Goal: Task Accomplishment & Management: Complete application form

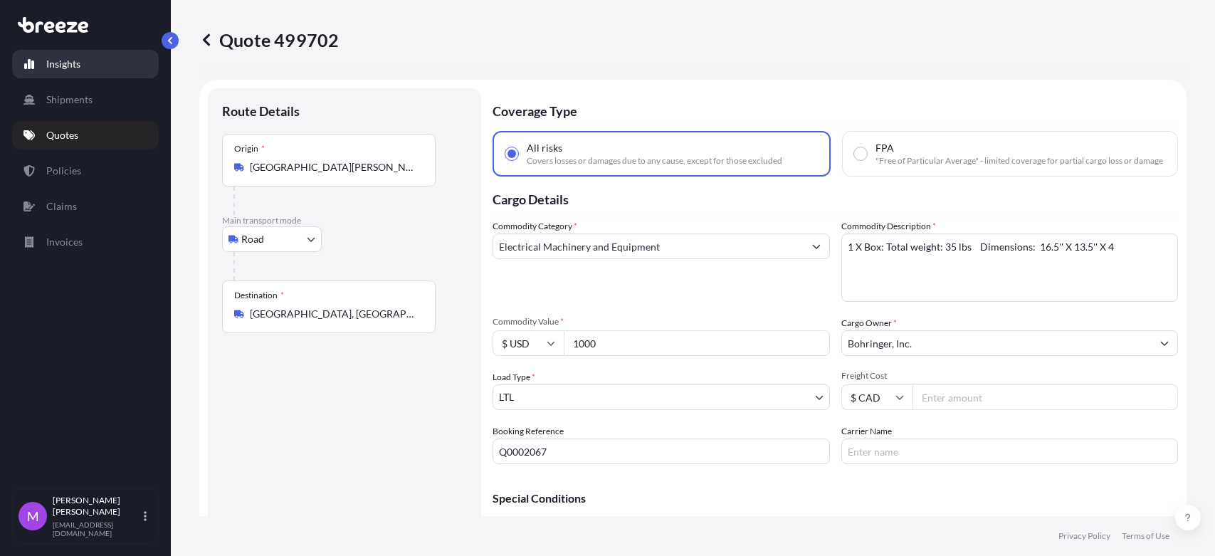
select select "Road"
select select "1"
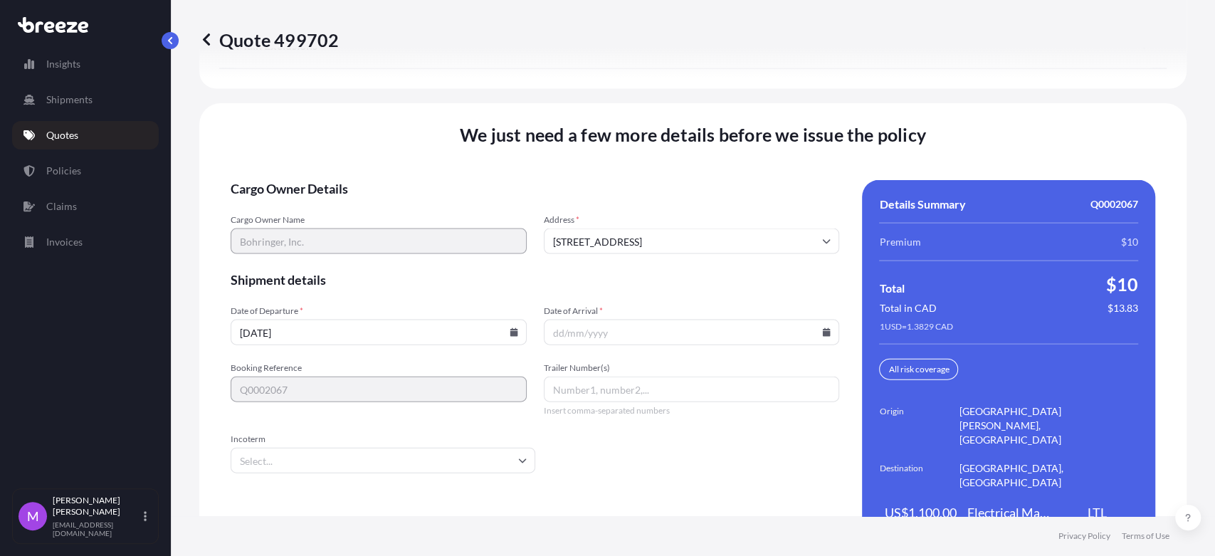
click at [53, 132] on p "Quotes" at bounding box center [62, 135] width 32 height 14
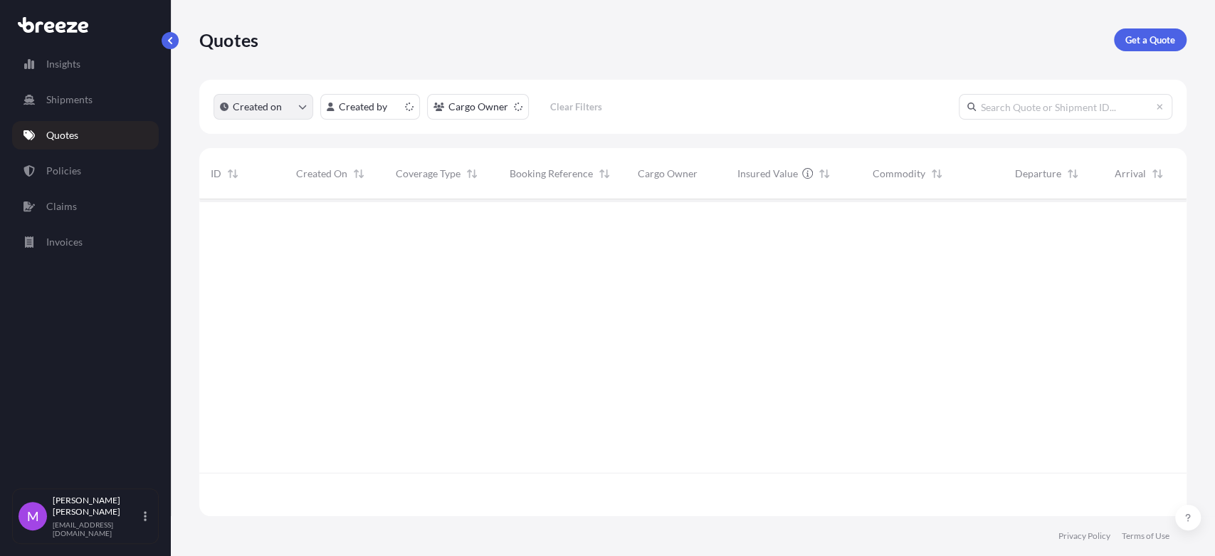
scroll to position [312, 974]
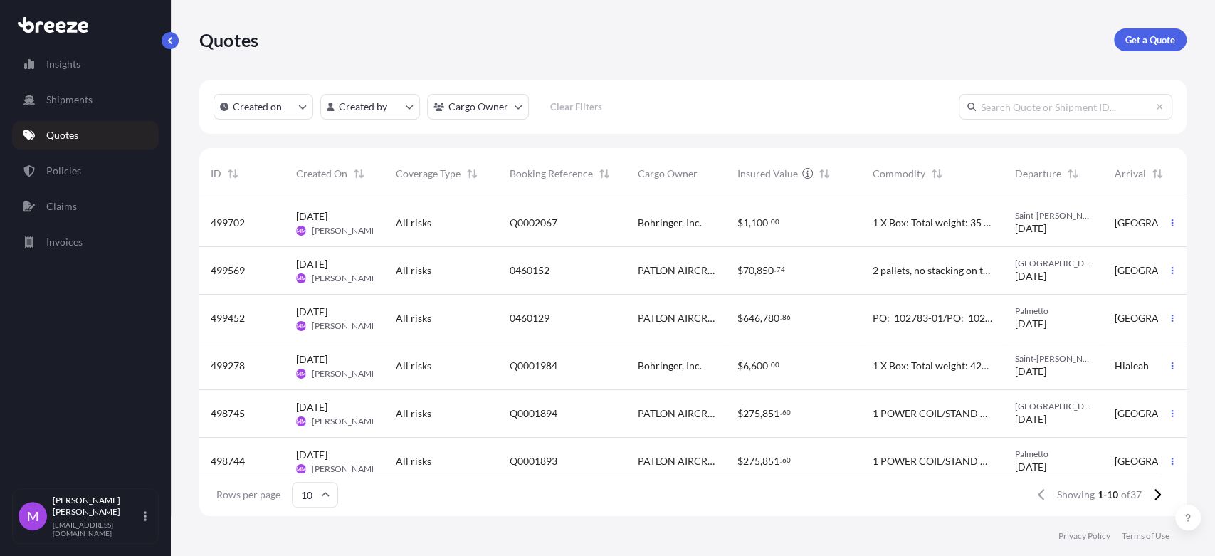
drag, startPoint x: 1012, startPoint y: 88, endPoint x: 1011, endPoint y: 100, distance: 12.8
click at [1012, 95] on div "Created on Created by Cargo Owner Clear Filters" at bounding box center [692, 107] width 987 height 54
click at [1011, 100] on input "text" at bounding box center [1066, 107] width 214 height 26
paste input "Q0000325"
type input "Q0000325"
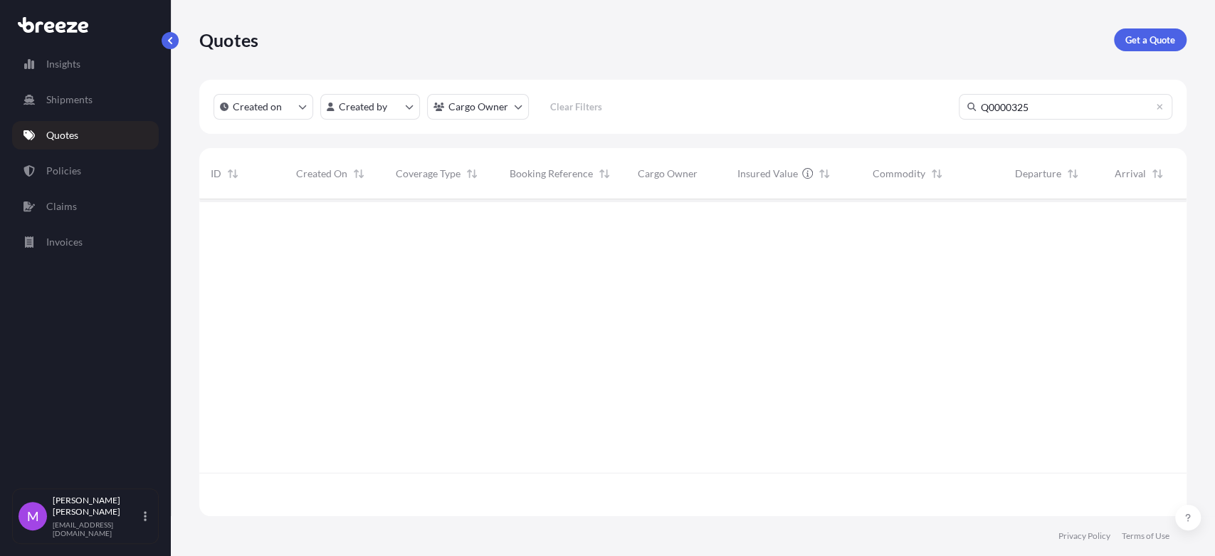
scroll to position [356, 974]
click at [515, 110] on html "Insights Shipments Quotes Policies Claims Invoices M [PERSON_NAME] [EMAIL_ADDRE…" at bounding box center [607, 278] width 1215 height 556
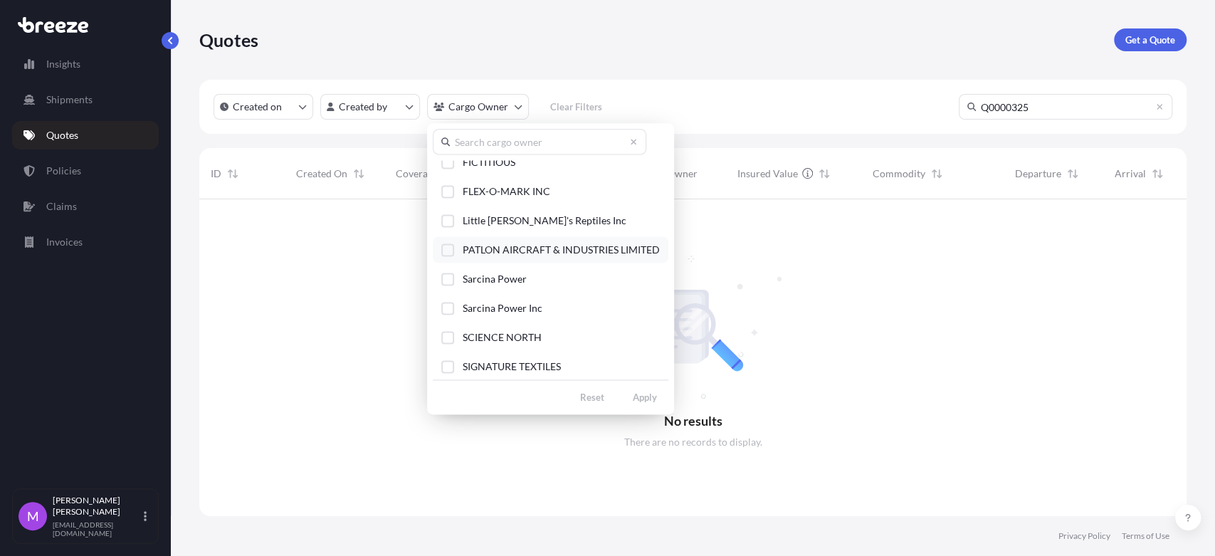
scroll to position [178, 0]
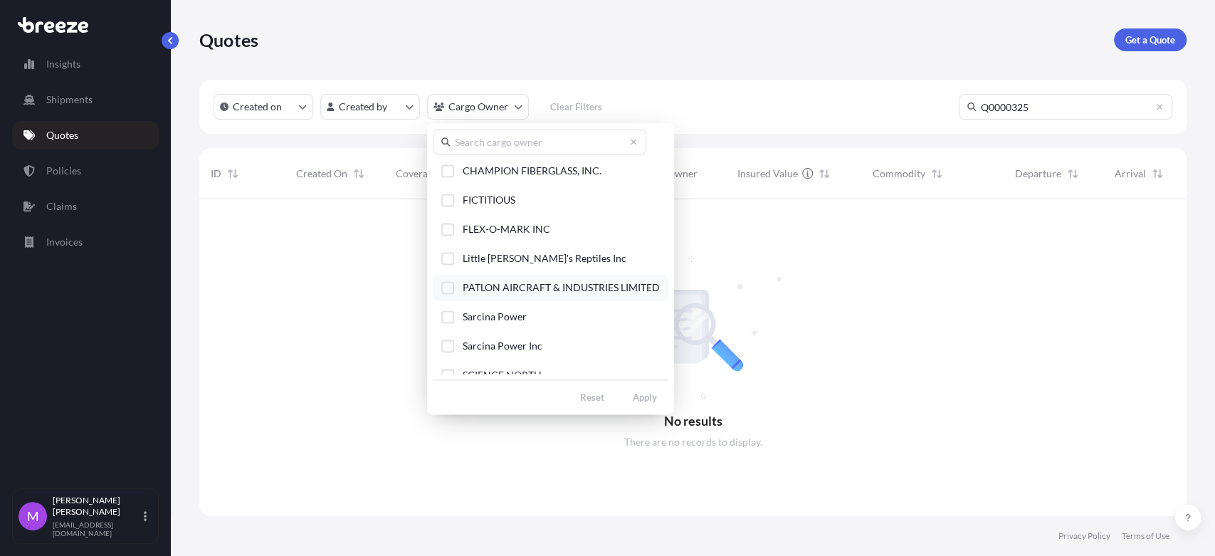
click at [452, 289] on div "Select Option" at bounding box center [447, 287] width 13 height 13
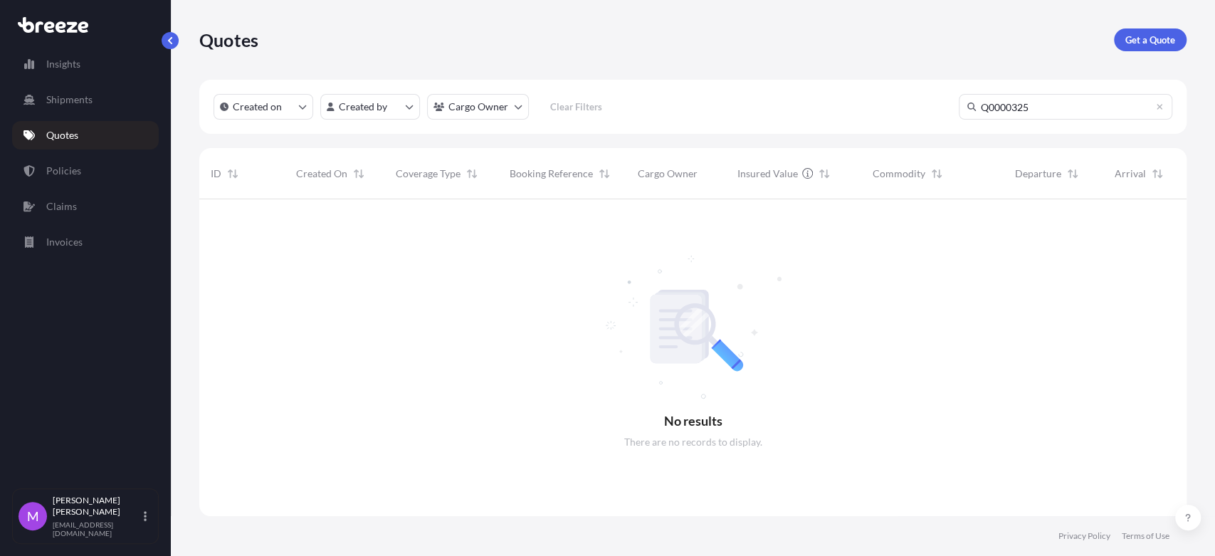
drag, startPoint x: 1082, startPoint y: 89, endPoint x: 1068, endPoint y: 107, distance: 22.3
click at [1081, 90] on html "Insights Shipments Quotes Policies Claims Invoices M [PERSON_NAME] [EMAIL_ADDRE…" at bounding box center [607, 278] width 1215 height 556
drag, startPoint x: 1066, startPoint y: 107, endPoint x: 1018, endPoint y: 112, distance: 48.7
click at [912, 102] on div "Created on Created by Cargo Owner Clear Filters Q0000325" at bounding box center [692, 107] width 987 height 54
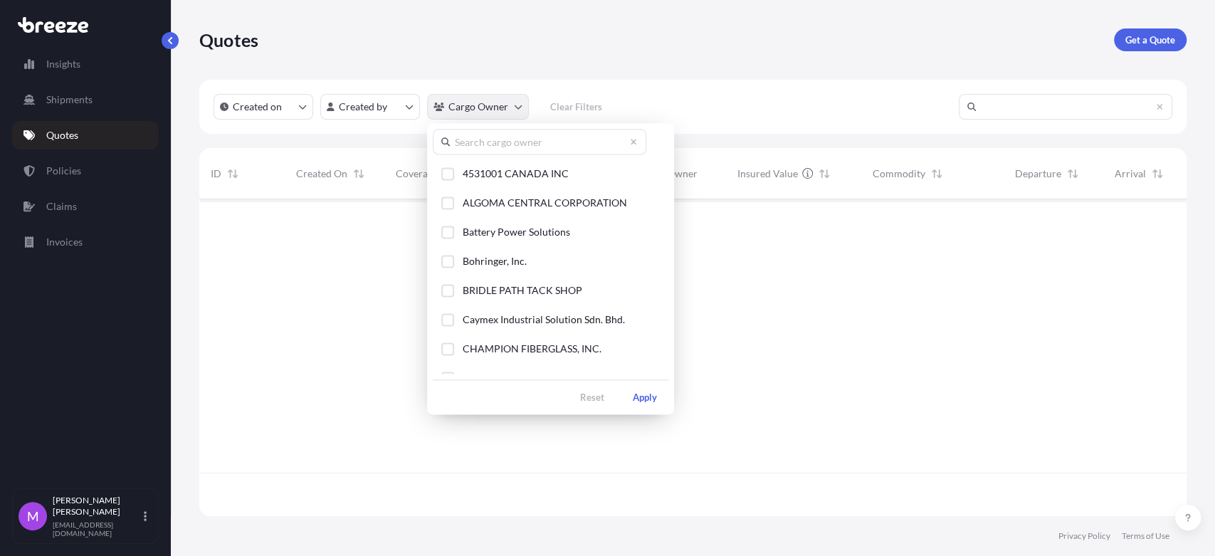
click at [501, 112] on html "Insights Shipments Quotes Policies Claims Invoices M [PERSON_NAME] [EMAIL_ADDRE…" at bounding box center [607, 278] width 1215 height 556
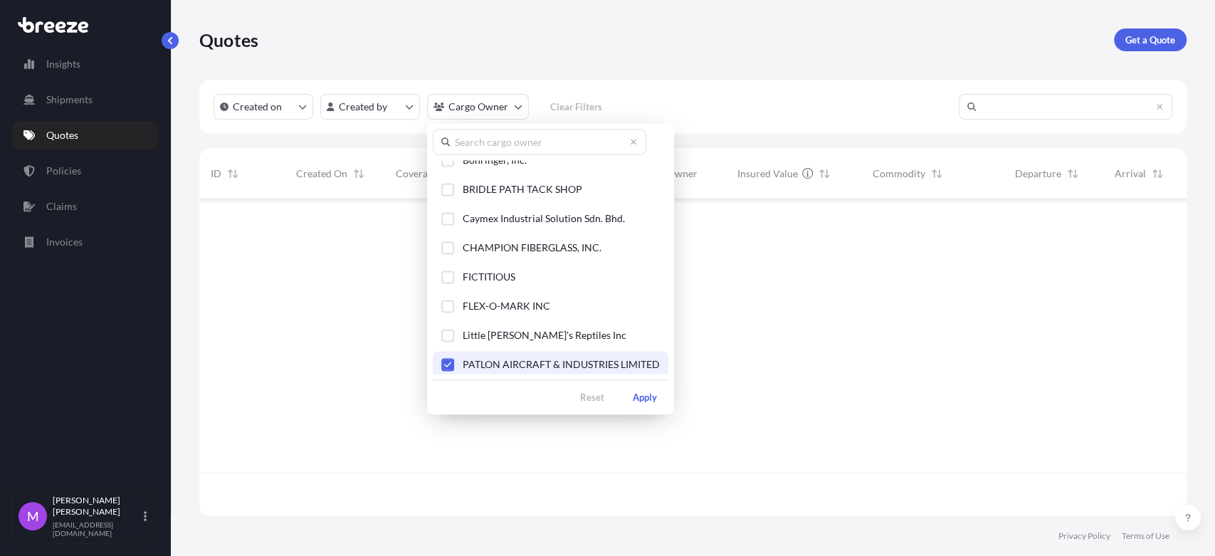
scroll to position [99, 0]
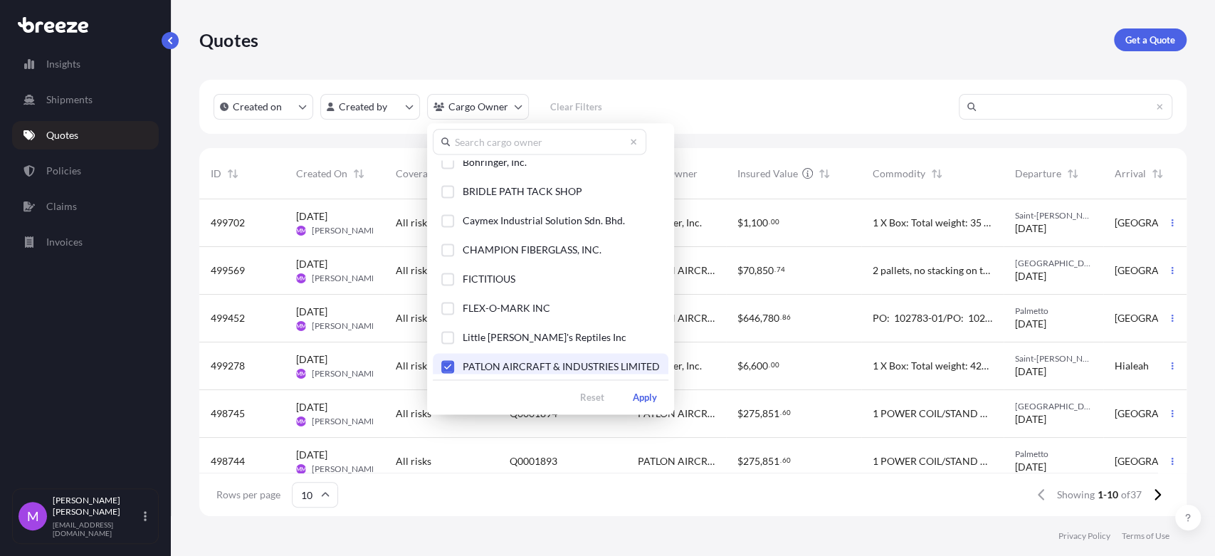
click at [724, 95] on html "Insights Shipments Quotes Policies Claims Invoices M [PERSON_NAME] [EMAIL_ADDRE…" at bounding box center [607, 278] width 1215 height 556
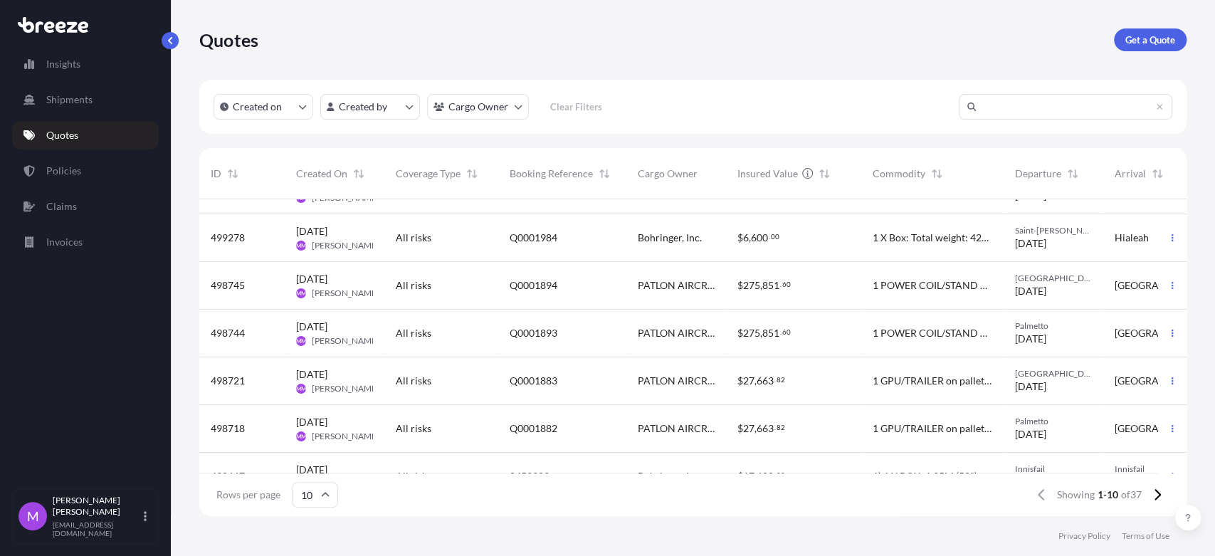
scroll to position [216, 0]
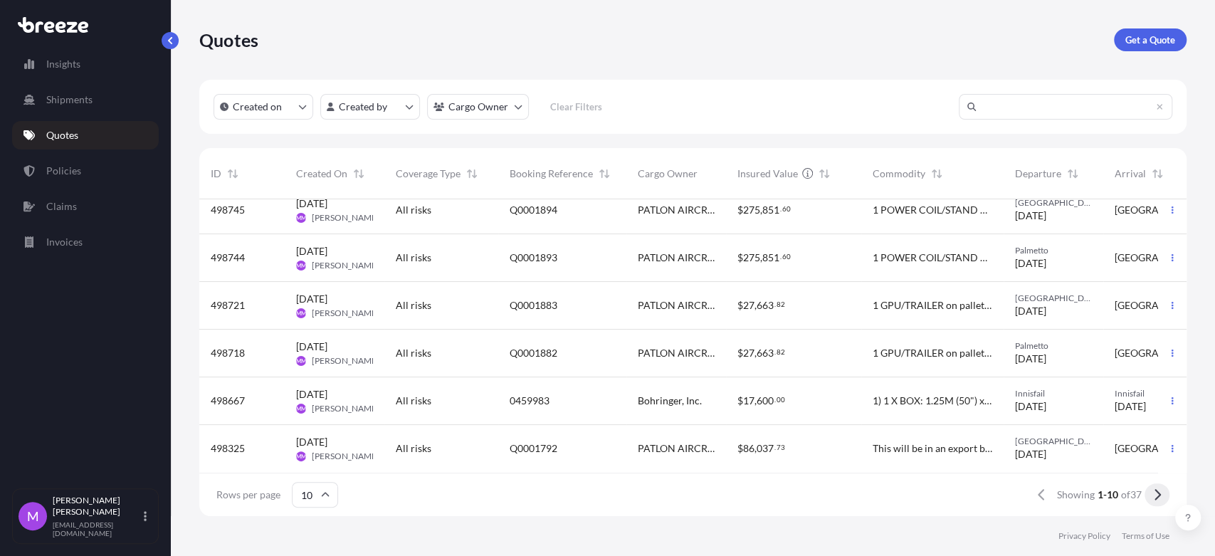
click at [1153, 500] on icon at bounding box center [1157, 494] width 8 height 13
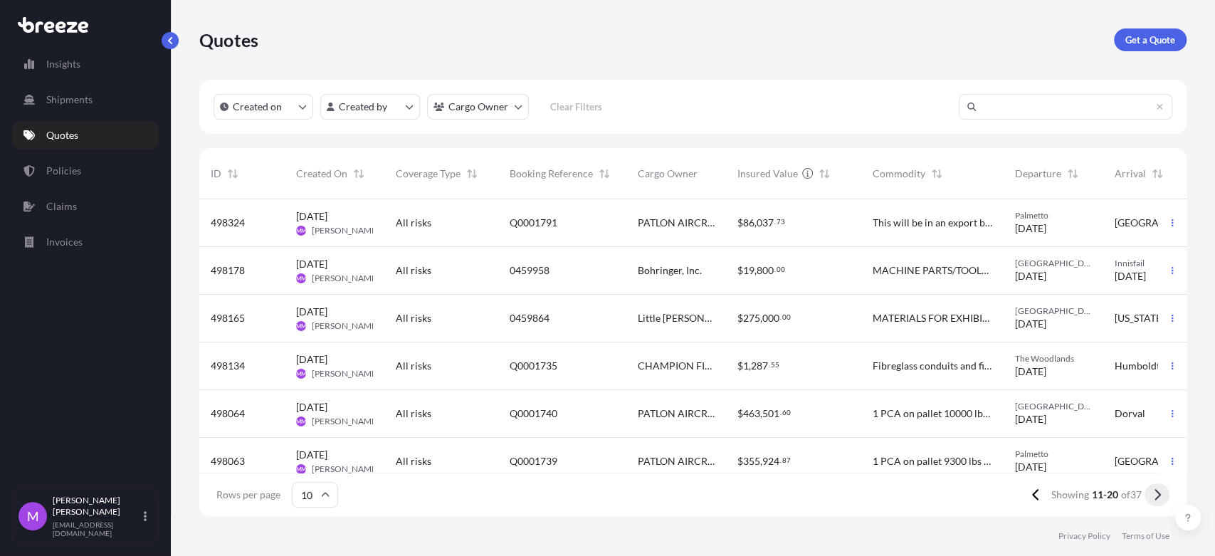
click at [1160, 492] on icon at bounding box center [1157, 494] width 8 height 13
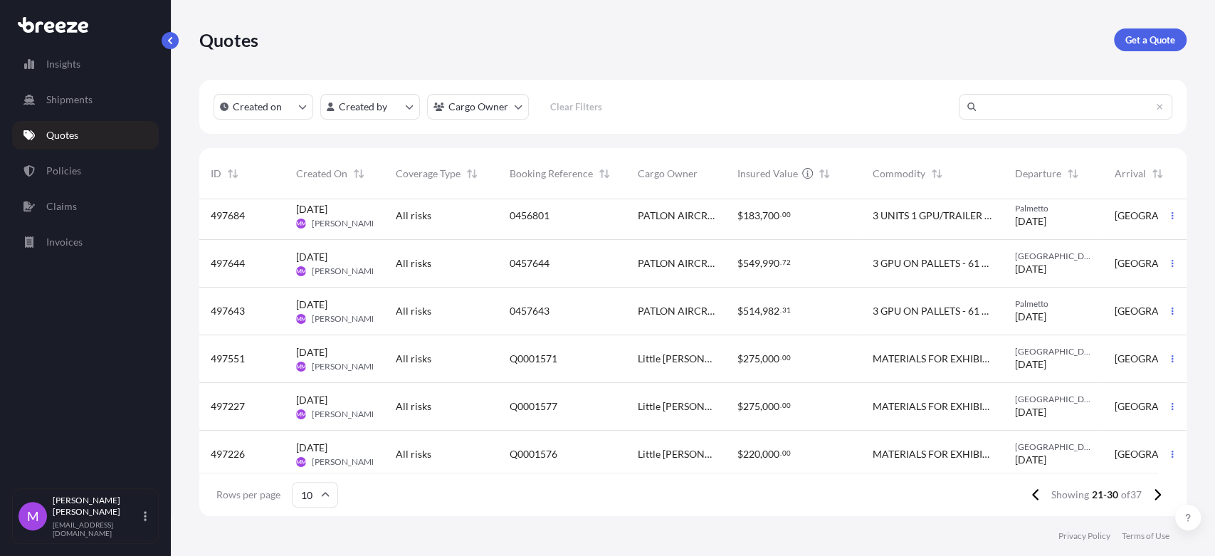
scroll to position [216, 0]
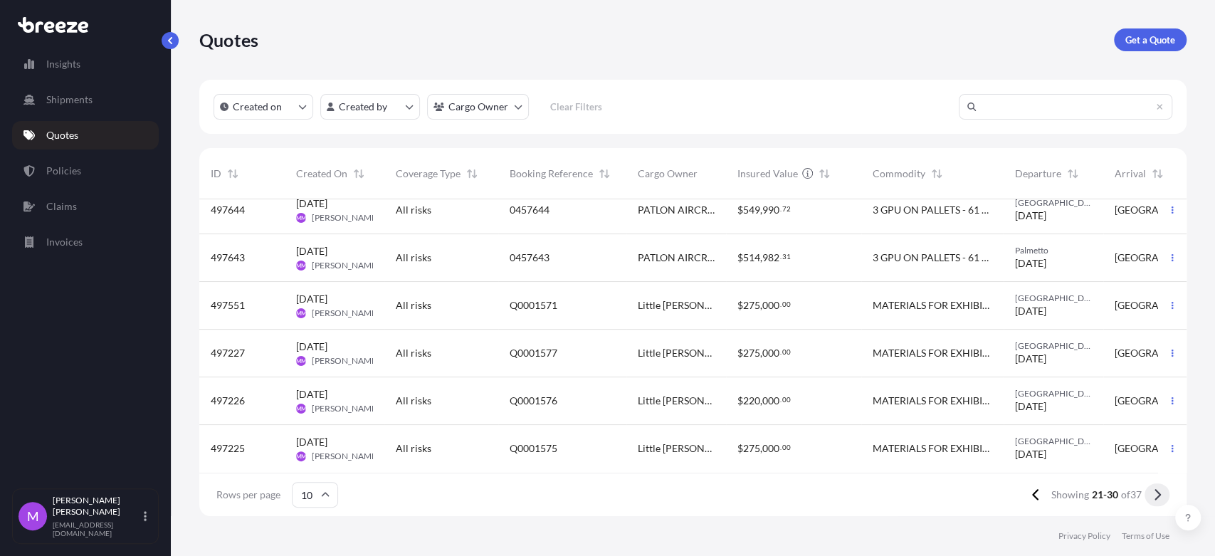
click at [1159, 495] on icon at bounding box center [1157, 494] width 6 height 11
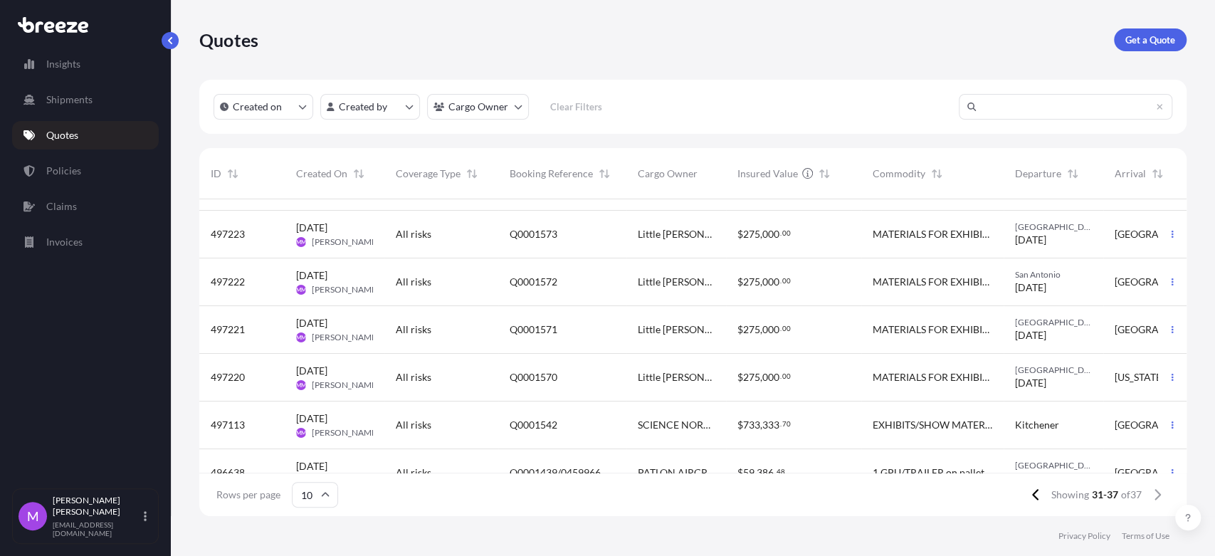
scroll to position [73, 0]
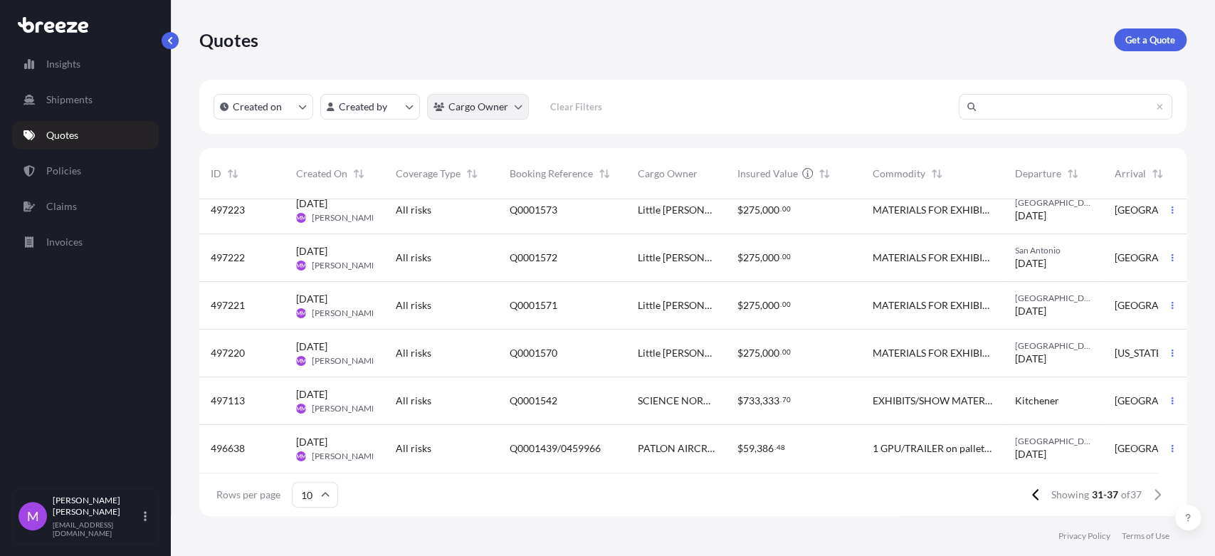
click at [518, 110] on html "Insights Shipments Quotes Policies Claims Invoices M [PERSON_NAME] [EMAIL_ADDRE…" at bounding box center [607, 278] width 1215 height 556
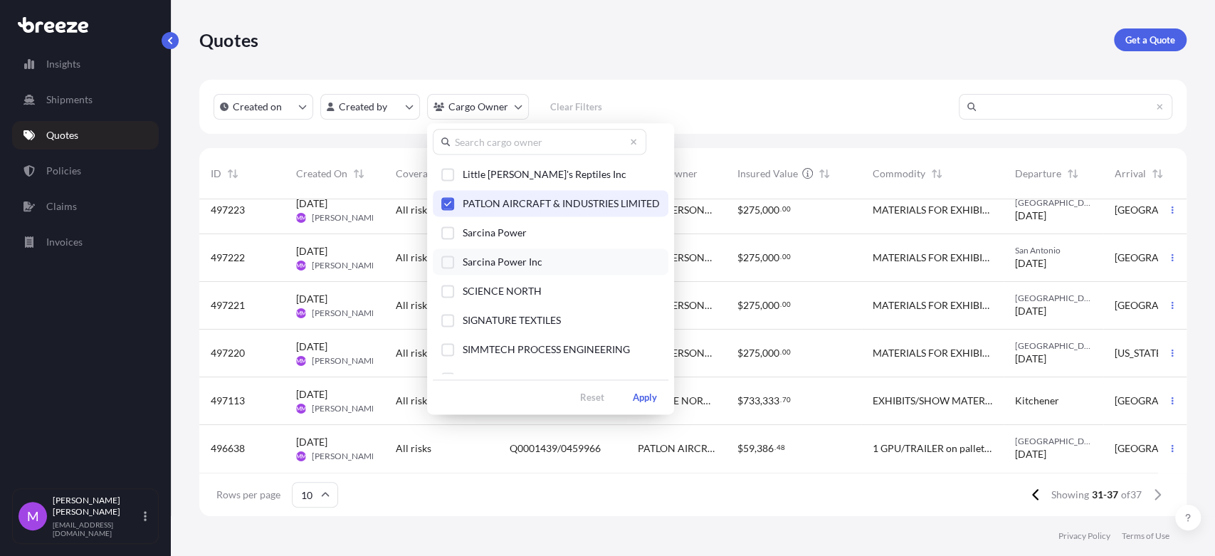
scroll to position [237, 0]
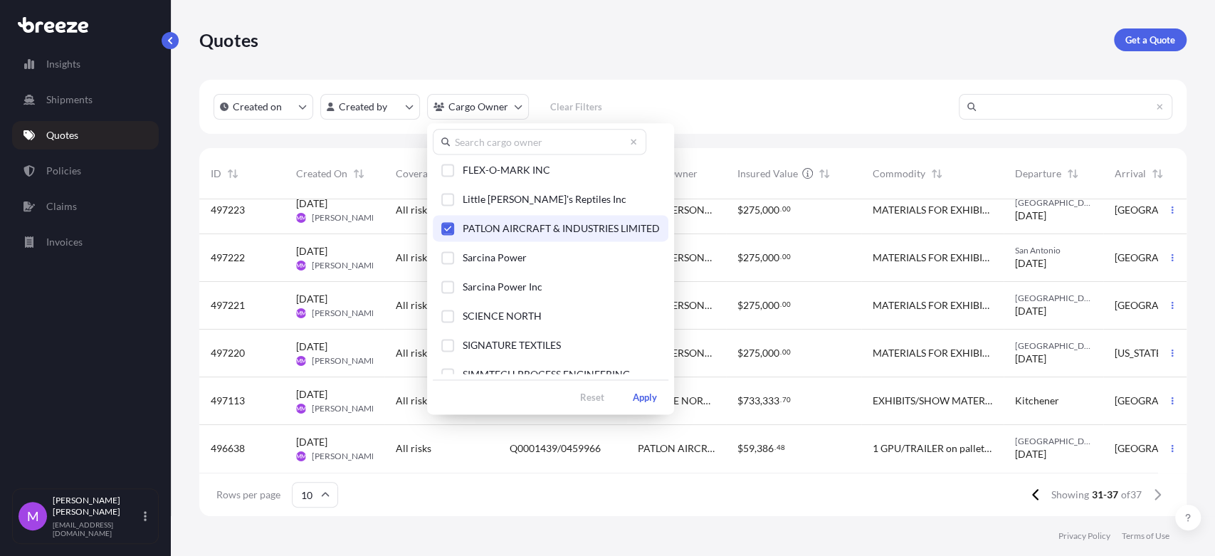
click at [444, 228] on icon "Select Option" at bounding box center [448, 228] width 8 height 9
click at [447, 228] on div "Select Option" at bounding box center [447, 228] width 13 height 13
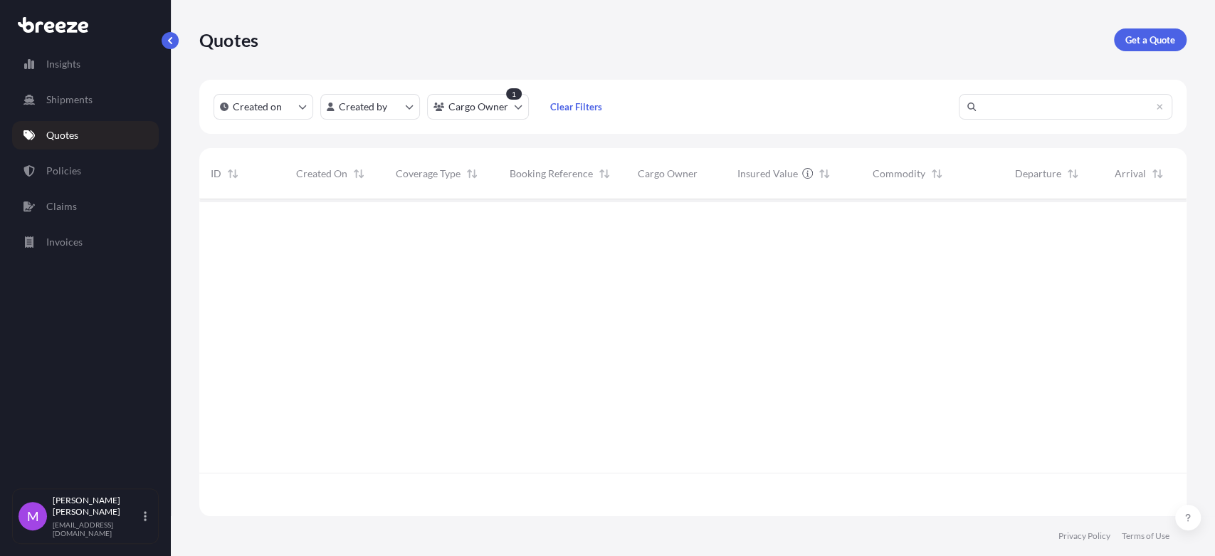
scroll to position [356, 974]
click at [78, 139] on p "Quotes" at bounding box center [62, 135] width 32 height 14
click at [515, 116] on html "Insights Shipments Quotes Policies Claims Invoices M [PERSON_NAME] [EMAIL_ADDRE…" at bounding box center [607, 278] width 1215 height 556
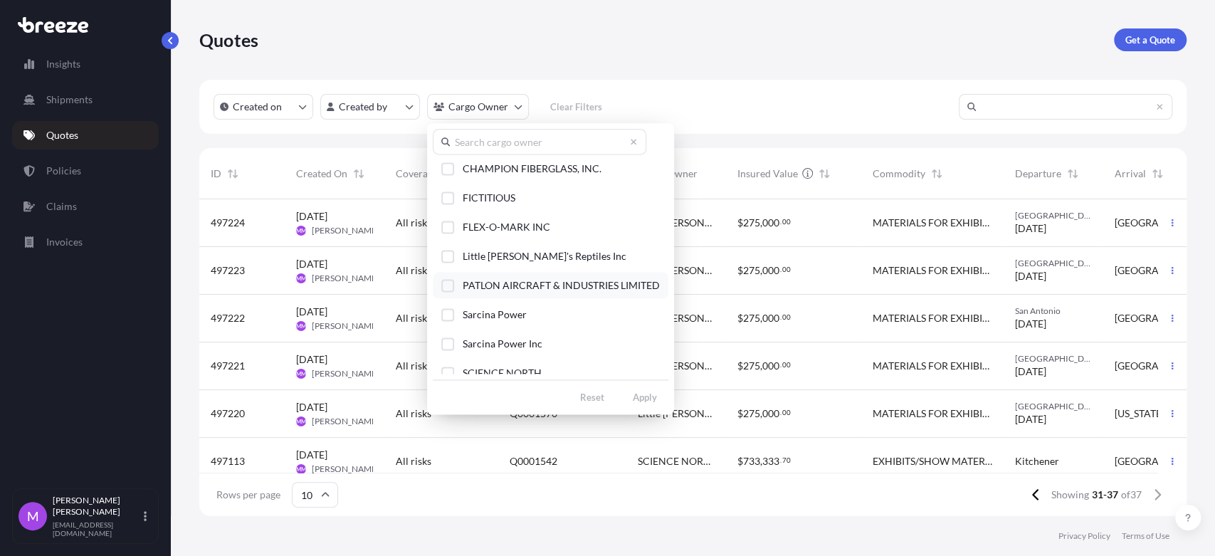
scroll to position [178, 0]
click at [446, 282] on div "Select Option" at bounding box center [447, 287] width 13 height 13
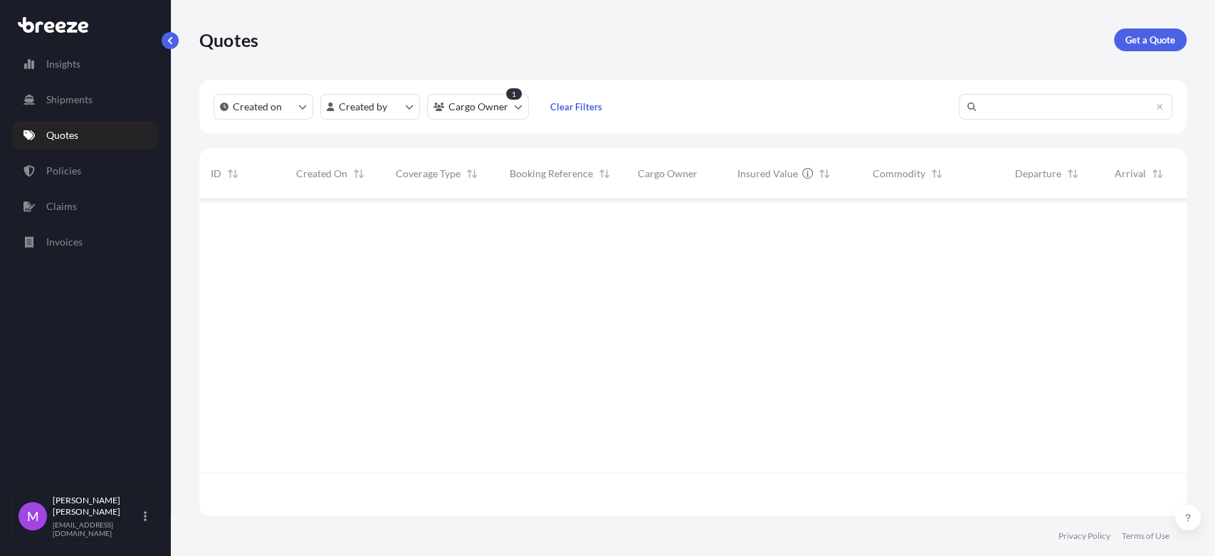
scroll to position [356, 974]
click at [85, 130] on link "Quotes" at bounding box center [85, 135] width 147 height 28
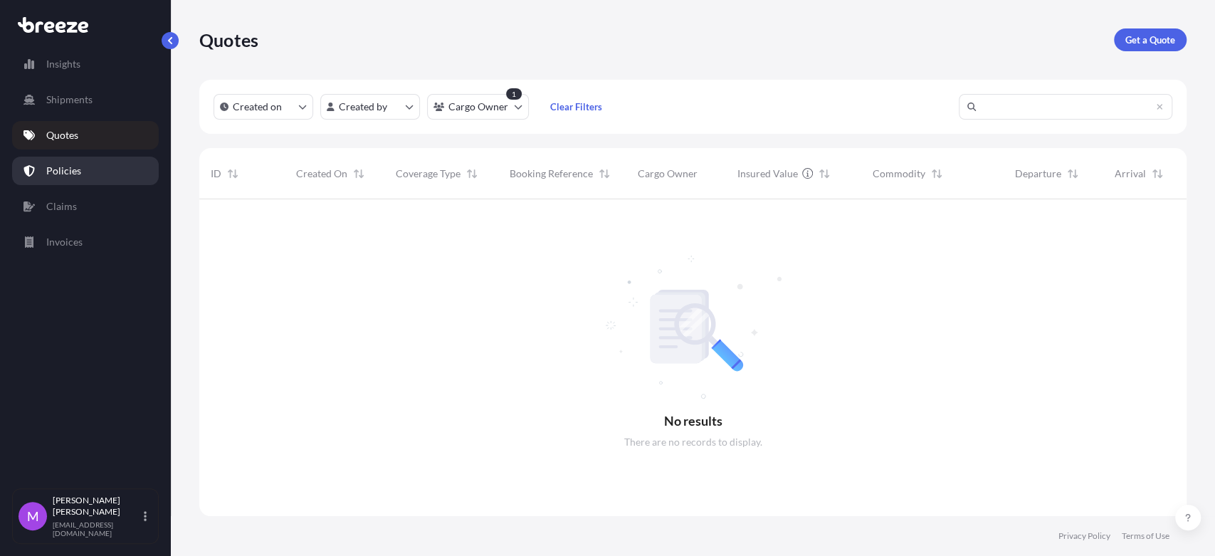
click at [51, 172] on p "Policies" at bounding box center [63, 171] width 35 height 14
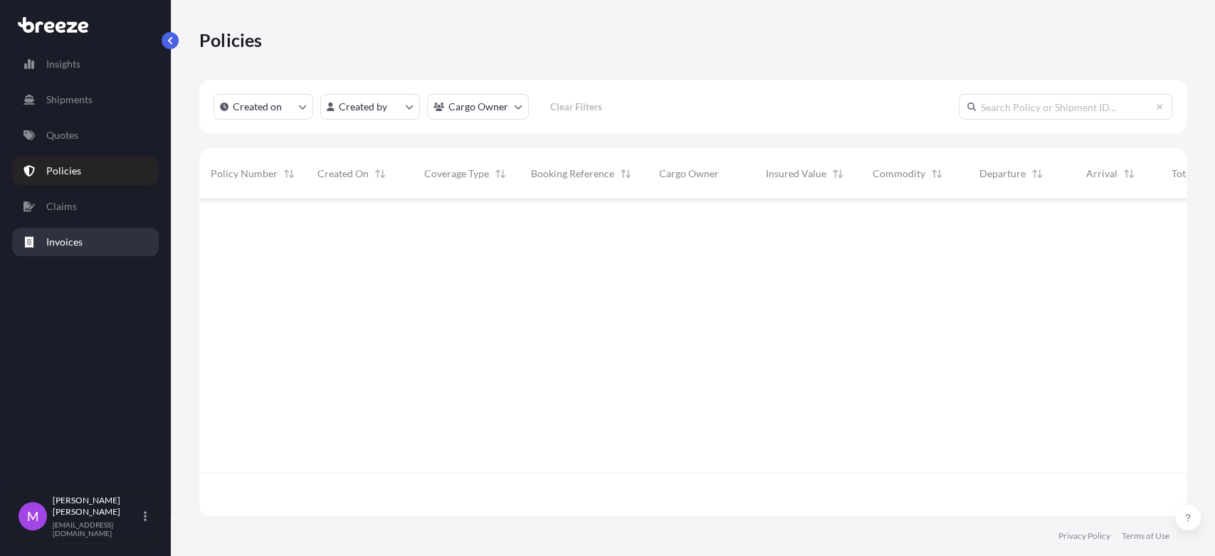
scroll to position [312, 974]
click at [60, 139] on p "Quotes" at bounding box center [62, 135] width 32 height 14
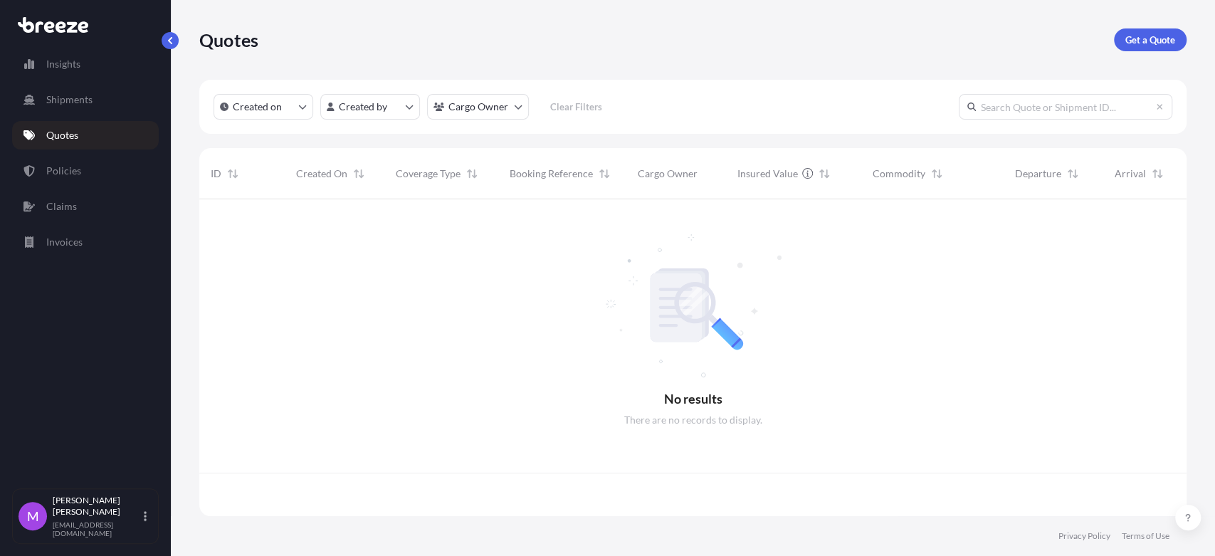
scroll to position [312, 974]
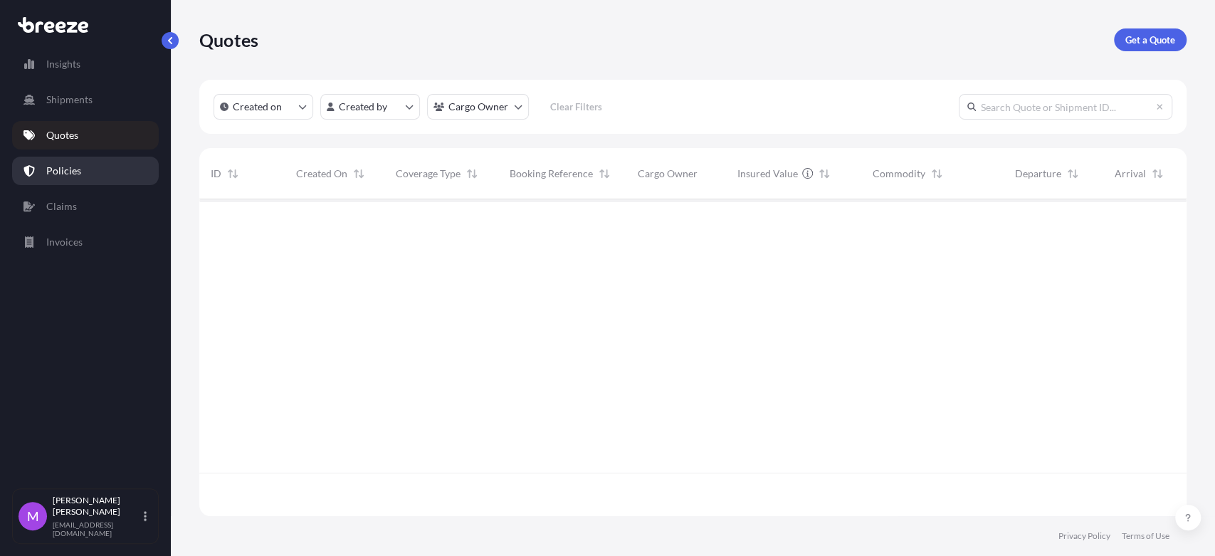
click at [65, 178] on link "Policies" at bounding box center [85, 171] width 147 height 28
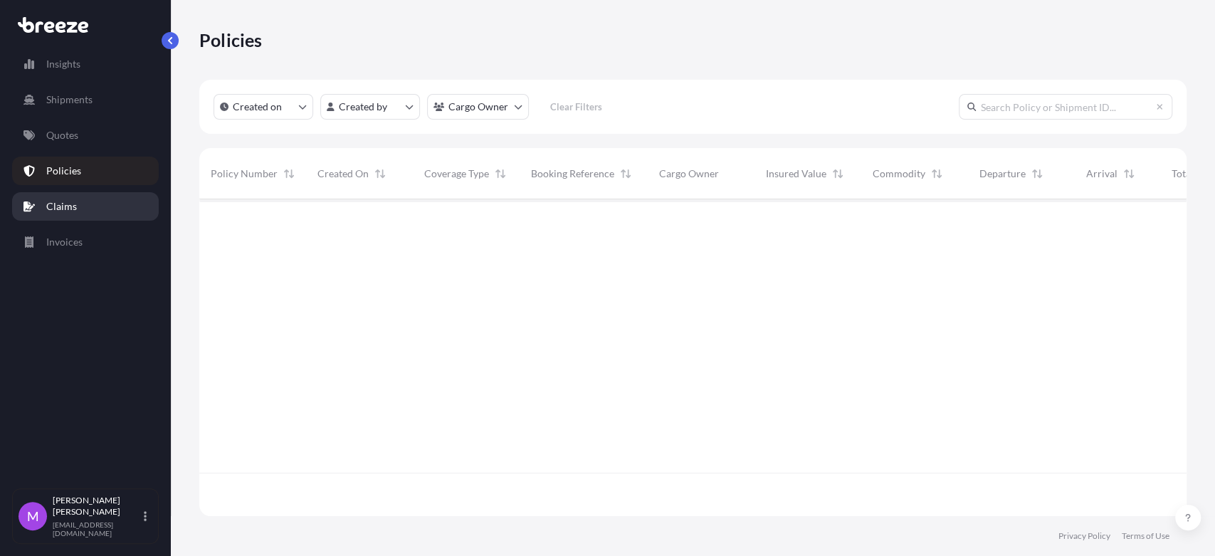
scroll to position [312, 974]
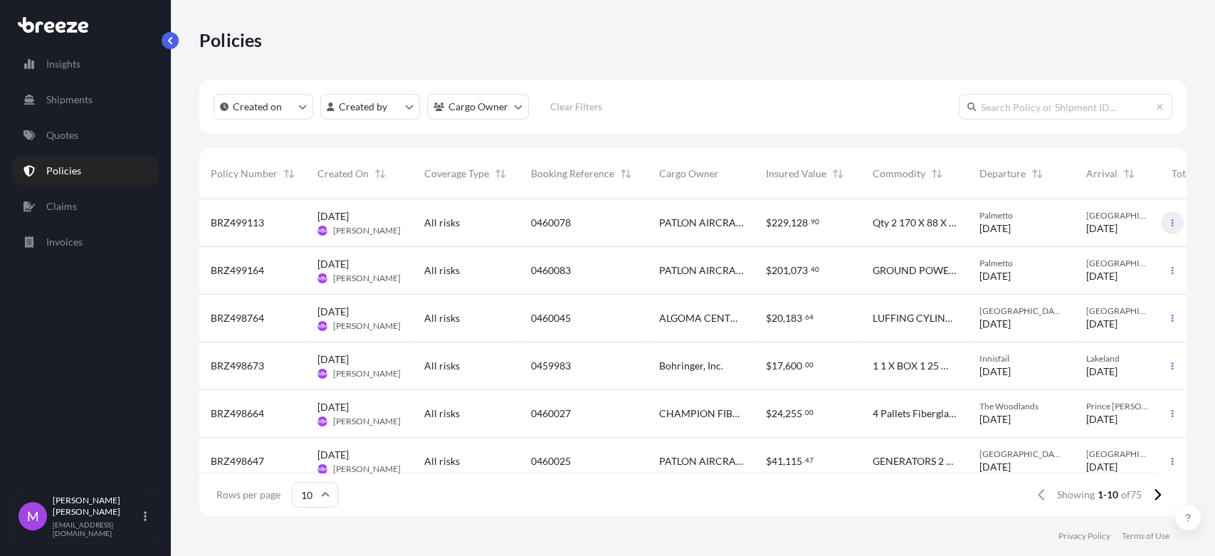
click at [1168, 226] on icon "button" at bounding box center [1172, 222] width 9 height 9
click at [1084, 224] on p "Duplicate quote" at bounding box center [1082, 225] width 71 height 14
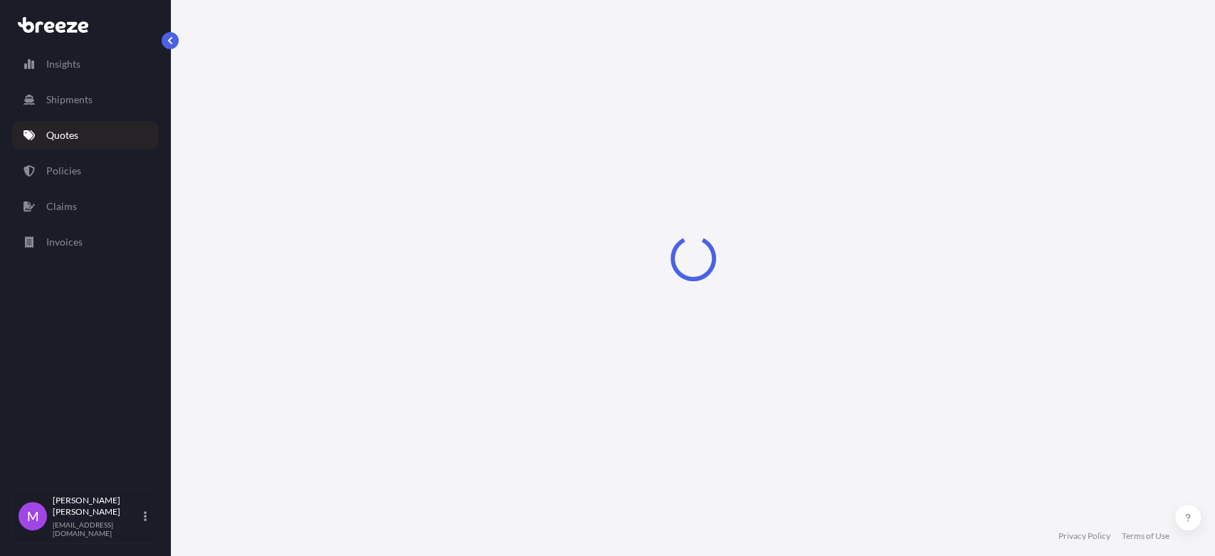
scroll to position [23, 0]
select select "Road"
select select "1"
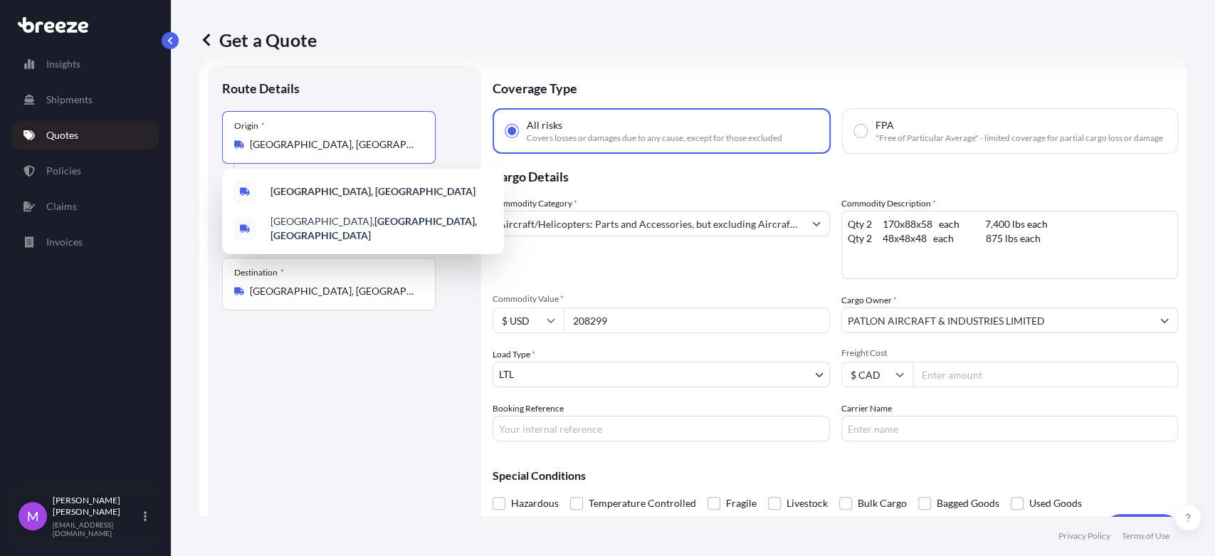
drag, startPoint x: 381, startPoint y: 142, endPoint x: 239, endPoint y: 135, distance: 142.5
click at [239, 135] on div "Origin * [GEOGRAPHIC_DATA], [GEOGRAPHIC_DATA]" at bounding box center [329, 137] width 214 height 53
paste input "ASTON, [GEOGRAPHIC_DATA] 19014"
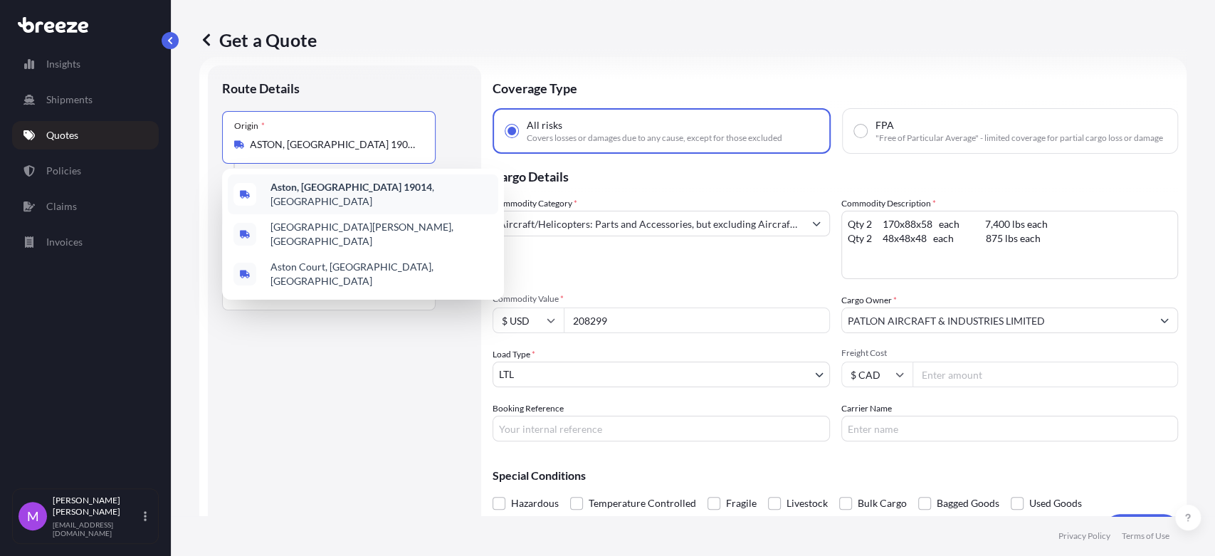
click at [381, 197] on div "Aston, PA 19014 , [GEOGRAPHIC_DATA]" at bounding box center [363, 194] width 270 height 40
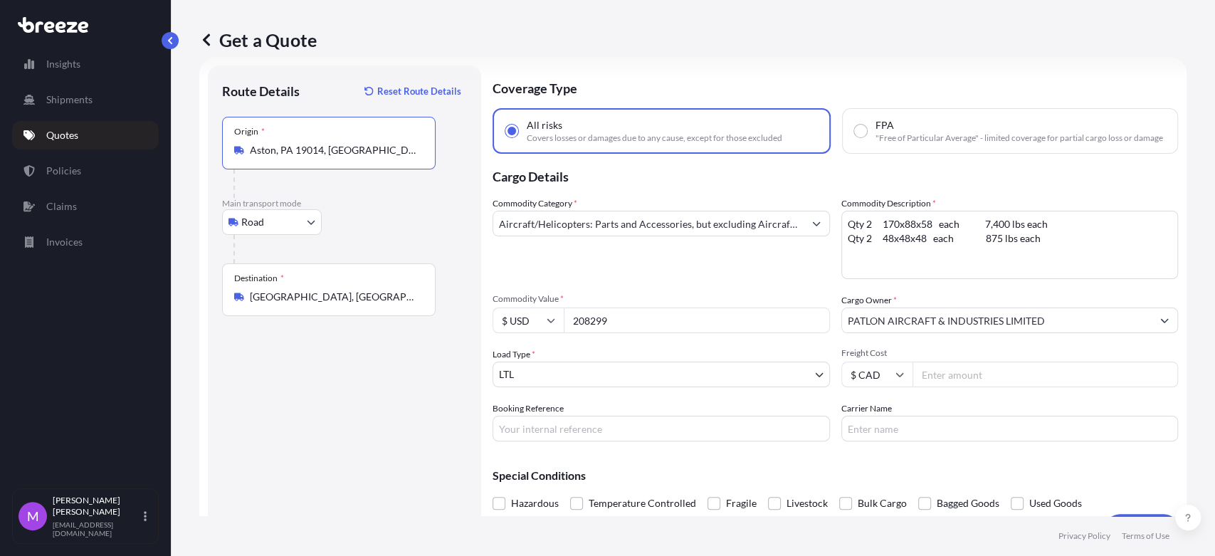
type input "Aston, PA 19014, [GEOGRAPHIC_DATA]"
click at [644, 275] on div "Commodity Category * Aircraft/Helicopters: Parts and Accessories, but excluding…" at bounding box center [660, 237] width 337 height 83
click at [941, 265] on textarea "Qty 2 170x88x58 each 7,400 lbs each Qty 2 48x48x48 each 875 lbs each" at bounding box center [1009, 245] width 337 height 68
paste textarea "(6) pendants (stackable)-Insurance Value $ 117,072 usd 41x41x29 4,788lbs Total"
click at [944, 263] on textarea "Qty 2 170x88x58 each 7,400 lbs each Qty 2 48x48x48 each 875 lbs each" at bounding box center [1009, 245] width 337 height 68
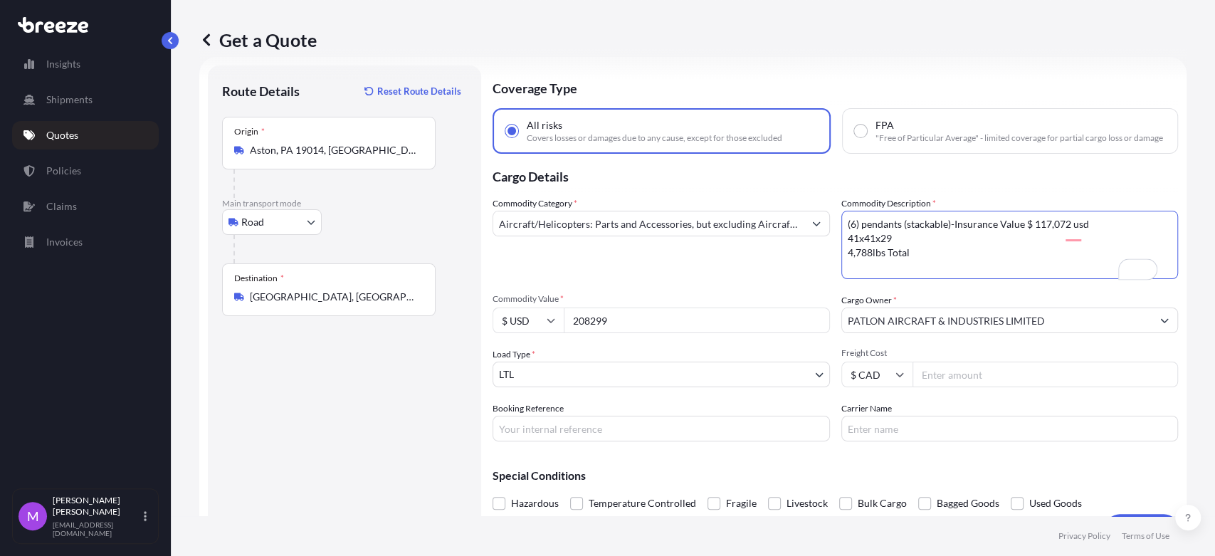
drag, startPoint x: 992, startPoint y: 234, endPoint x: 1096, endPoint y: 238, distance: 104.0
click at [1096, 238] on textarea "Qty 2 170x88x58 each 7,400 lbs each Qty 2 48x48x48 each 875 lbs each" at bounding box center [1009, 245] width 337 height 68
click at [967, 235] on textarea "Qty 2 170x88x58 each 7,400 lbs each Qty 2 48x48x48 each 875 lbs each" at bounding box center [1009, 245] width 337 height 68
click at [968, 234] on textarea "Qty 2 170x88x58 each 7,400 lbs each Qty 2 48x48x48 each 875 lbs each" at bounding box center [1009, 245] width 337 height 68
click at [842, 251] on textarea "Qty 2 170x88x58 each 7,400 lbs each Qty 2 48x48x48 each 875 lbs each" at bounding box center [1009, 245] width 337 height 68
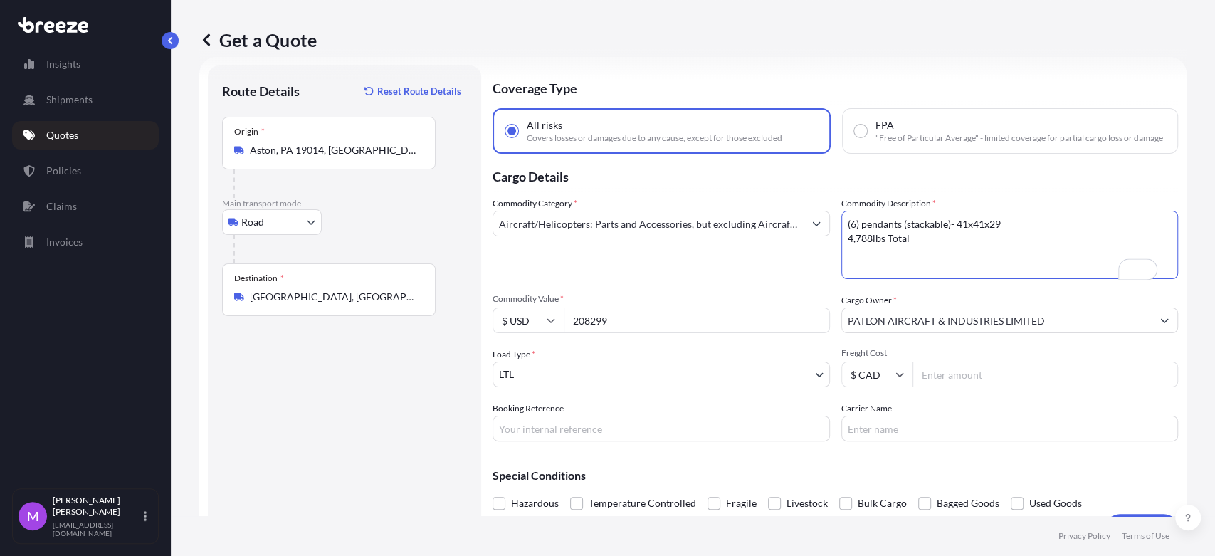
click at [844, 255] on textarea "Qty 2 170x88x58 each 7,400 lbs each Qty 2 48x48x48 each 875 lbs each" at bounding box center [1009, 245] width 337 height 68
click at [997, 234] on textarea "Qty 2 170x88x58 each 7,400 lbs each Qty 2 48x48x48 each 875 lbs each" at bounding box center [1009, 245] width 337 height 68
click at [905, 273] on textarea "Qty 2 170x88x58 each 7,400 lbs each Qty 2 48x48x48 each 875 lbs each" at bounding box center [1009, 245] width 337 height 68
type textarea "(6) pendants (stackable)- 41x41x29 -4,788lbs Total"
drag, startPoint x: 668, startPoint y: 334, endPoint x: 575, endPoint y: 326, distance: 92.9
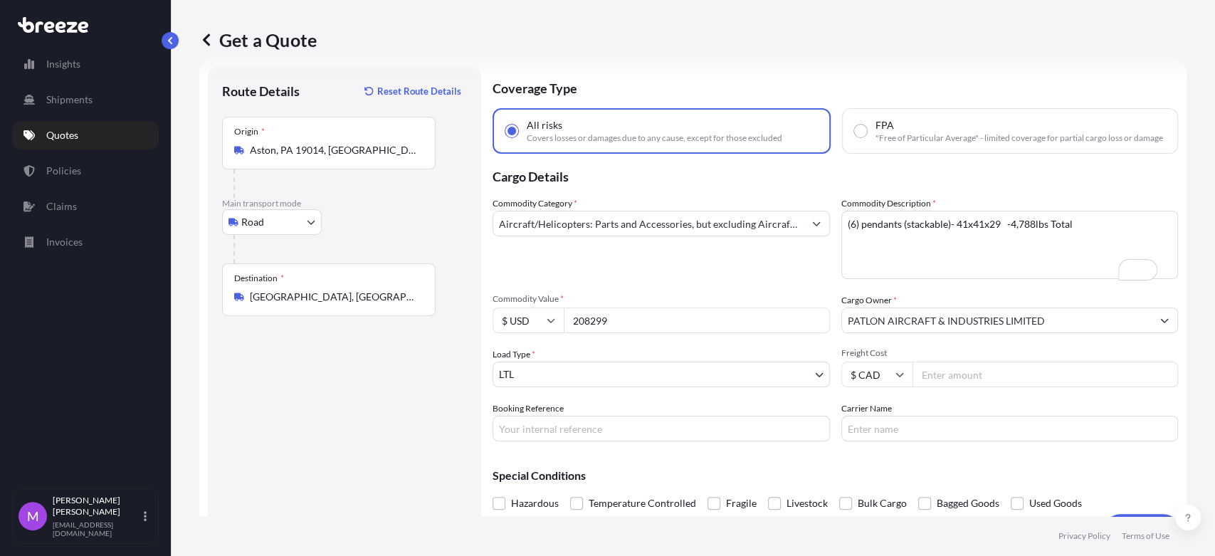
click at [575, 326] on input "208299" at bounding box center [697, 320] width 266 height 26
paste input "117072"
type input "117072"
click at [632, 441] on input "Booking Reference" at bounding box center [660, 429] width 337 height 26
drag, startPoint x: 554, startPoint y: 438, endPoint x: 635, endPoint y: 441, distance: 81.2
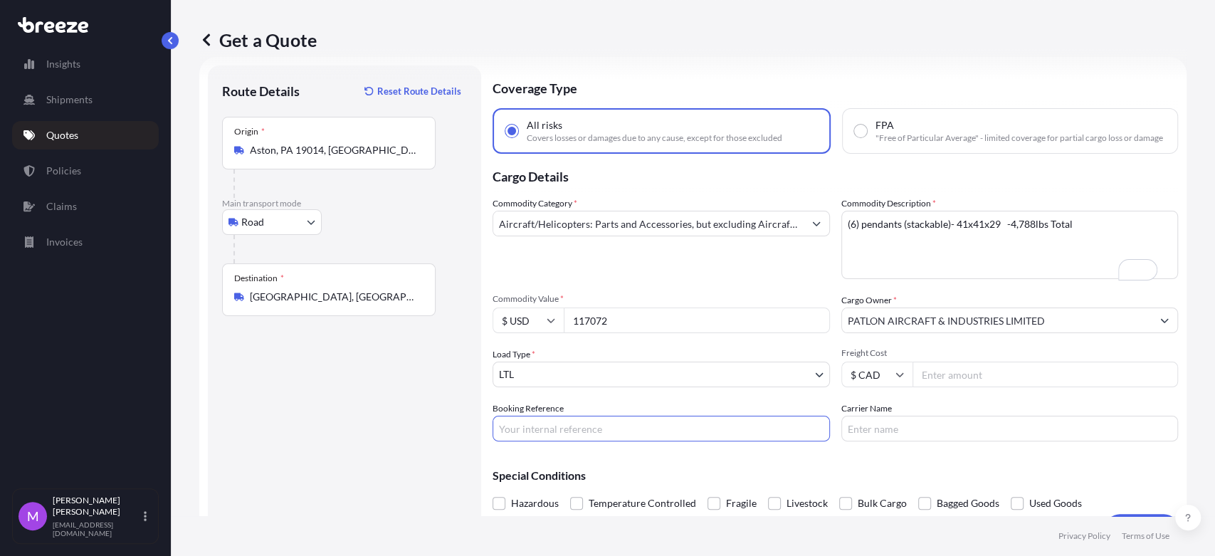
click at [553, 438] on input "Booking Reference" at bounding box center [660, 429] width 337 height 26
paste input "0460182"
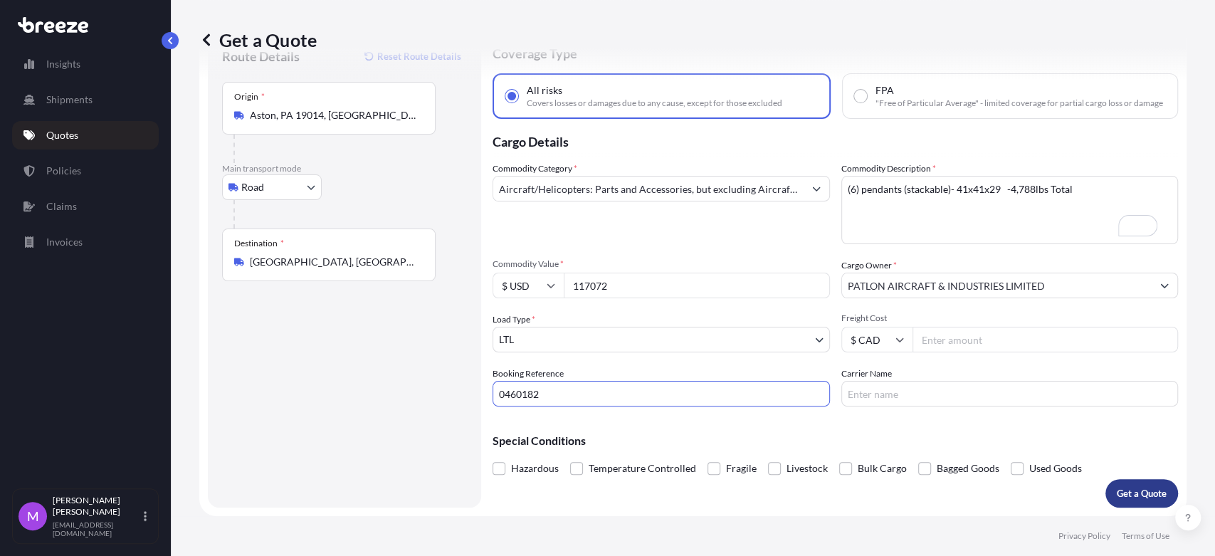
type input "0460182"
click at [1105, 498] on button "Get a Quote" at bounding box center [1141, 493] width 73 height 28
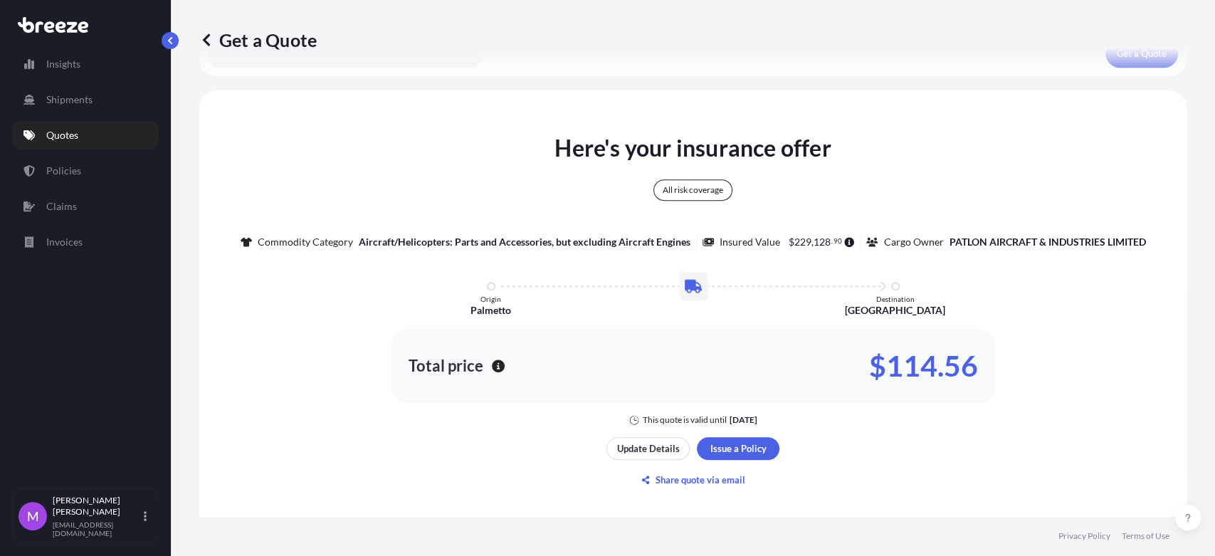
scroll to position [0, 0]
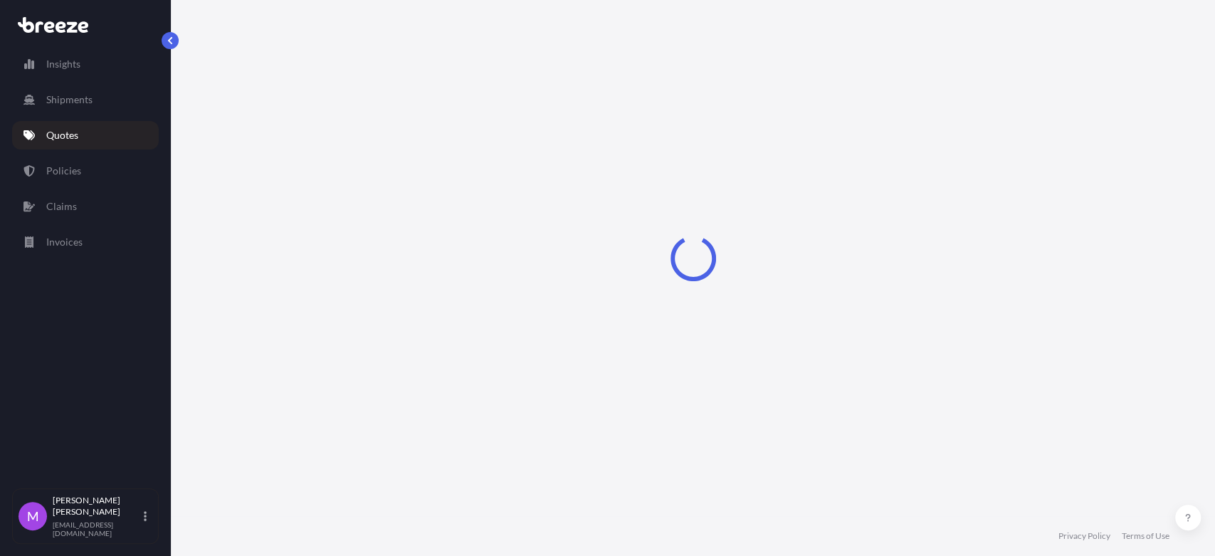
select select "Road"
select select "1"
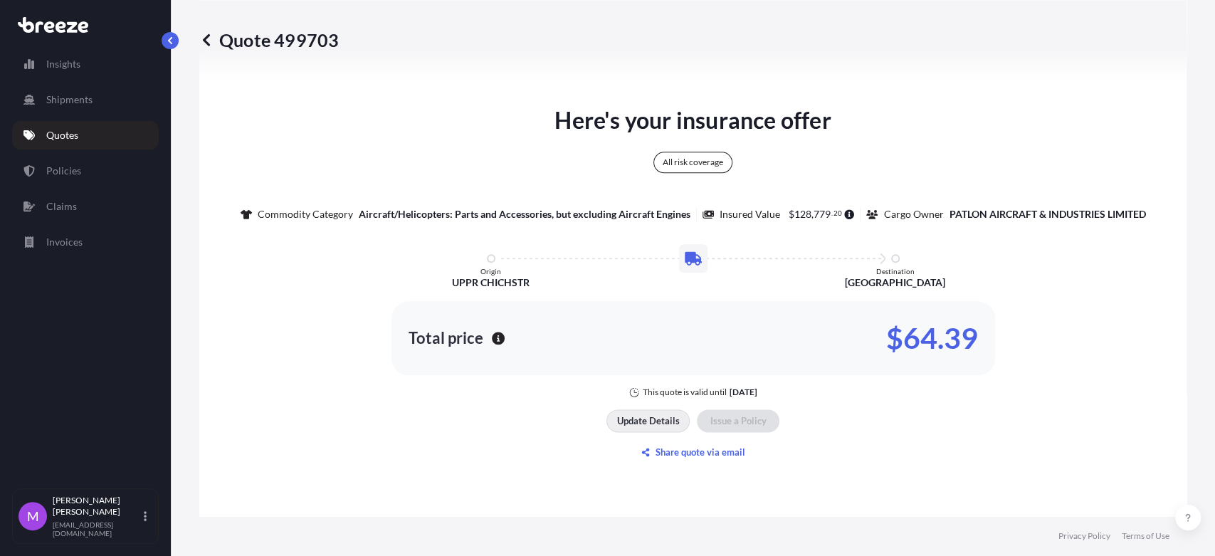
click at [641, 424] on p "Update Details" at bounding box center [648, 420] width 63 height 14
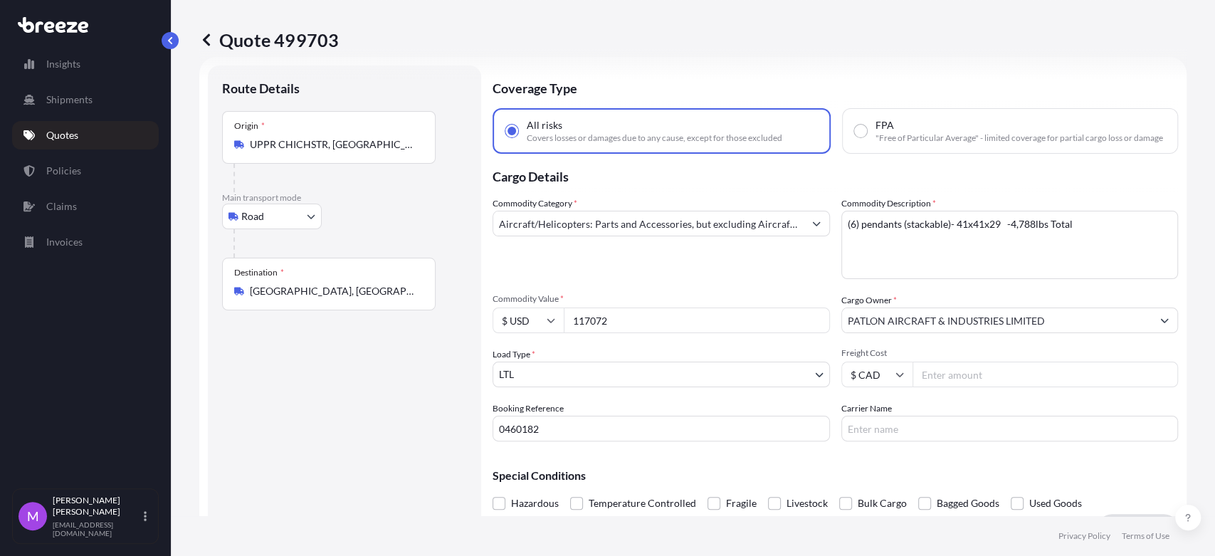
click at [639, 333] on input "117072" at bounding box center [697, 320] width 266 height 26
click at [629, 333] on input "117072" at bounding box center [697, 320] width 266 height 26
drag, startPoint x: 709, startPoint y: 333, endPoint x: 639, endPoint y: 350, distance: 71.8
click at [529, 328] on div "$ USD 117072" at bounding box center [660, 320] width 337 height 26
paste input "20"
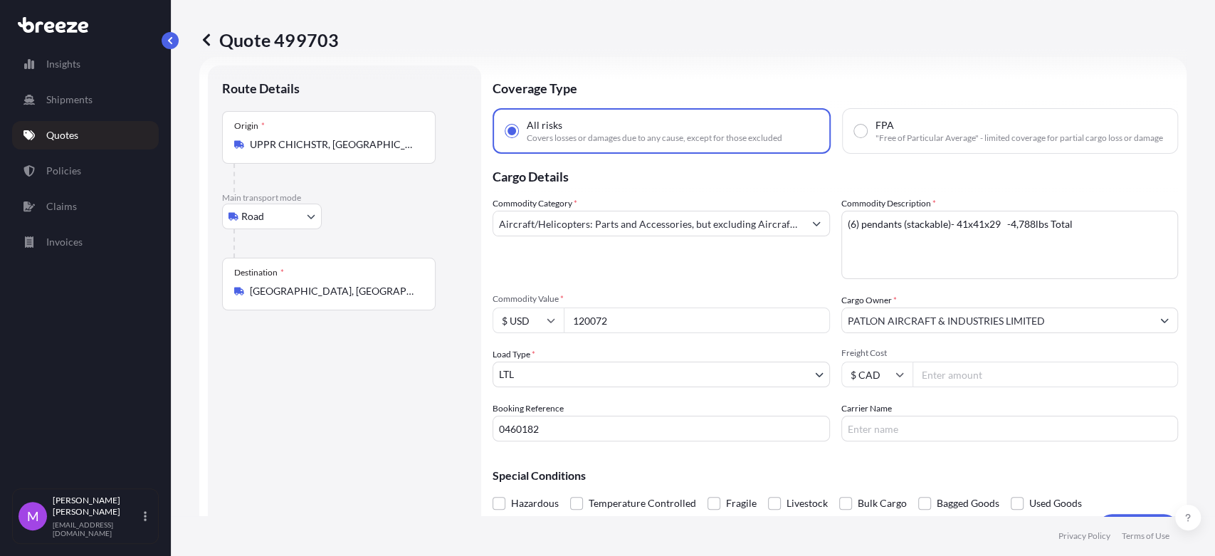
type input "120072"
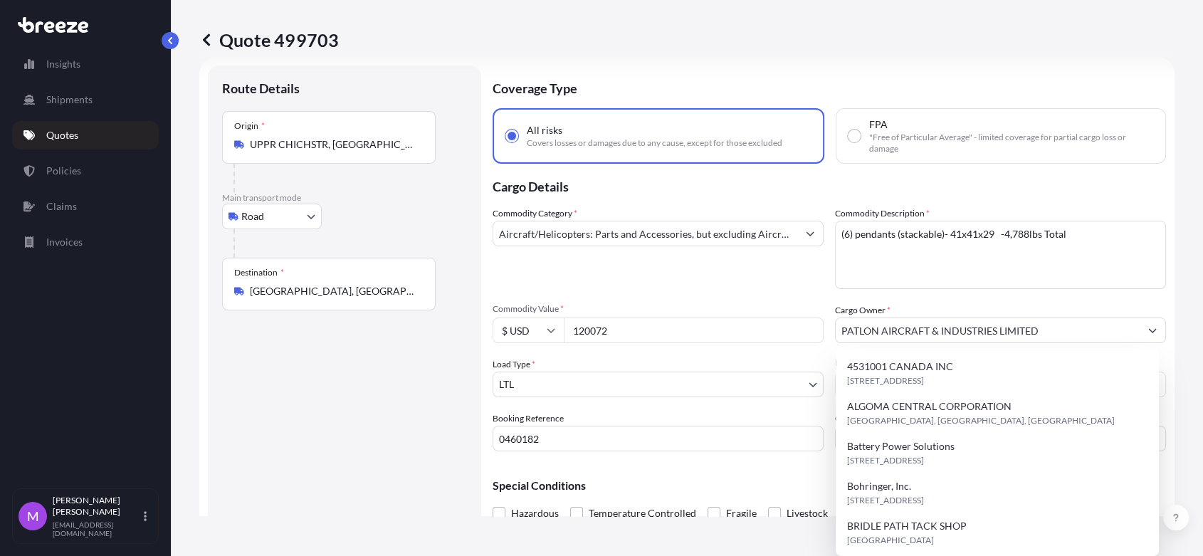
click at [302, 443] on div "Route Details Place of loading Road Road Rail Origin * [GEOGRAPHIC_DATA] Main t…" at bounding box center [344, 309] width 245 height 458
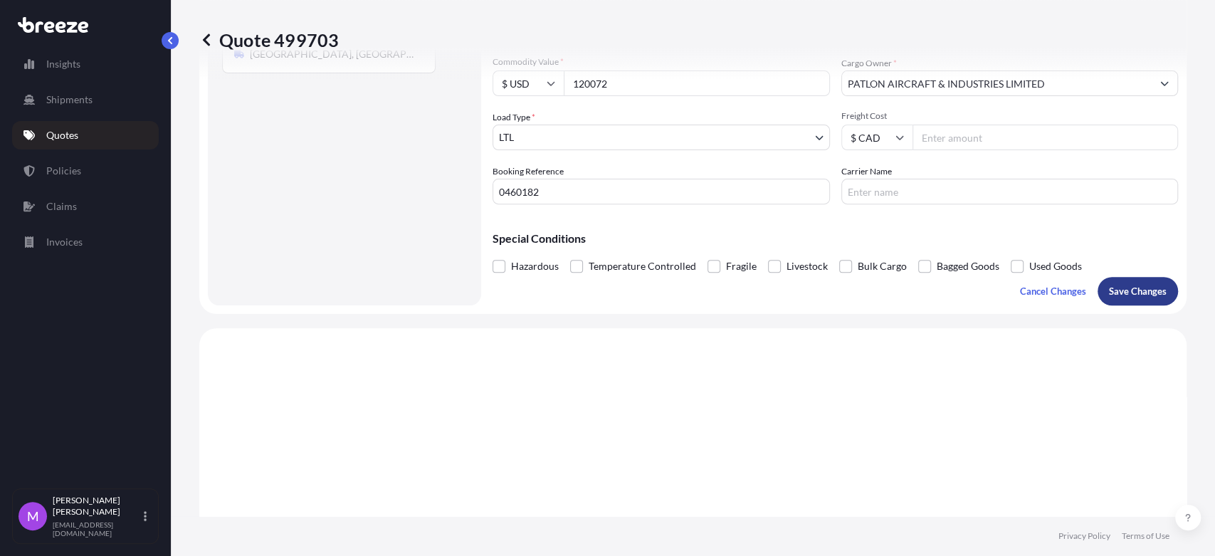
click at [1132, 298] on p "Save Changes" at bounding box center [1138, 291] width 58 height 14
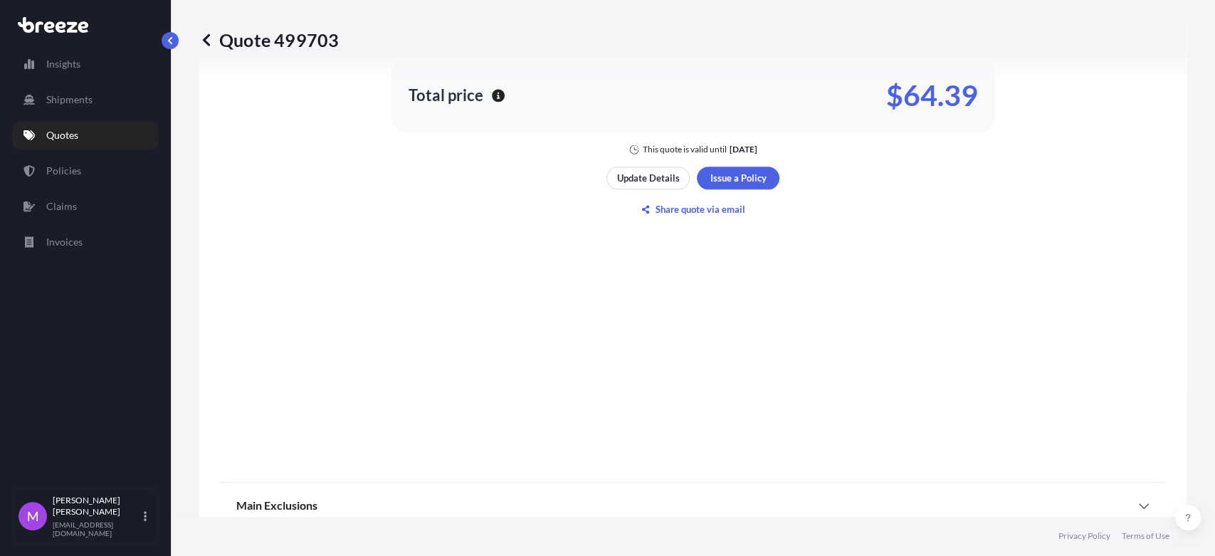
select select "Road"
select select "1"
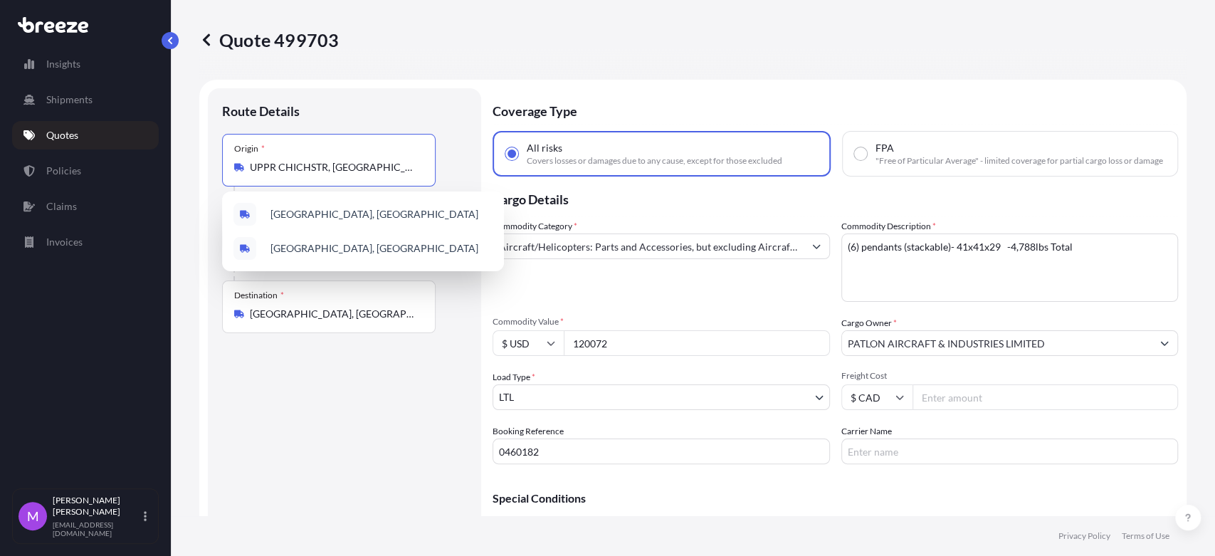
click at [327, 169] on input "UPPR CHICHSTR, [GEOGRAPHIC_DATA] 19014, [GEOGRAPHIC_DATA]" at bounding box center [334, 167] width 168 height 14
click at [392, 248] on span "[GEOGRAPHIC_DATA], [GEOGRAPHIC_DATA]" at bounding box center [374, 248] width 208 height 14
type input "[GEOGRAPHIC_DATA], [GEOGRAPHIC_DATA]"
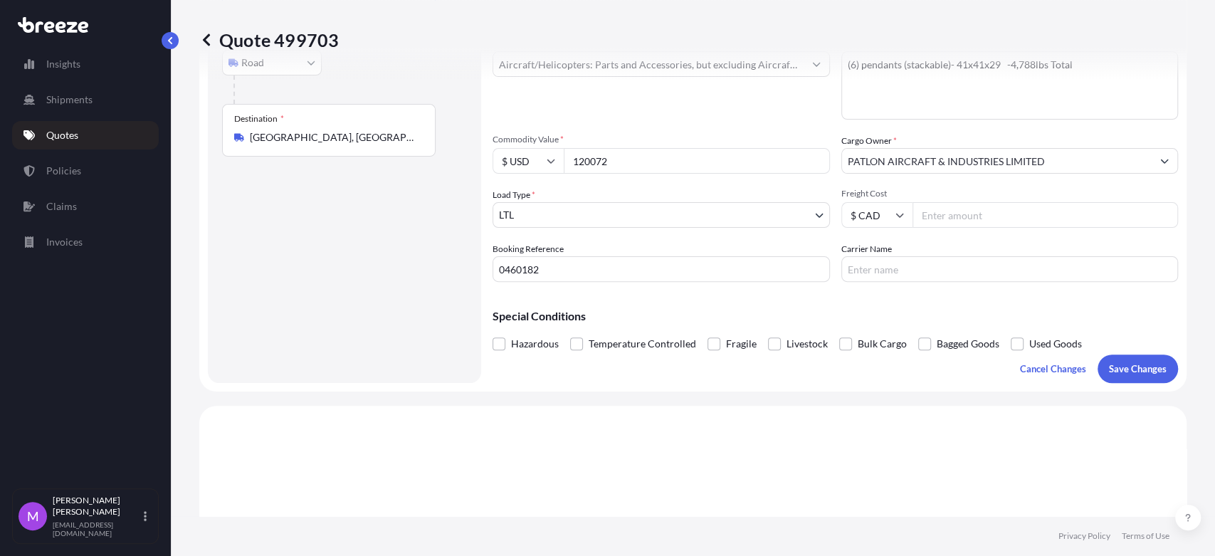
scroll to position [395, 0]
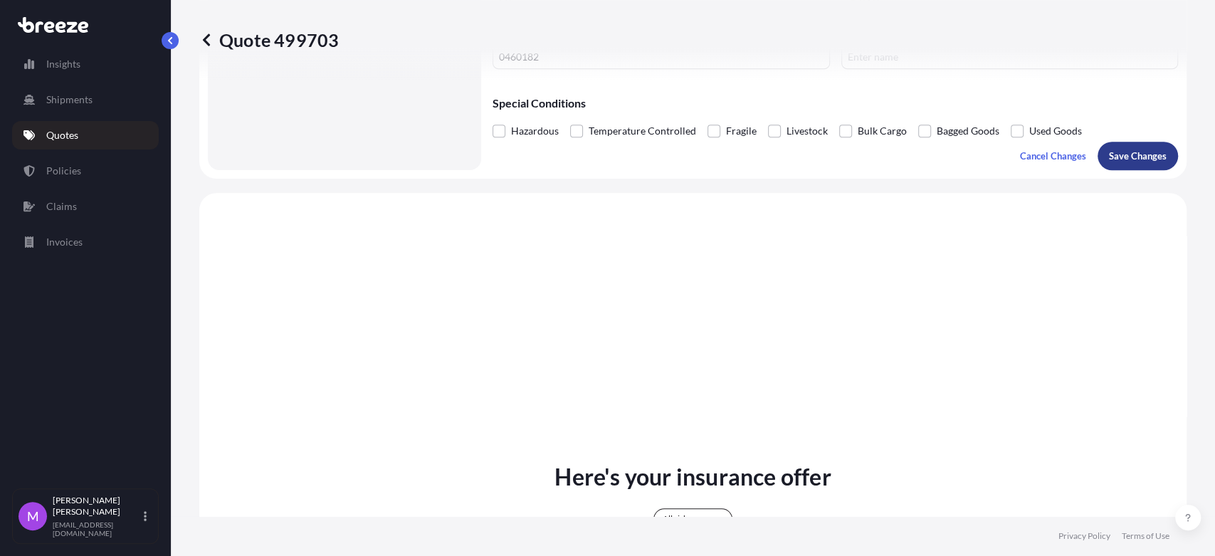
click at [1114, 163] on p "Save Changes" at bounding box center [1138, 156] width 58 height 14
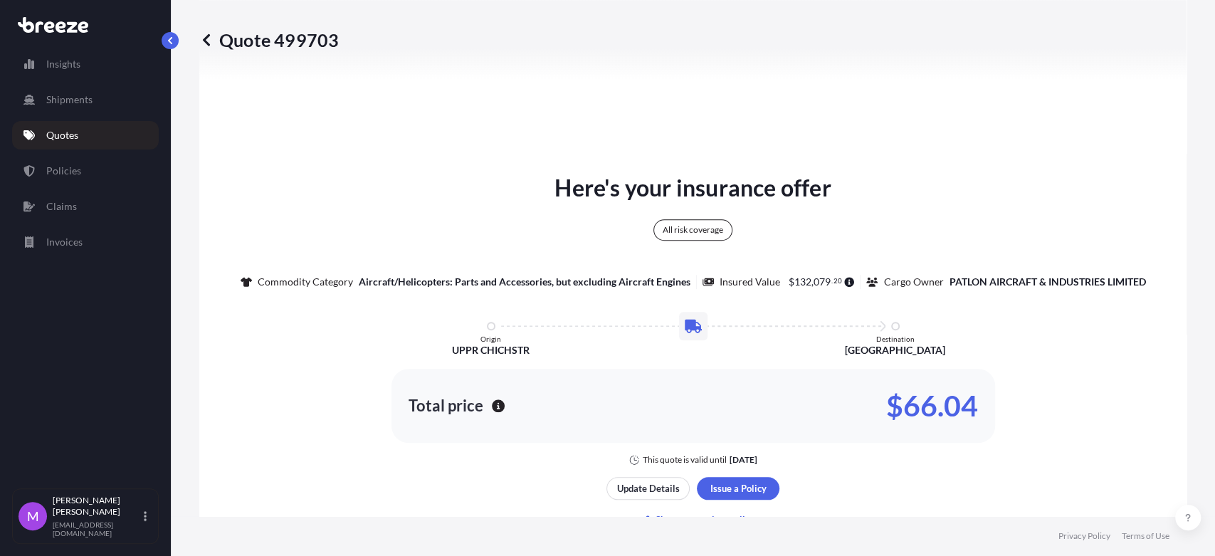
select select "Road"
select select "1"
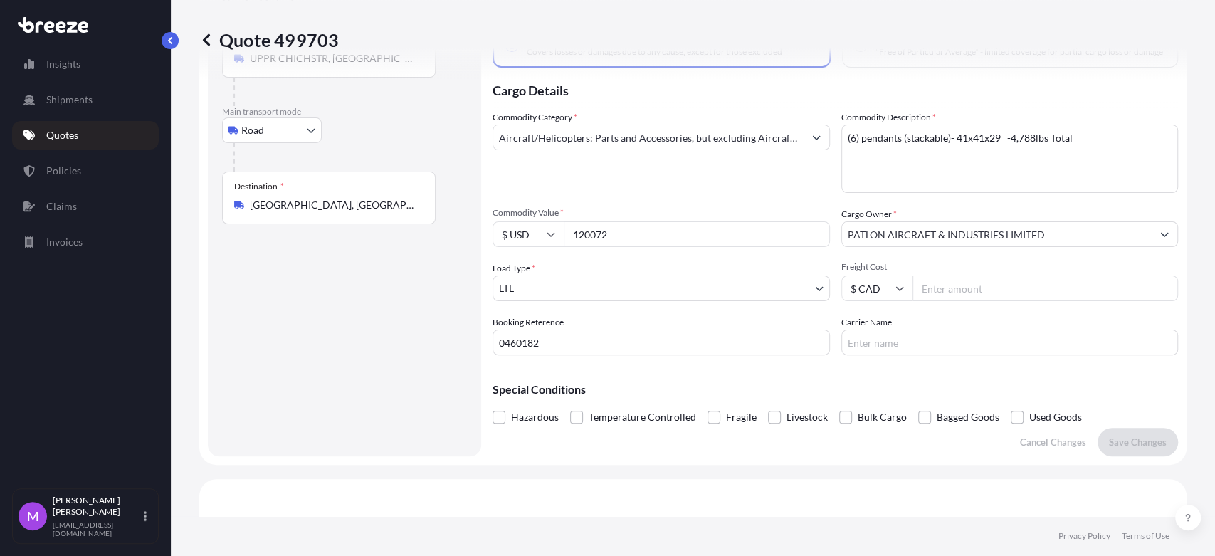
scroll to position [0, 0]
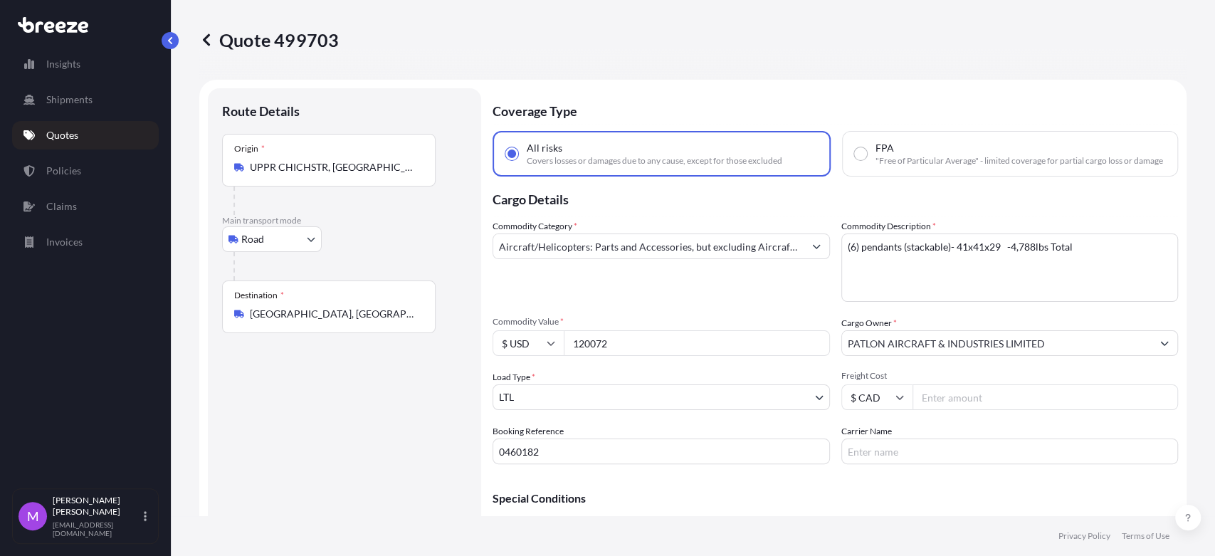
click at [317, 172] on input "UPPR CHICHSTR, [GEOGRAPHIC_DATA] 19014, [GEOGRAPHIC_DATA]" at bounding box center [334, 167] width 168 height 14
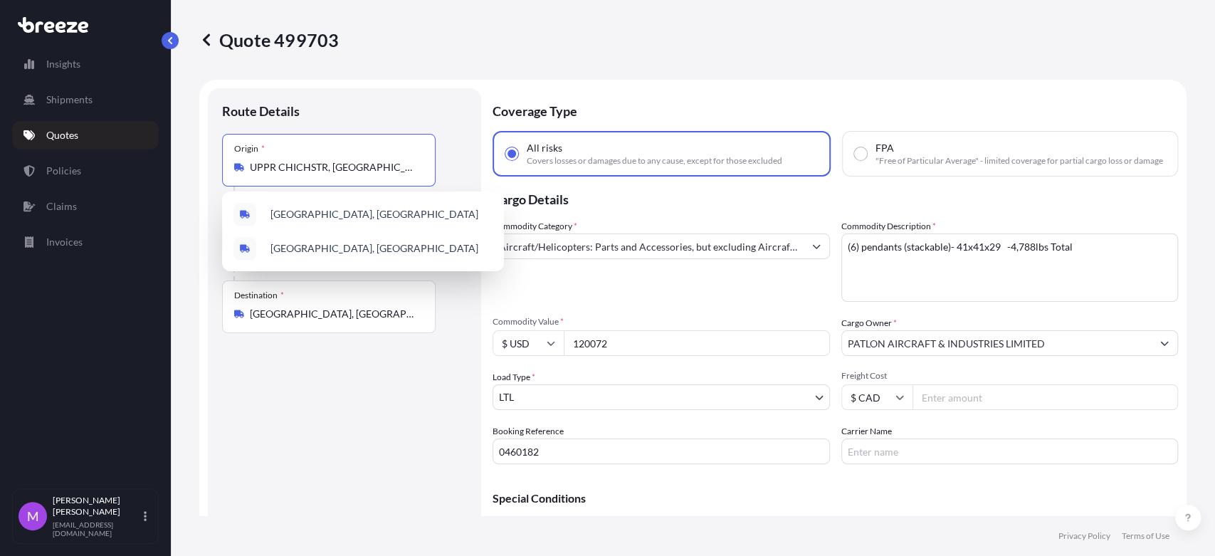
click at [317, 171] on input "UPPR CHICHSTR, [GEOGRAPHIC_DATA] 19014, [GEOGRAPHIC_DATA]" at bounding box center [334, 167] width 168 height 14
click at [317, 170] on input "UPPR CHICHSTR, [GEOGRAPHIC_DATA] 19014, [GEOGRAPHIC_DATA]" at bounding box center [334, 167] width 168 height 14
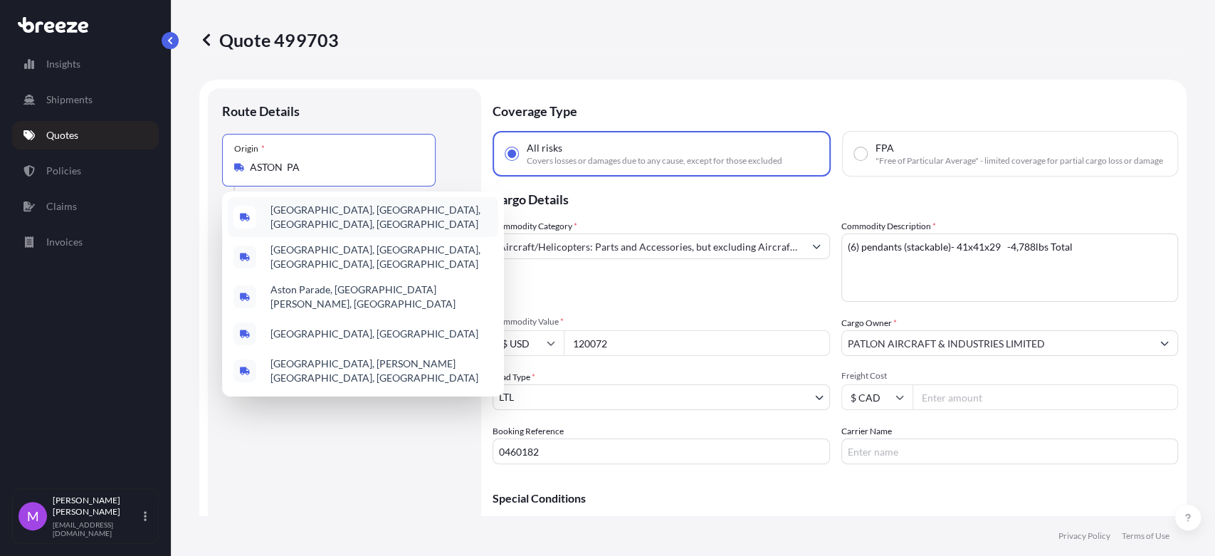
click at [285, 169] on input "ASTON PA" at bounding box center [334, 167] width 168 height 14
click at [317, 159] on div "Origin * UPPR CHICHSTR, [GEOGRAPHIC_DATA] 19014, [GEOGRAPHIC_DATA]" at bounding box center [329, 160] width 214 height 53
click at [317, 160] on input "UPPR CHICHSTR, [GEOGRAPHIC_DATA] 19014, [GEOGRAPHIC_DATA]" at bounding box center [334, 167] width 168 height 14
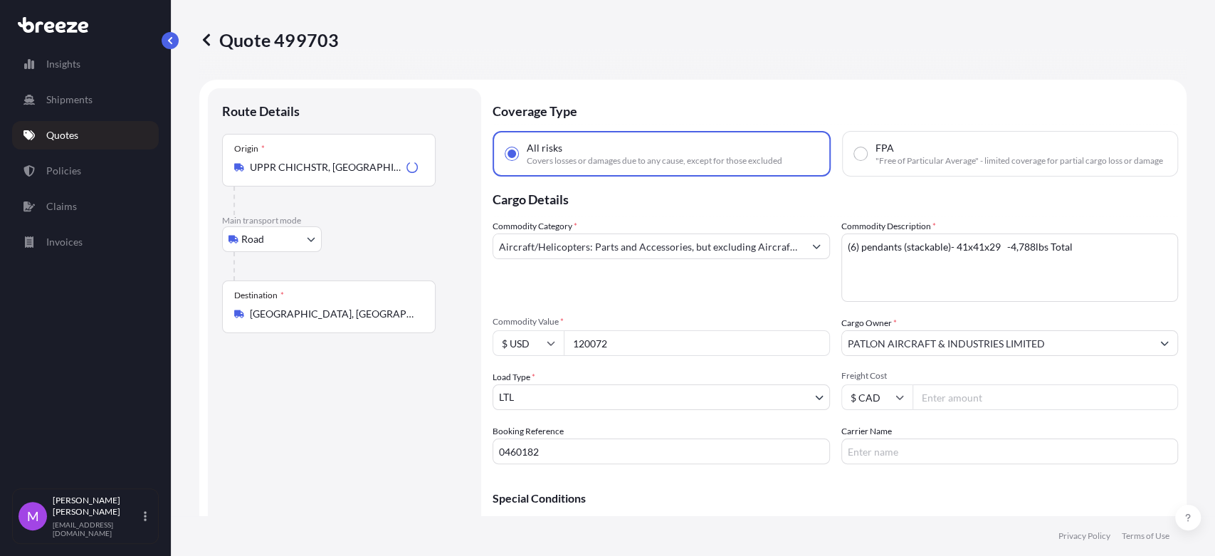
click at [411, 171] on icon "Loading" at bounding box center [411, 167] width 11 height 11
click at [401, 171] on input "UPPR CHICHSTR, [GEOGRAPHIC_DATA] 19014, [GEOGRAPHIC_DATA]" at bounding box center [325, 167] width 151 height 14
drag, startPoint x: 417, startPoint y: 166, endPoint x: 225, endPoint y: 171, distance: 192.2
click at [196, 158] on div "Quote 499703 Route Details Place of loading Road Road Rail Origin * [GEOGRAPHIC…" at bounding box center [693, 258] width 1044 height 516
click at [387, 156] on div "Origin * UPPR CHICHSTR, [GEOGRAPHIC_DATA] 19014, [GEOGRAPHIC_DATA]" at bounding box center [329, 160] width 214 height 53
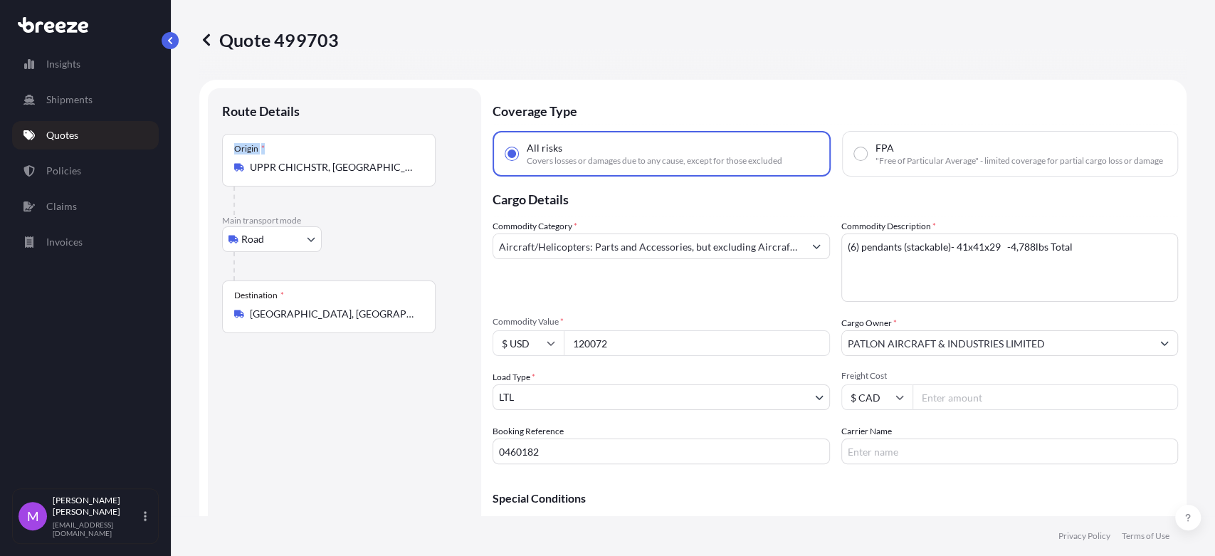
click at [387, 160] on input "UPPR CHICHSTR, [GEOGRAPHIC_DATA] 19014, [GEOGRAPHIC_DATA]" at bounding box center [334, 167] width 168 height 14
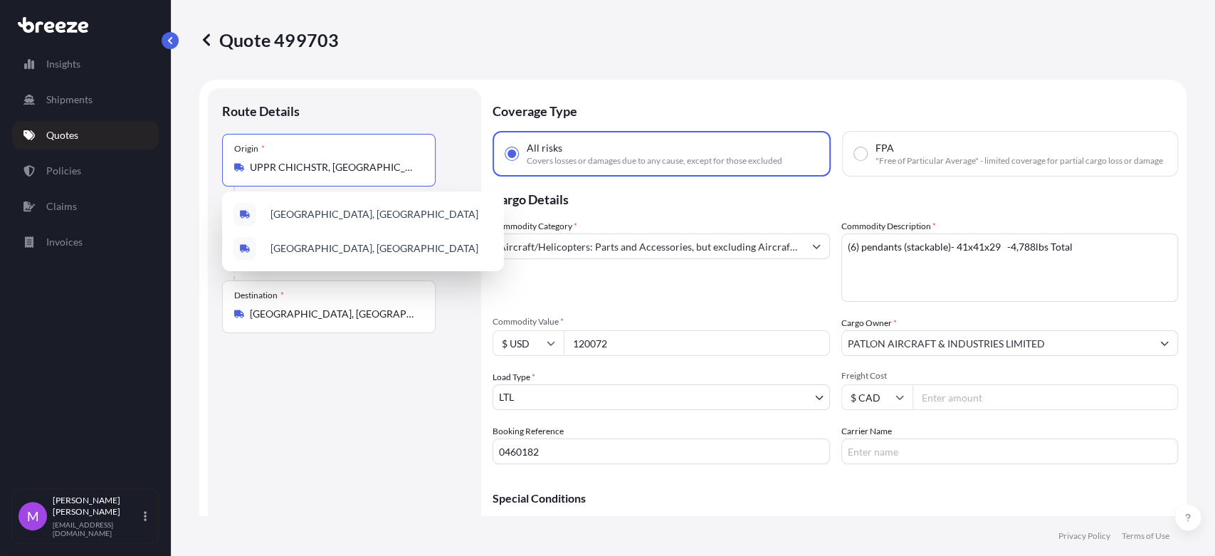
drag, startPoint x: 409, startPoint y: 169, endPoint x: 221, endPoint y: 160, distance: 188.1
click at [221, 157] on div "Route Details Place of loading Road Road Rail Origin * [GEOGRAPHIC_DATA] Main t…" at bounding box center [344, 326] width 273 height 477
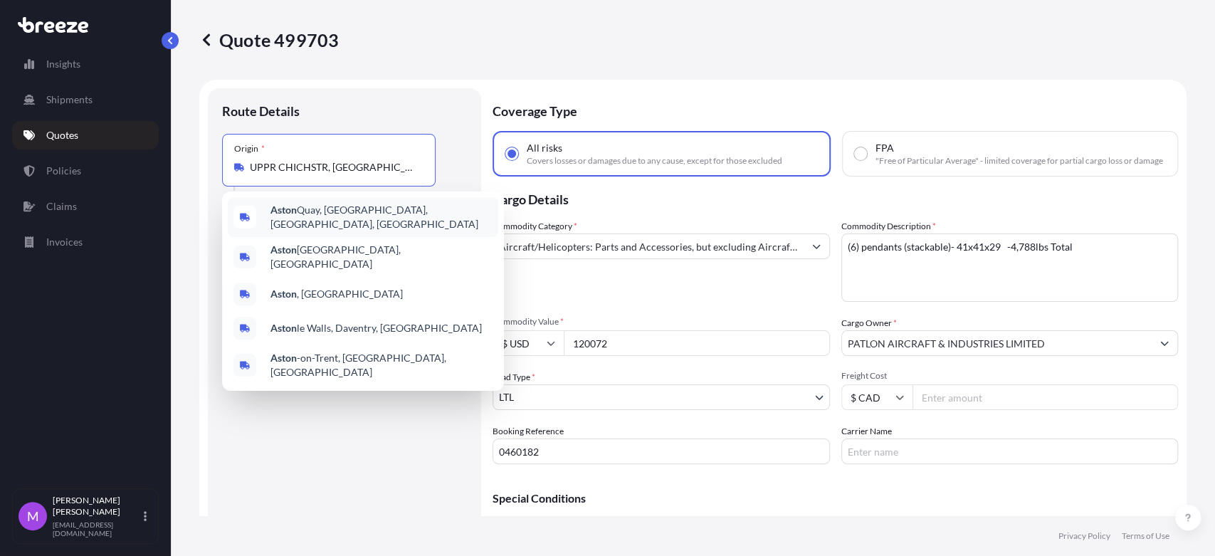
click at [320, 158] on div "Origin * UPPR CHICHSTR, [GEOGRAPHIC_DATA] 19014, [GEOGRAPHIC_DATA]" at bounding box center [329, 160] width 214 height 53
click at [320, 160] on input "UPPR CHICHSTR, [GEOGRAPHIC_DATA] 19014, [GEOGRAPHIC_DATA]" at bounding box center [334, 167] width 168 height 14
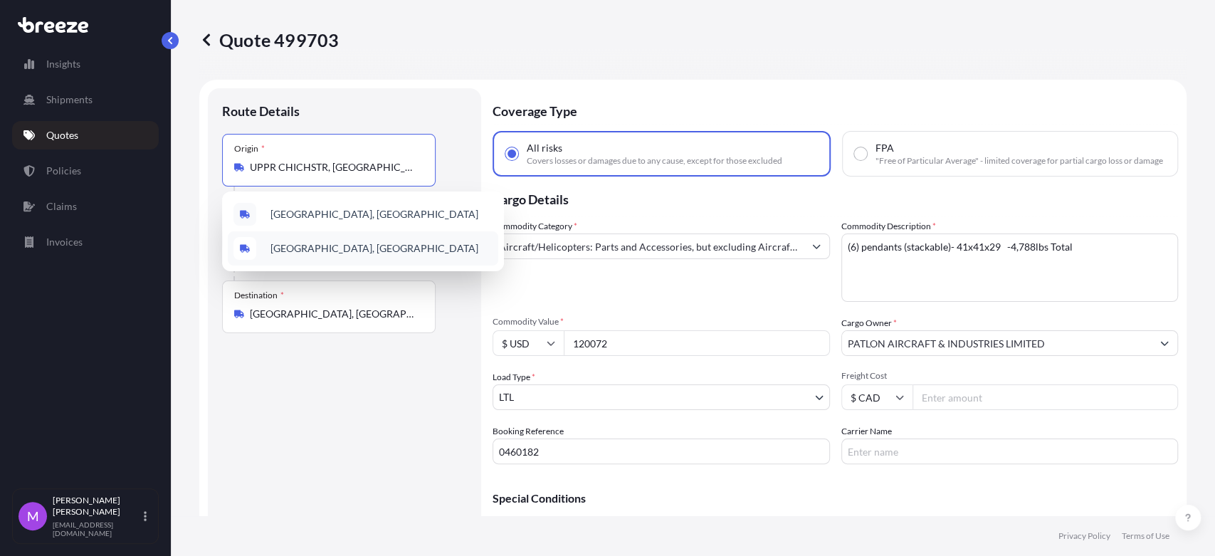
click at [321, 246] on span "[GEOGRAPHIC_DATA], [GEOGRAPHIC_DATA]" at bounding box center [374, 248] width 208 height 14
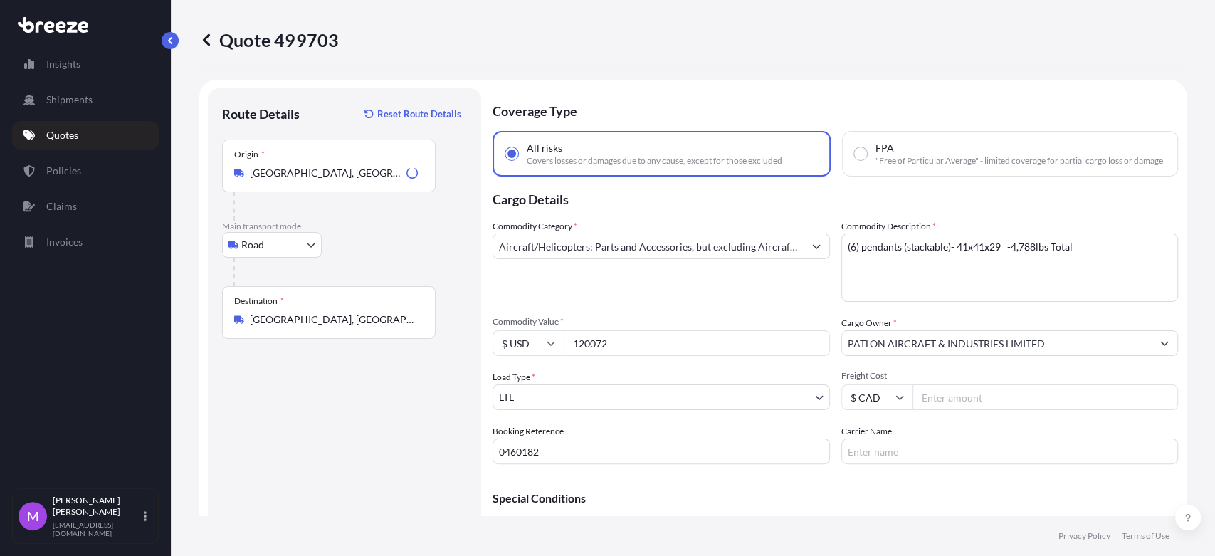
drag, startPoint x: 352, startPoint y: 192, endPoint x: 364, endPoint y: 214, distance: 24.5
click at [352, 192] on div at bounding box center [334, 206] width 202 height 28
click at [364, 214] on div at bounding box center [334, 206] width 202 height 28
click at [390, 226] on p "Main transport mode" at bounding box center [344, 226] width 245 height 11
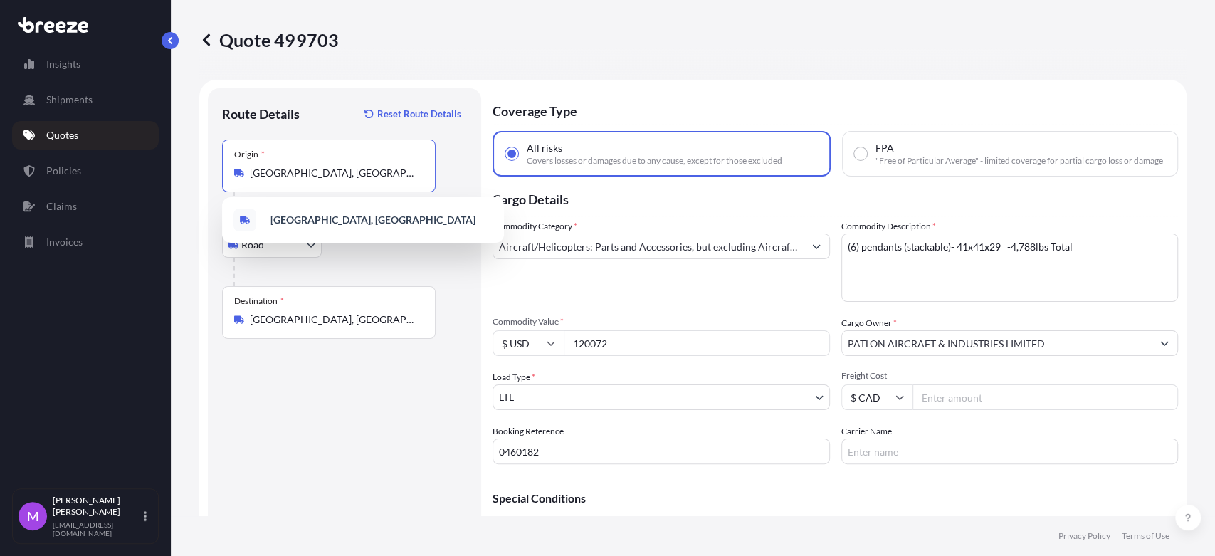
click at [339, 175] on input "[GEOGRAPHIC_DATA], [GEOGRAPHIC_DATA]" at bounding box center [334, 173] width 168 height 14
click at [296, 174] on input "[GEOGRAPHIC_DATA], [GEOGRAPHIC_DATA]" at bounding box center [334, 173] width 168 height 14
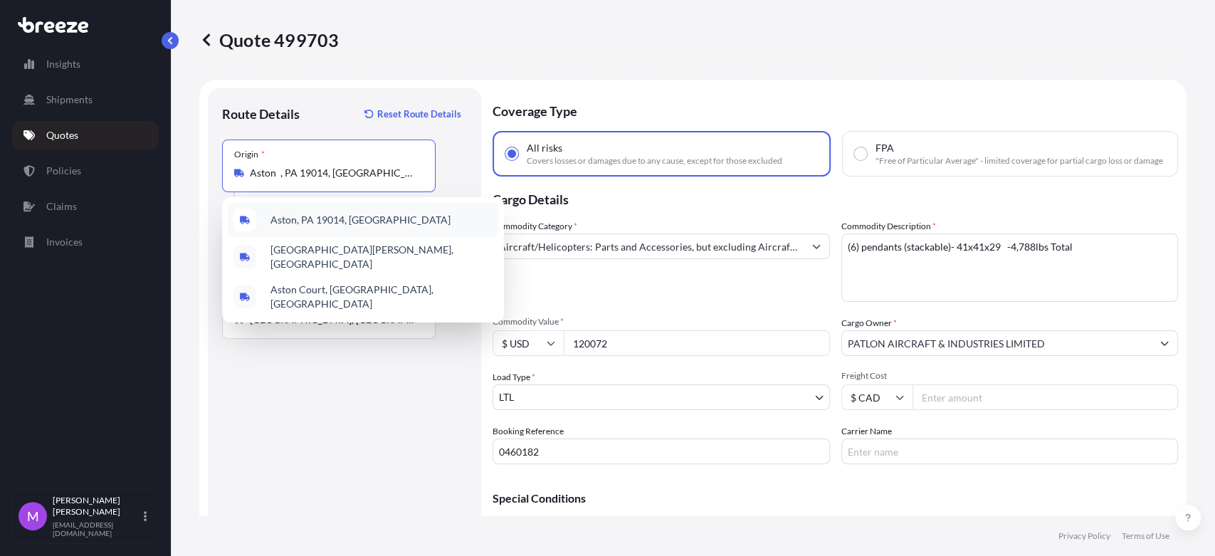
click at [404, 224] on div "Aston, PA 19014, [GEOGRAPHIC_DATA]" at bounding box center [363, 220] width 270 height 34
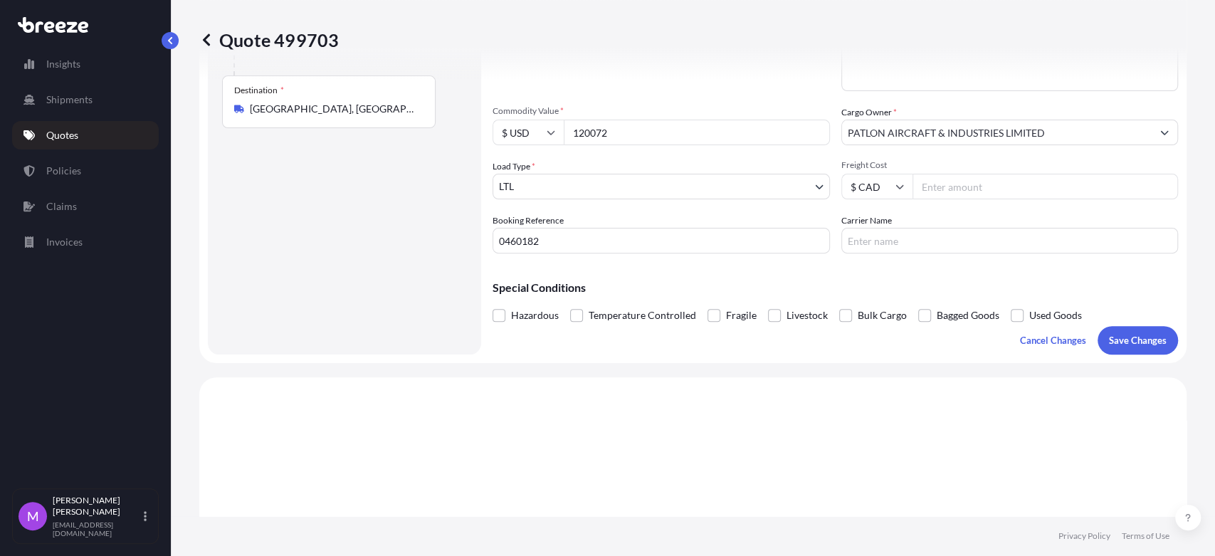
scroll to position [316, 0]
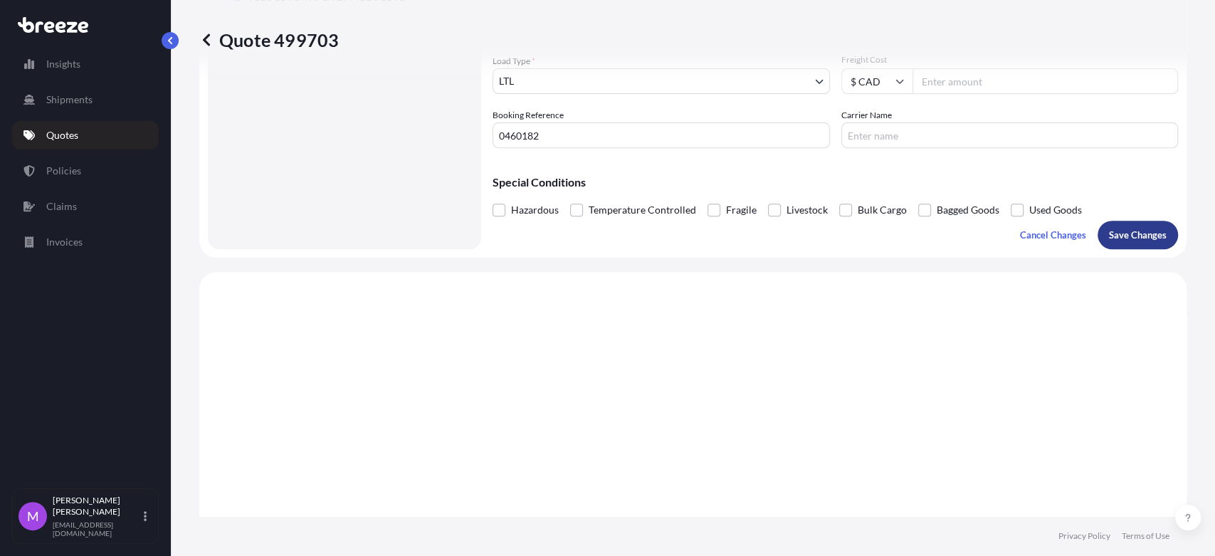
type input "Aston, PA 19014, [GEOGRAPHIC_DATA]"
click at [1117, 221] on div "Hazardous Temperature Controlled Fragile Livestock Bulk Cargo Bagged Goods Used…" at bounding box center [834, 209] width 685 height 21
click at [1124, 258] on form "Route Details Reset Route Details Place of loading Road Road Rail Origin * [GEO…" at bounding box center [692, 11] width 987 height 494
click at [1124, 249] on button "Save Changes" at bounding box center [1137, 235] width 80 height 28
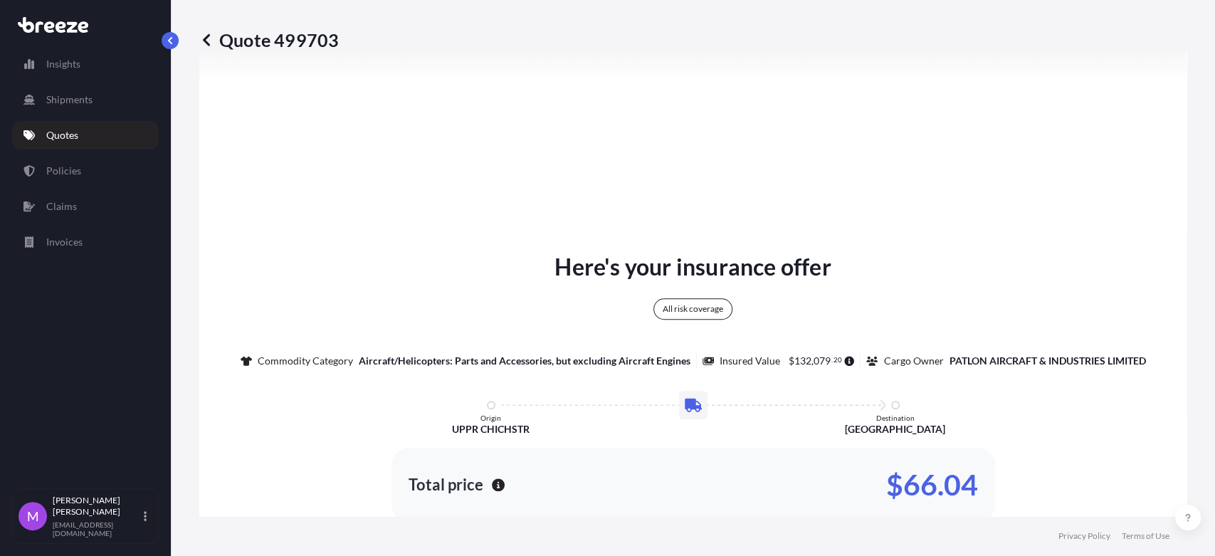
select select "Road"
select select "1"
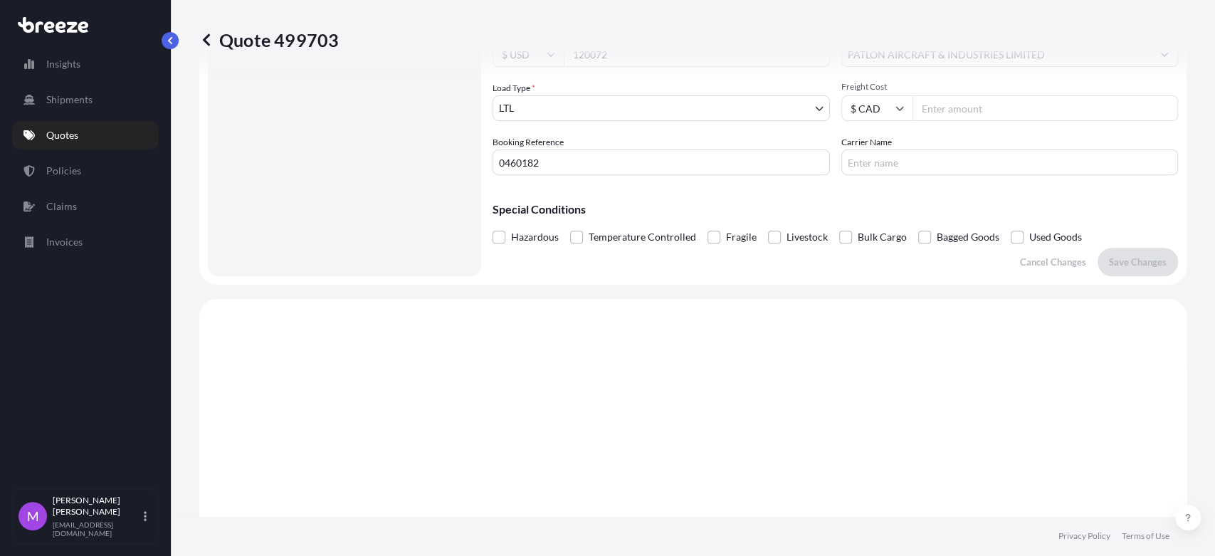
scroll to position [0, 0]
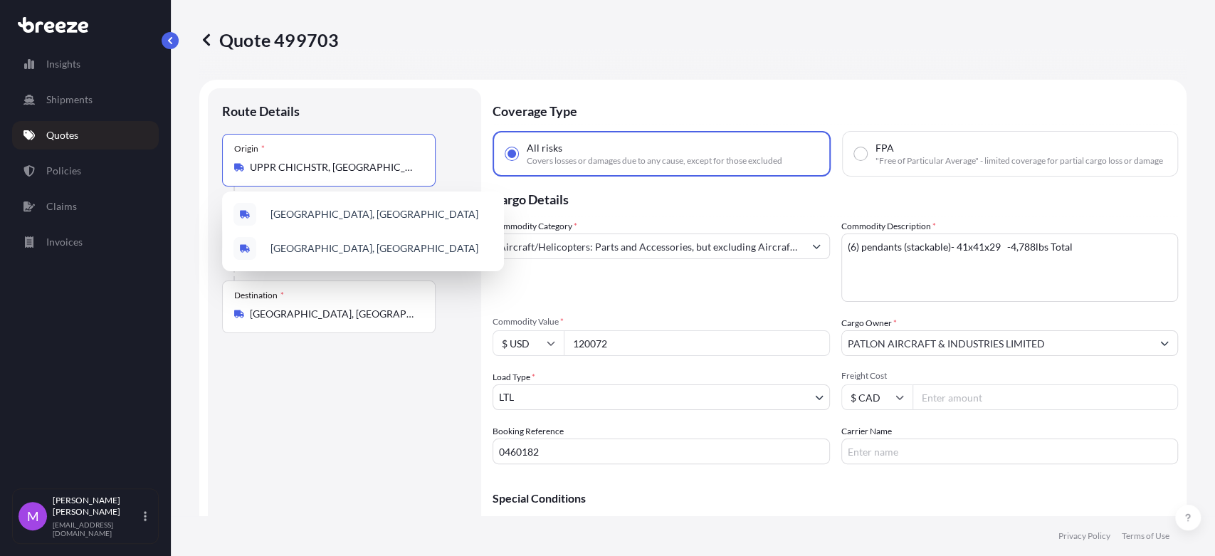
click at [325, 167] on input "UPPR CHICHSTR, [GEOGRAPHIC_DATA] 19014, [GEOGRAPHIC_DATA]" at bounding box center [334, 167] width 168 height 14
click at [391, 174] on div "Origin * UPPR CHICHSTR, [GEOGRAPHIC_DATA] 19014, [GEOGRAPHIC_DATA]" at bounding box center [329, 160] width 214 height 53
click at [391, 174] on input "UPPR CHICHSTR, [GEOGRAPHIC_DATA] 19014, [GEOGRAPHIC_DATA]" at bounding box center [334, 167] width 168 height 14
drag, startPoint x: 410, startPoint y: 169, endPoint x: 216, endPoint y: 162, distance: 194.4
click at [216, 162] on div "Route Details Place of loading Road Road Rail Origin * [GEOGRAPHIC_DATA] Main t…" at bounding box center [344, 326] width 273 height 477
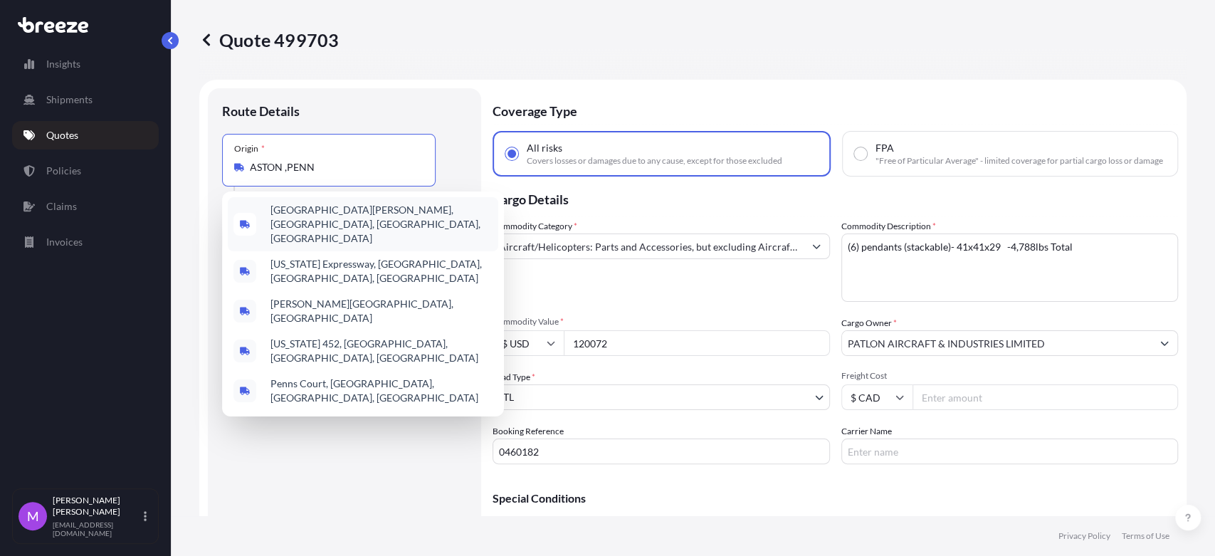
click at [299, 169] on input "ASTON ,PENN" at bounding box center [334, 167] width 168 height 14
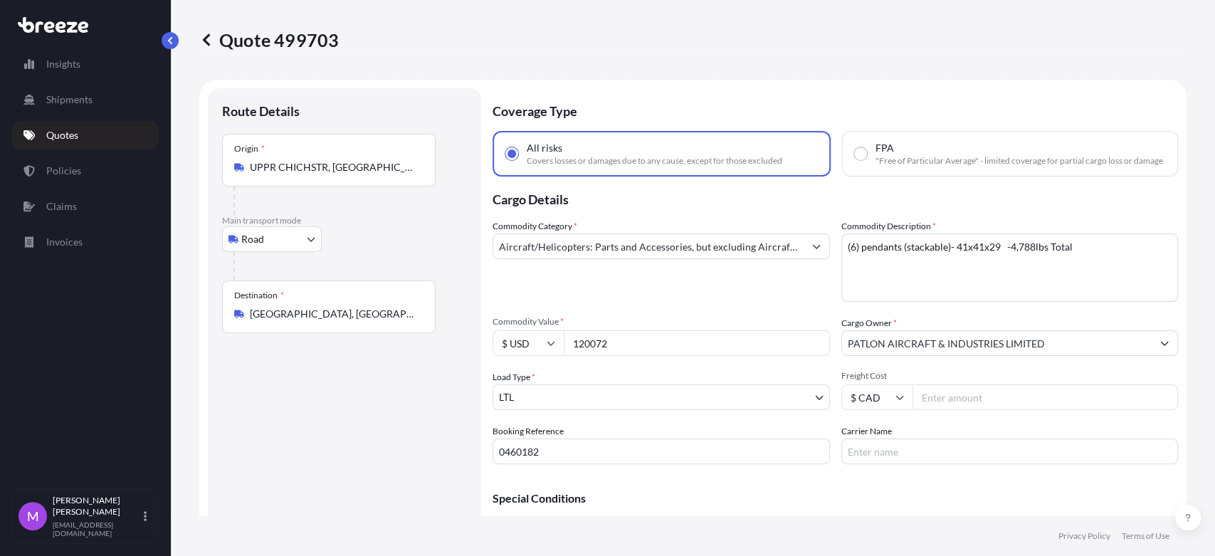
click at [334, 160] on div "Origin * UPPR CHICHSTR, [GEOGRAPHIC_DATA] 19014, [GEOGRAPHIC_DATA]" at bounding box center [329, 160] width 214 height 53
click at [334, 160] on input "UPPR CHICHSTR, [GEOGRAPHIC_DATA] 19014, [GEOGRAPHIC_DATA]" at bounding box center [334, 167] width 168 height 14
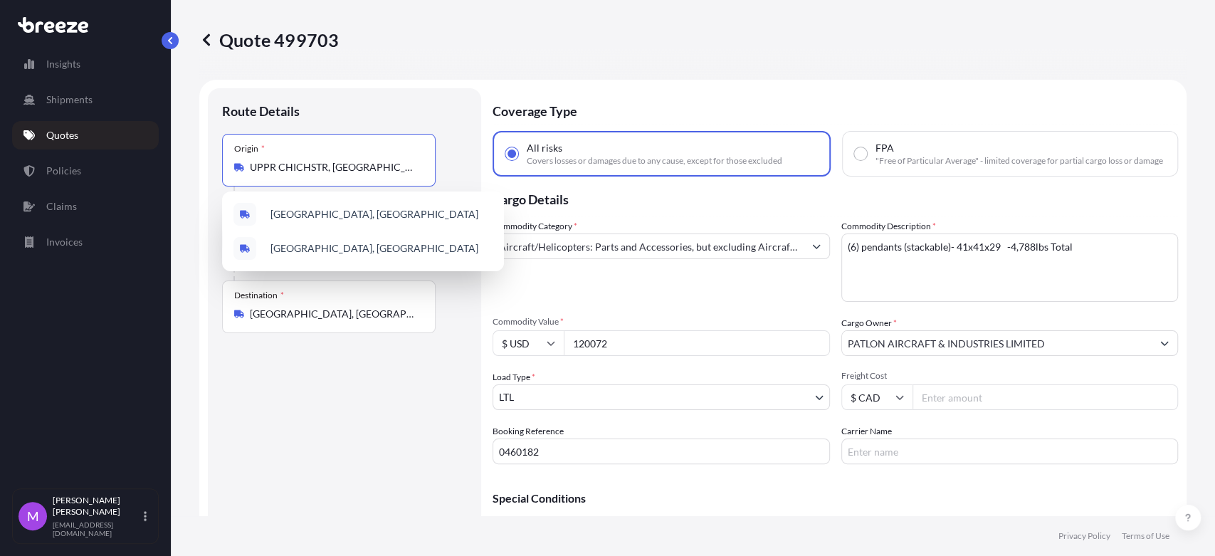
click at [351, 169] on input "UPPR CHICHSTR, [GEOGRAPHIC_DATA] 19014, [GEOGRAPHIC_DATA]" at bounding box center [334, 167] width 168 height 14
drag, startPoint x: 411, startPoint y: 168, endPoint x: 181, endPoint y: 143, distance: 230.5
click at [181, 143] on div "Quote 499703 Route Details Place of loading Road Road Rail Origin * [GEOGRAPHIC…" at bounding box center [693, 258] width 1044 height 516
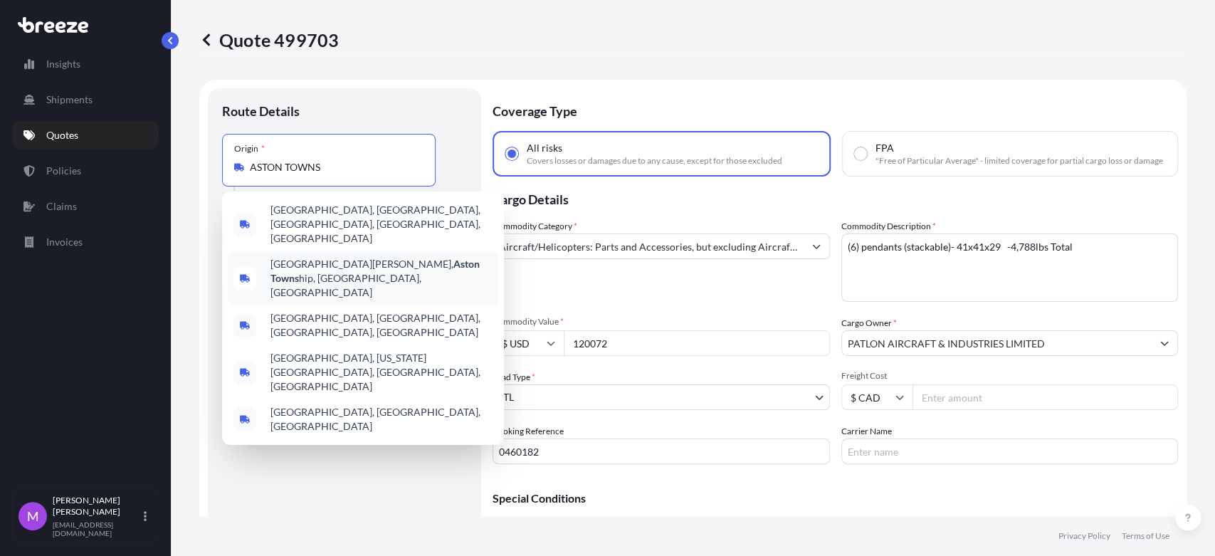
click at [322, 257] on span "[GEOGRAPHIC_DATA][PERSON_NAME], [GEOGRAPHIC_DATA], [GEOGRAPHIC_DATA], [GEOGRAPH…" at bounding box center [381, 278] width 222 height 43
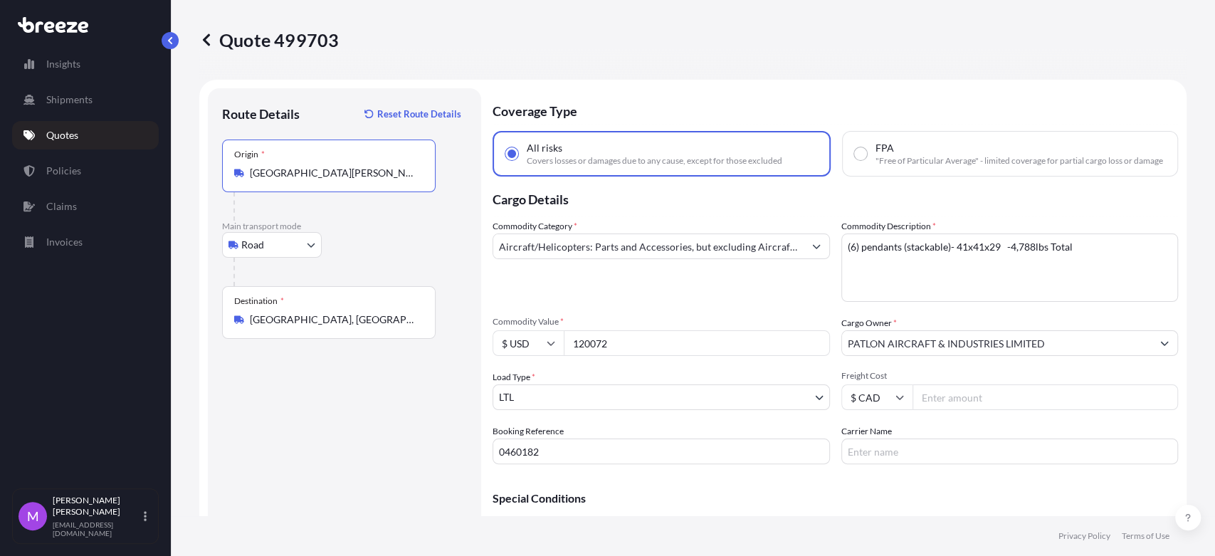
click at [369, 174] on input "[GEOGRAPHIC_DATA][PERSON_NAME], [GEOGRAPHIC_DATA], [GEOGRAPHIC_DATA], [GEOGRAPH…" at bounding box center [334, 173] width 168 height 14
click at [370, 176] on input "[GEOGRAPHIC_DATA][PERSON_NAME], [GEOGRAPHIC_DATA], [GEOGRAPHIC_DATA], [GEOGRAPH…" at bounding box center [334, 173] width 168 height 14
click at [369, 176] on input "[GEOGRAPHIC_DATA][PERSON_NAME], [GEOGRAPHIC_DATA], [GEOGRAPHIC_DATA], [GEOGRAPH…" at bounding box center [334, 173] width 168 height 14
click at [352, 168] on input "[GEOGRAPHIC_DATA][PERSON_NAME], [GEOGRAPHIC_DATA], [GEOGRAPHIC_DATA], [GEOGRAPH…" at bounding box center [334, 173] width 168 height 14
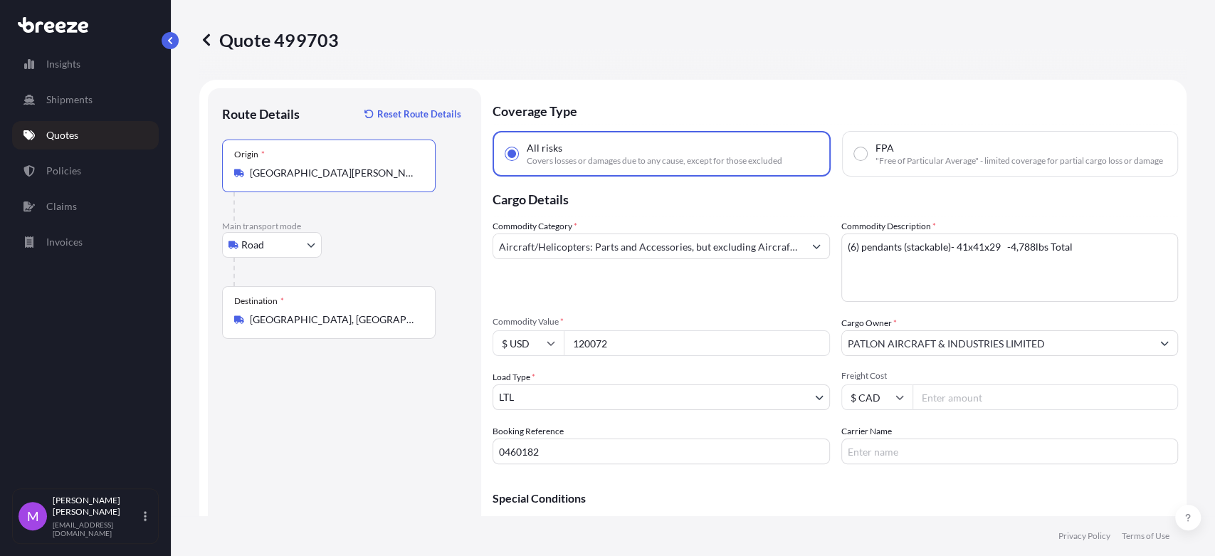
click at [352, 168] on input "[GEOGRAPHIC_DATA][PERSON_NAME], [GEOGRAPHIC_DATA], [GEOGRAPHIC_DATA], [GEOGRAPH…" at bounding box center [334, 173] width 168 height 14
click at [353, 181] on div "Origin * [GEOGRAPHIC_DATA][PERSON_NAME], [GEOGRAPHIC_DATA], [GEOGRAPHIC_DATA], …" at bounding box center [329, 165] width 214 height 53
click at [353, 180] on input "[GEOGRAPHIC_DATA][PERSON_NAME], [GEOGRAPHIC_DATA], [GEOGRAPHIC_DATA], [GEOGRAPH…" at bounding box center [334, 173] width 168 height 14
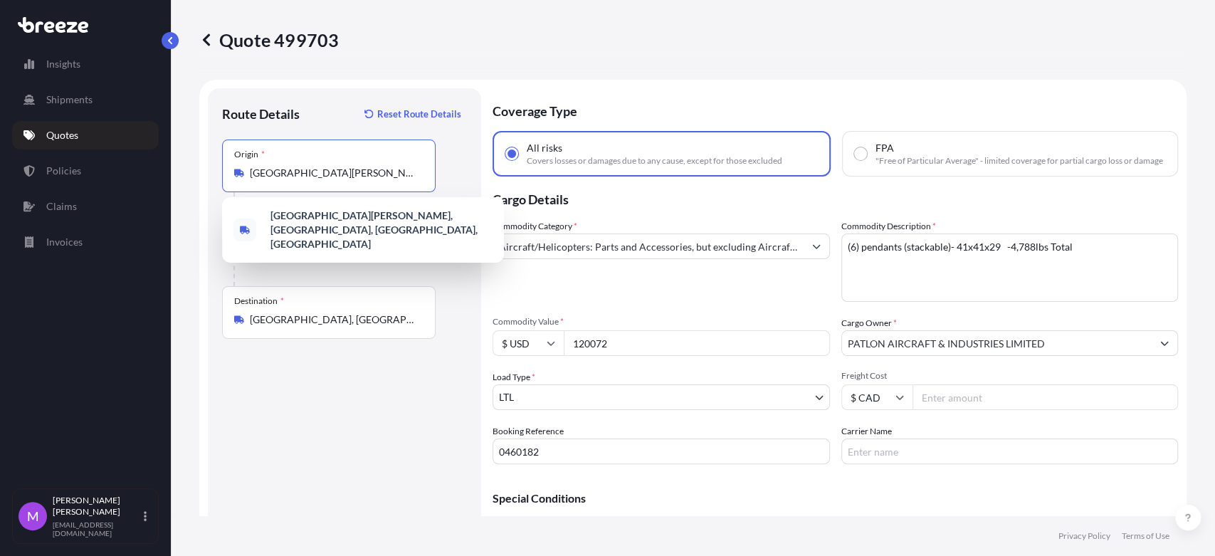
scroll to position [0, 18]
click at [349, 176] on input "[GEOGRAPHIC_DATA][PERSON_NAME], [GEOGRAPHIC_DATA], [GEOGRAPHIC_DATA], [GEOGRAPH…" at bounding box center [334, 173] width 168 height 14
paste input "[STREET_ADDRESS]"
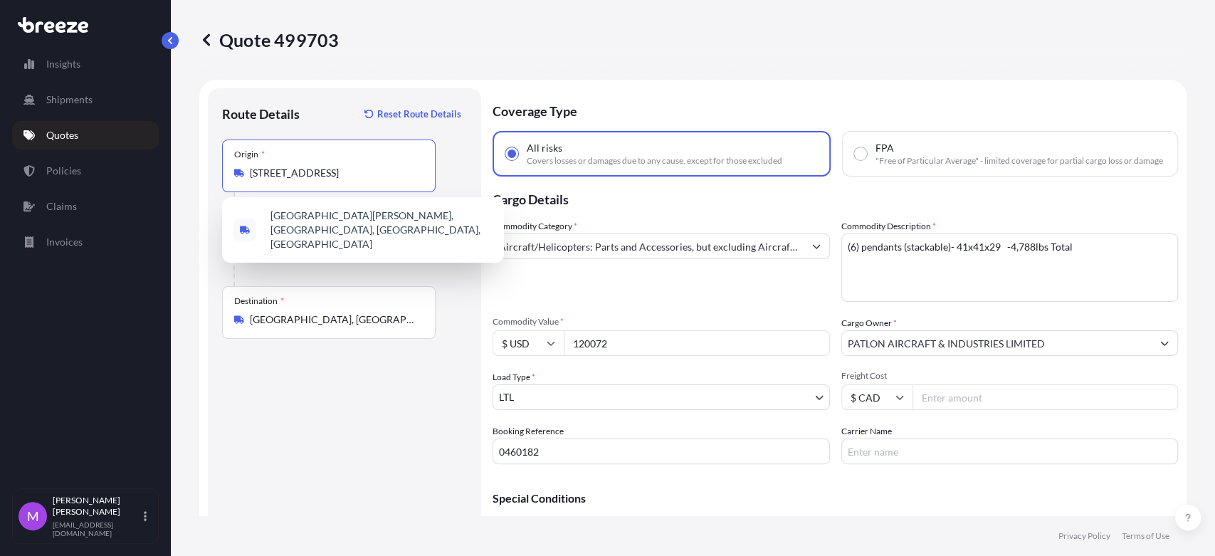
scroll to position [0, 0]
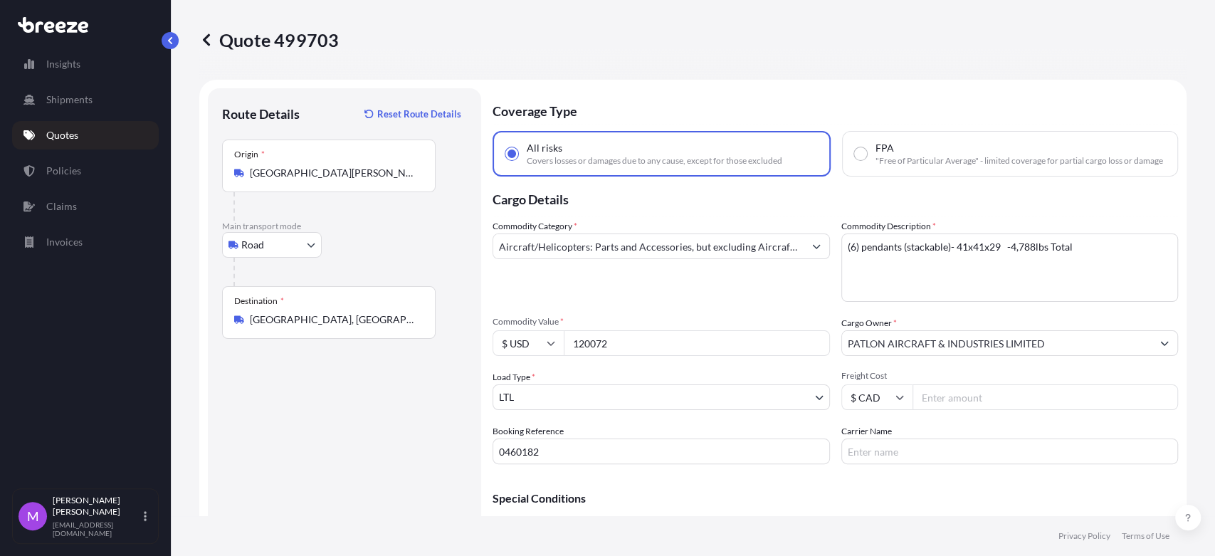
click at [341, 185] on div "Origin * [GEOGRAPHIC_DATA][PERSON_NAME], [GEOGRAPHIC_DATA], [GEOGRAPHIC_DATA], …" at bounding box center [329, 165] width 214 height 53
click at [341, 180] on input "[GEOGRAPHIC_DATA][PERSON_NAME], [GEOGRAPHIC_DATA], [GEOGRAPHIC_DATA], [GEOGRAPH…" at bounding box center [334, 173] width 168 height 14
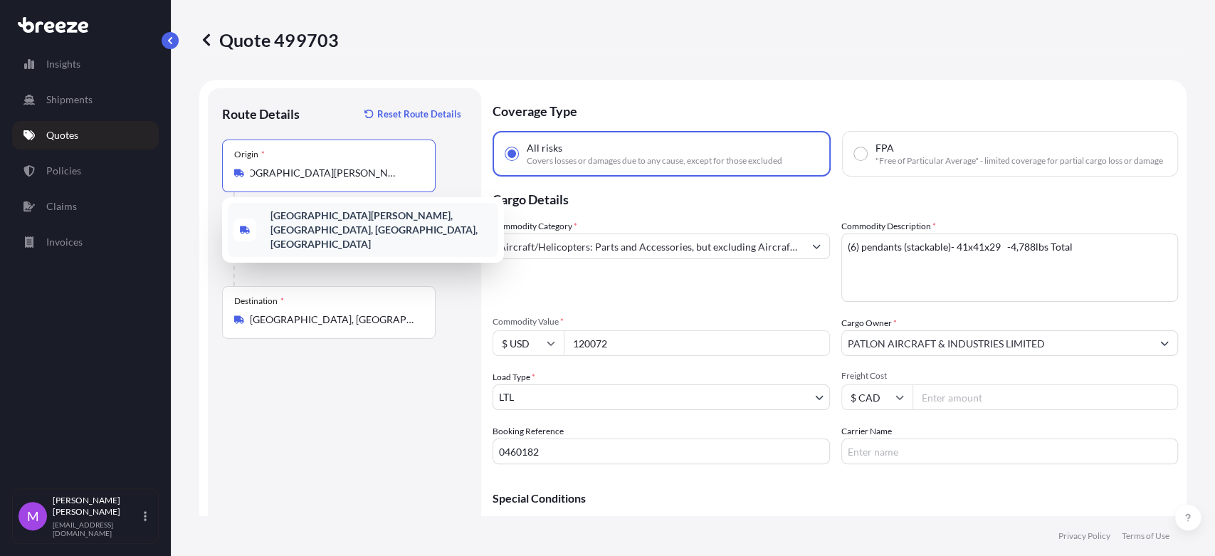
click at [330, 176] on input "[GEOGRAPHIC_DATA][PERSON_NAME], [GEOGRAPHIC_DATA], [GEOGRAPHIC_DATA], [GEOGRAPH…" at bounding box center [334, 173] width 168 height 14
paste input "[STREET_ADDRESS]"
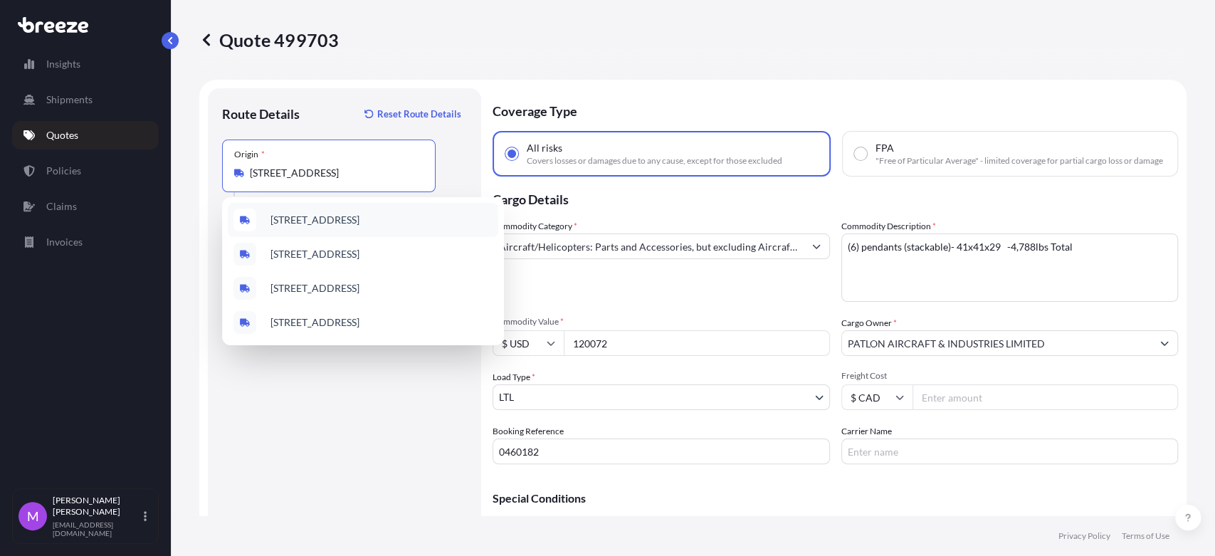
click at [352, 223] on span "[STREET_ADDRESS]" at bounding box center [314, 220] width 89 height 14
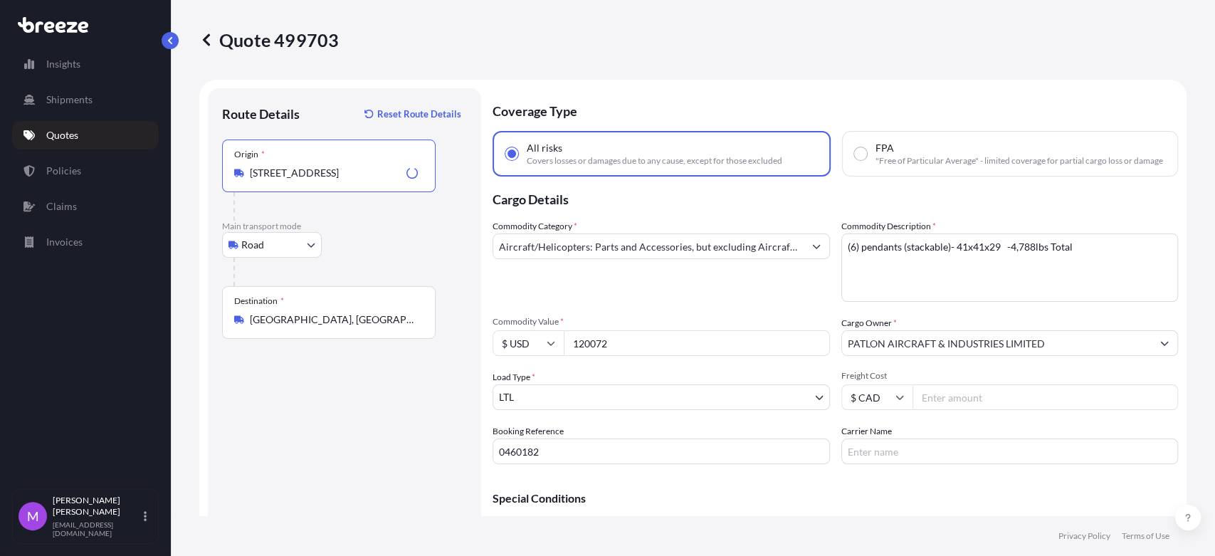
scroll to position [395, 0]
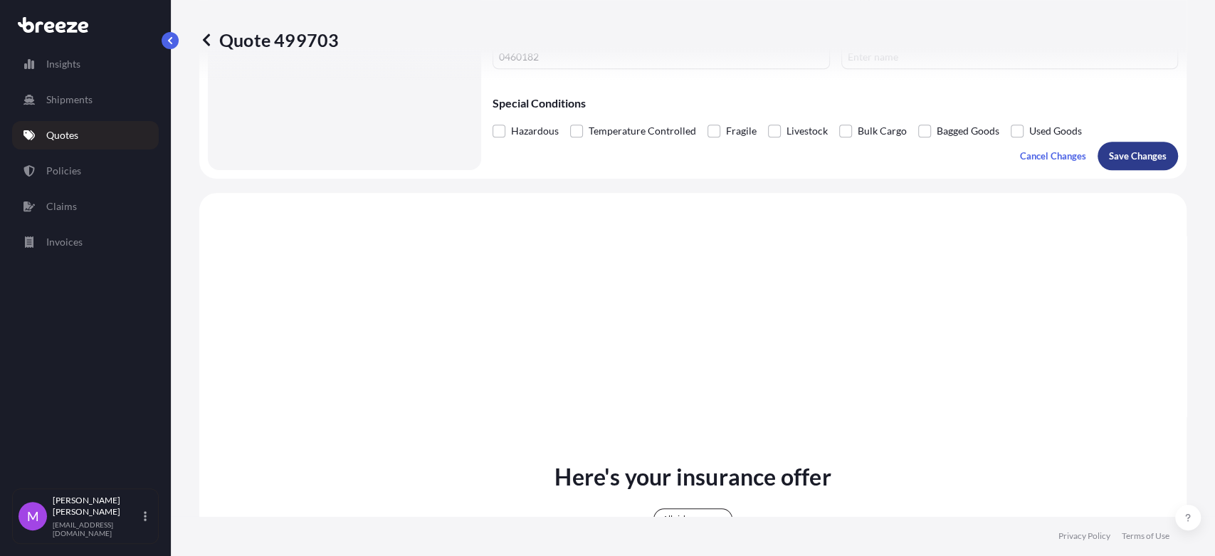
type input "[STREET_ADDRESS]"
click at [1141, 163] on p "Save Changes" at bounding box center [1138, 156] width 58 height 14
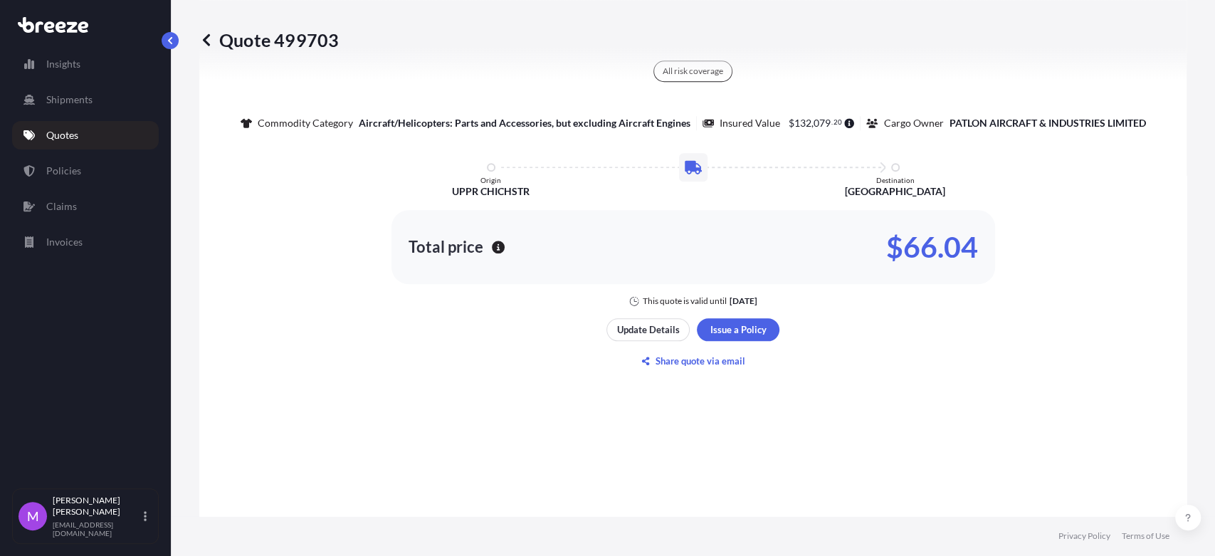
select select "Road"
select select "1"
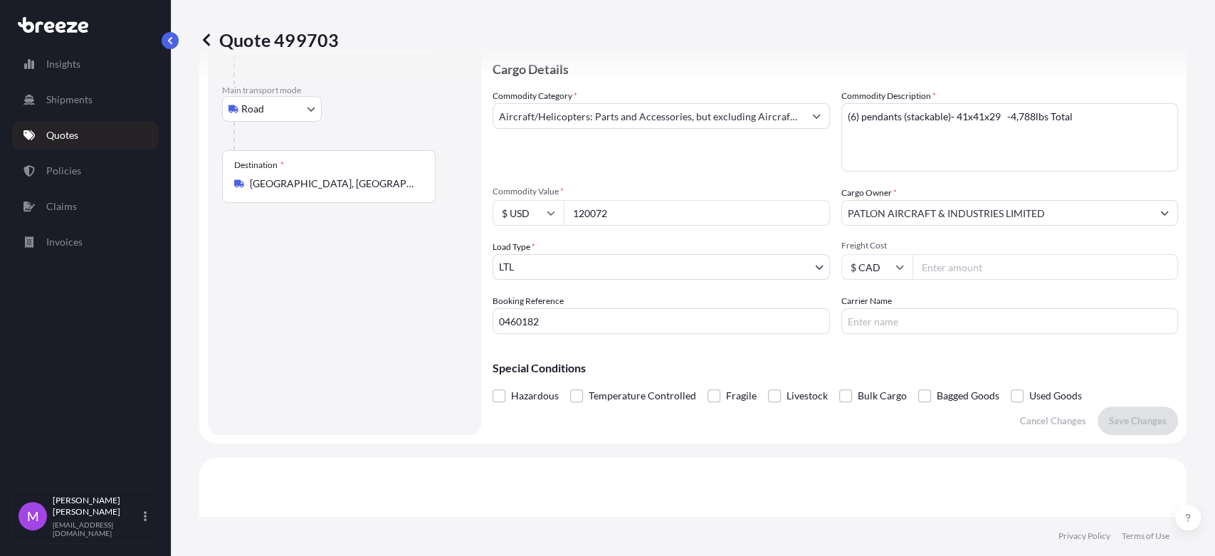
scroll to position [18, 0]
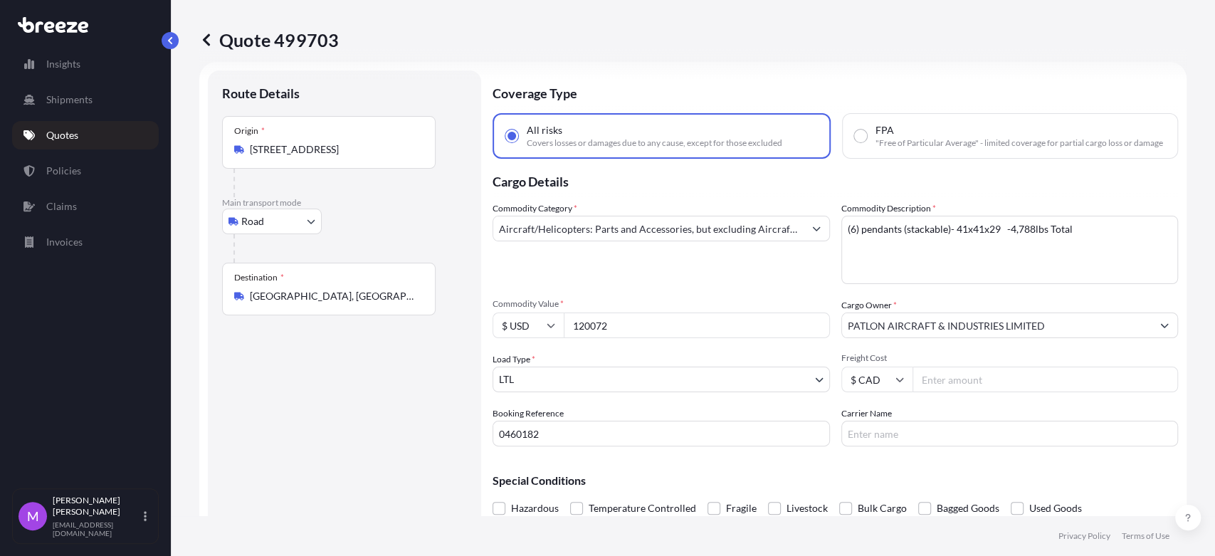
drag, startPoint x: 609, startPoint y: 339, endPoint x: 618, endPoint y: 339, distance: 9.3
click at [609, 338] on input "120072" at bounding box center [697, 325] width 266 height 26
drag, startPoint x: 636, startPoint y: 340, endPoint x: 528, endPoint y: 333, distance: 107.7
click at [527, 332] on div "$ USD 120072" at bounding box center [660, 325] width 337 height 26
click at [590, 335] on input "120072" at bounding box center [697, 325] width 266 height 26
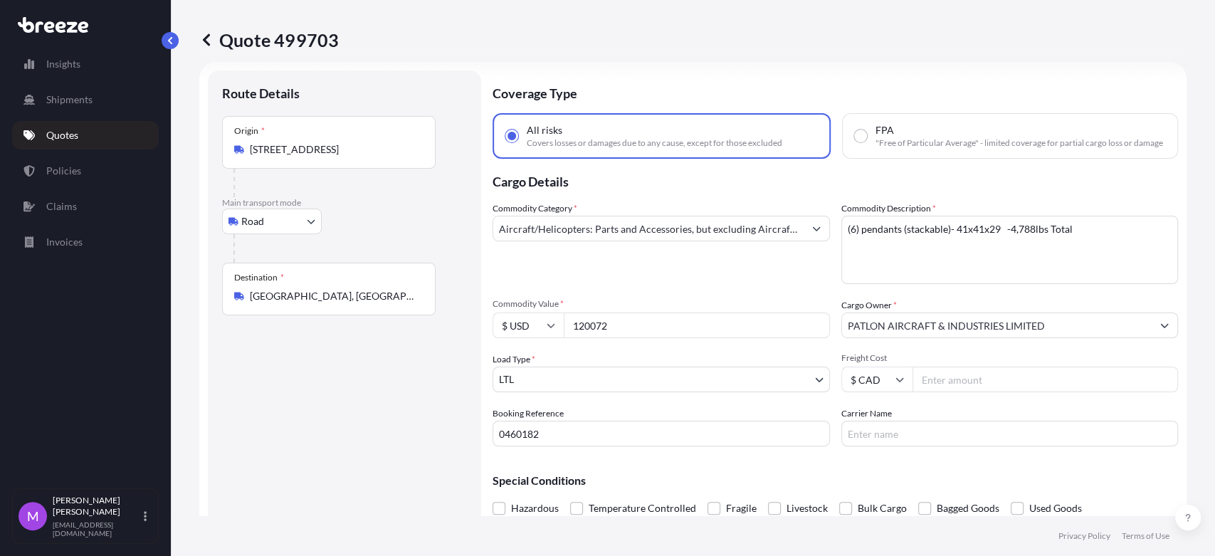
click at [580, 334] on input "120072" at bounding box center [697, 325] width 266 height 26
click at [645, 338] on input "120072" at bounding box center [697, 325] width 266 height 26
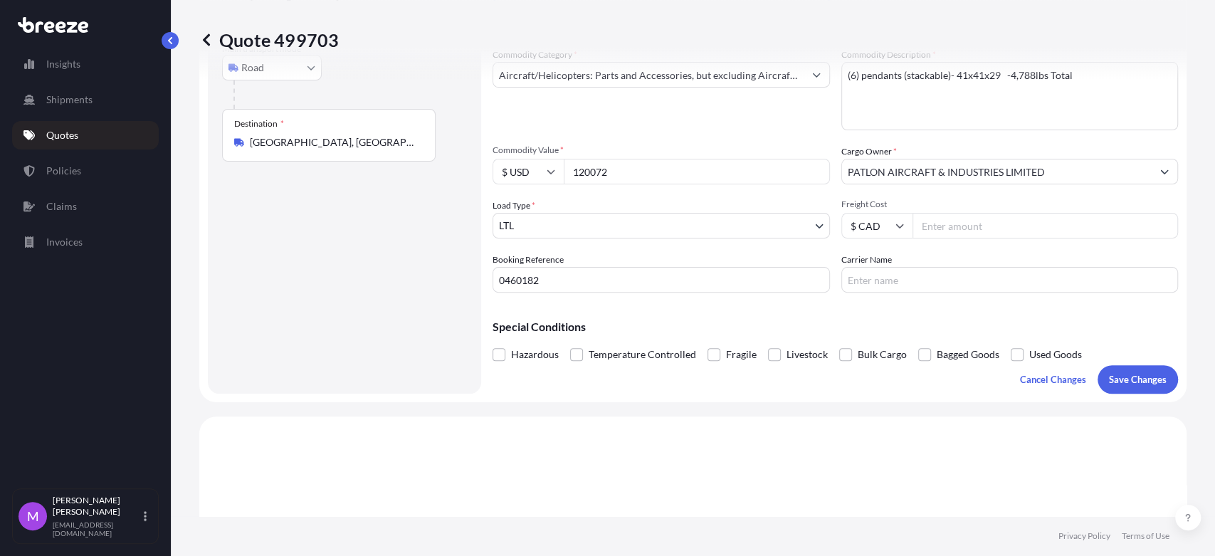
scroll to position [255, 0]
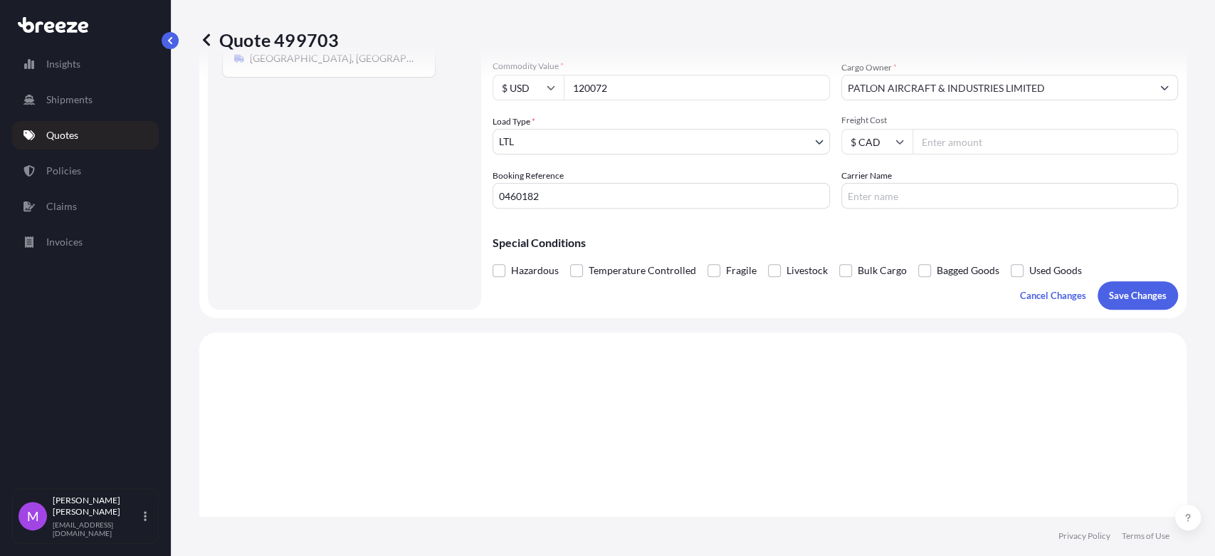
click at [1122, 318] on form "Route Details Place of loading Road Road Rail Origin * [STREET_ADDRESS] Main tr…" at bounding box center [692, 71] width 987 height 494
click at [1123, 310] on button "Save Changes" at bounding box center [1137, 295] width 80 height 28
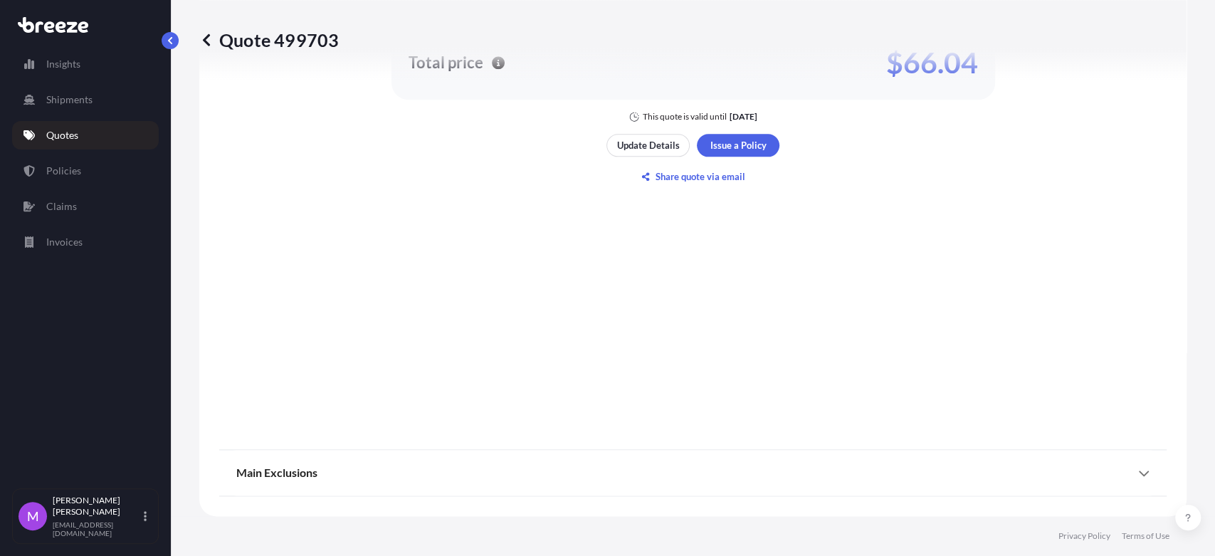
select select "Road"
select select "1"
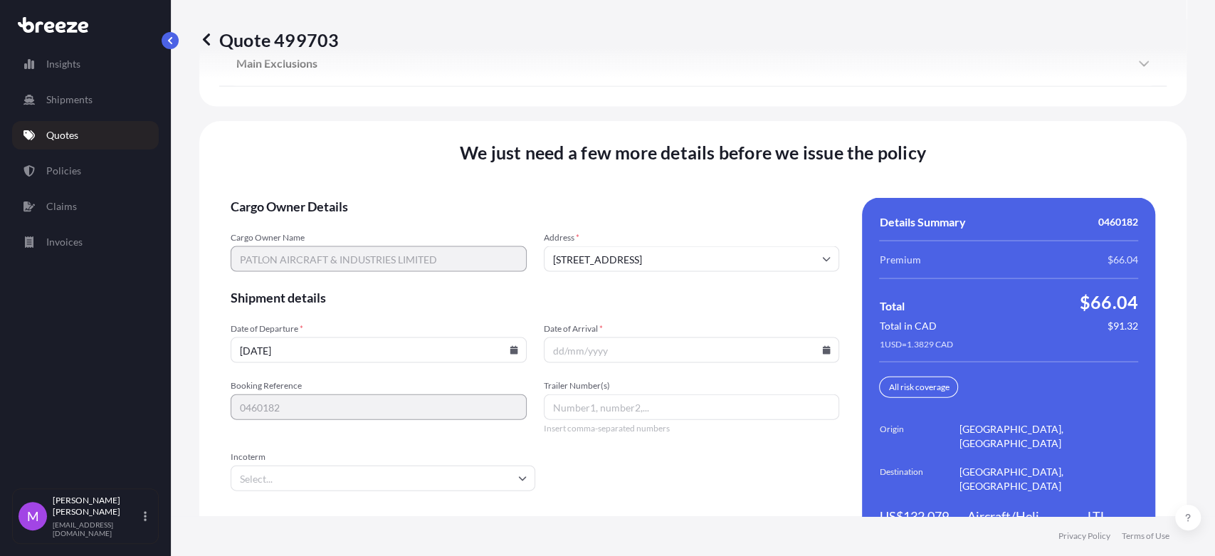
scroll to position [1934, 0]
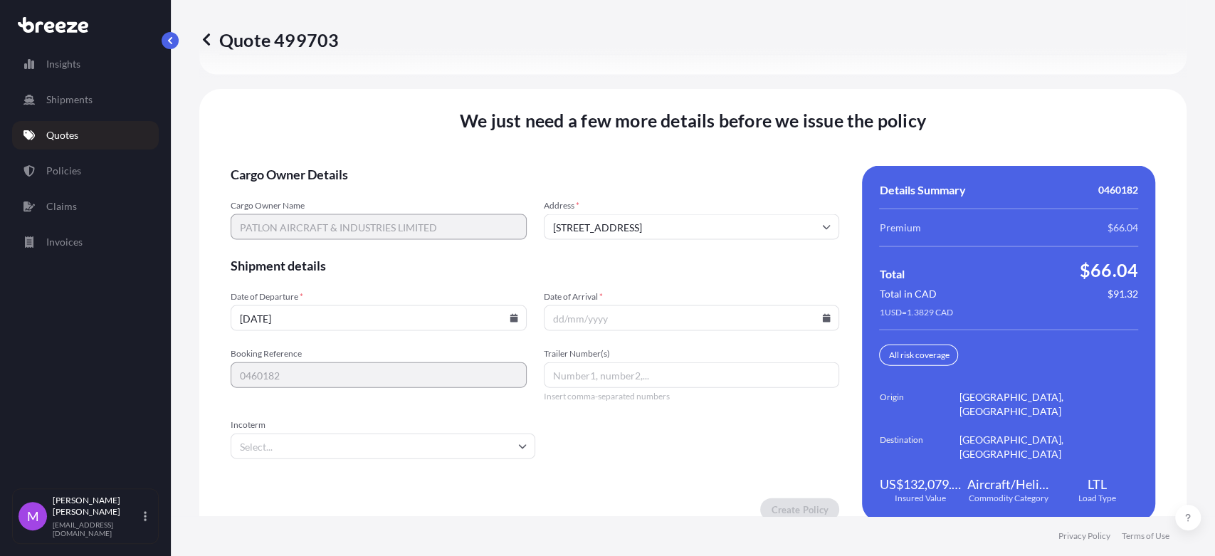
click at [66, 147] on link "Quotes" at bounding box center [85, 135] width 147 height 28
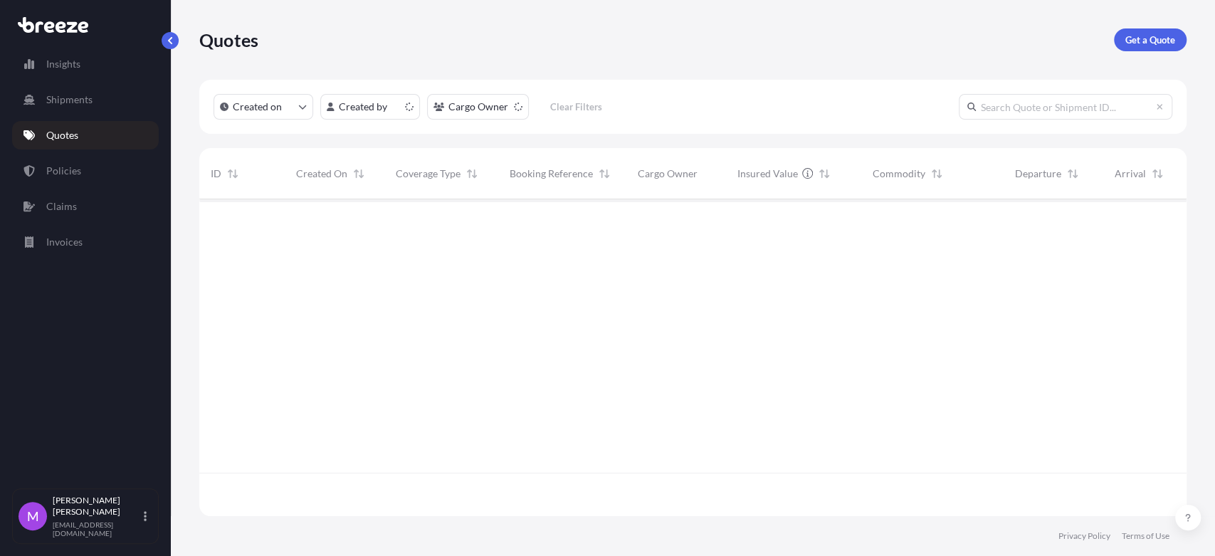
scroll to position [312, 974]
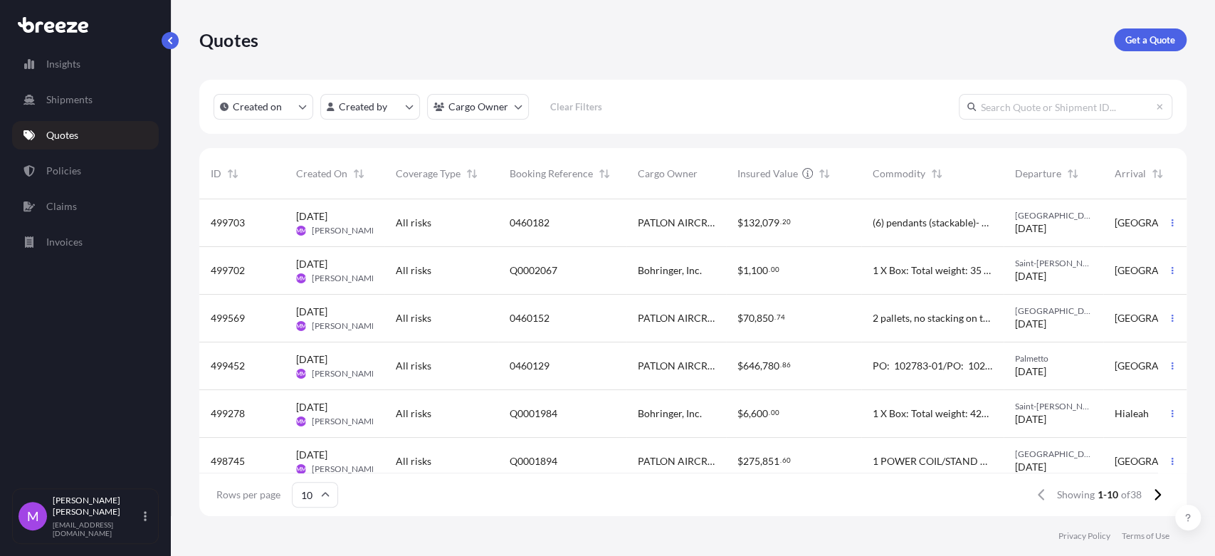
click at [575, 259] on div "Q0002067" at bounding box center [562, 271] width 128 height 48
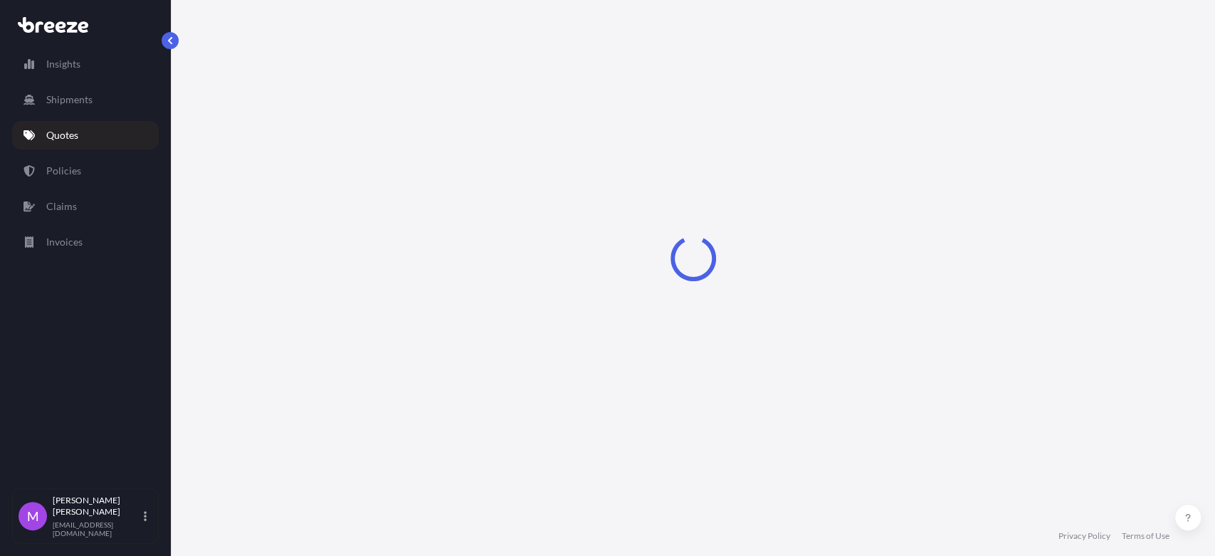
select select "Road"
select select "1"
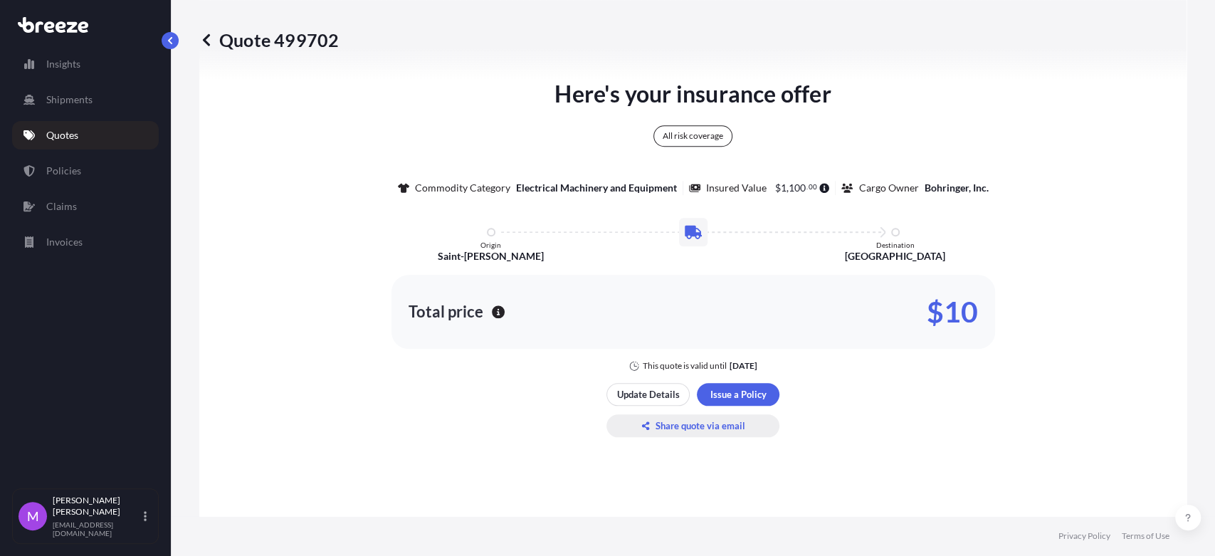
scroll to position [843, 0]
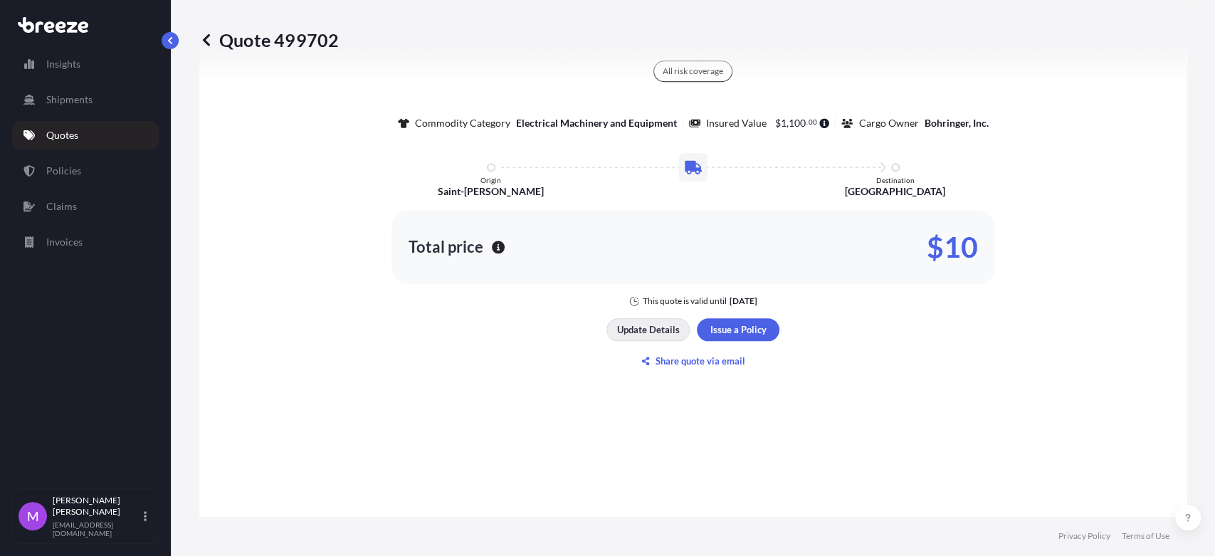
click at [623, 337] on p "Update Details" at bounding box center [648, 329] width 63 height 14
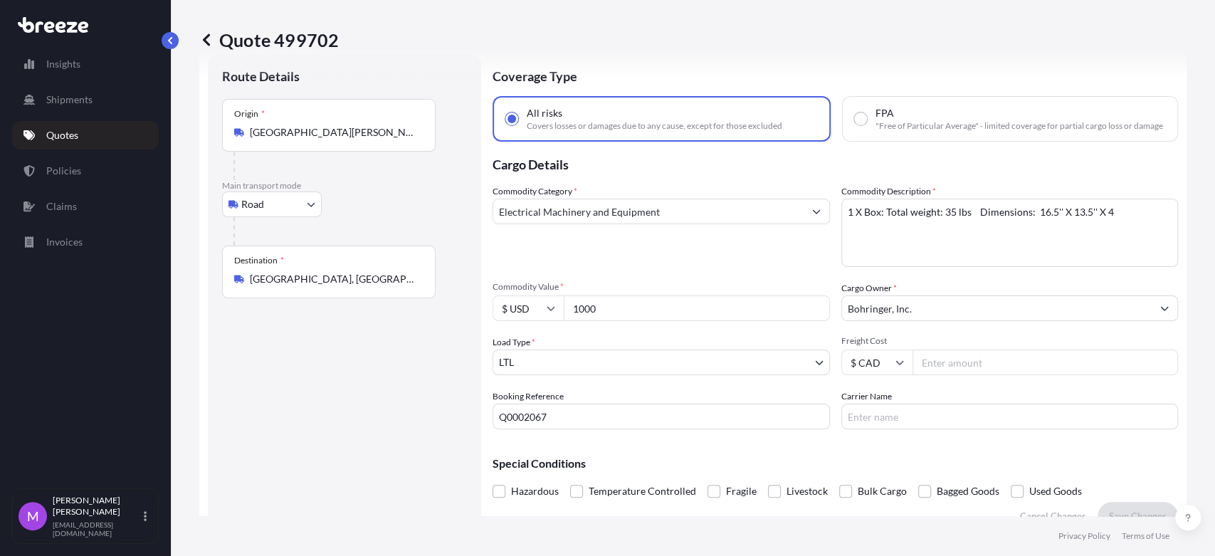
scroll to position [23, 0]
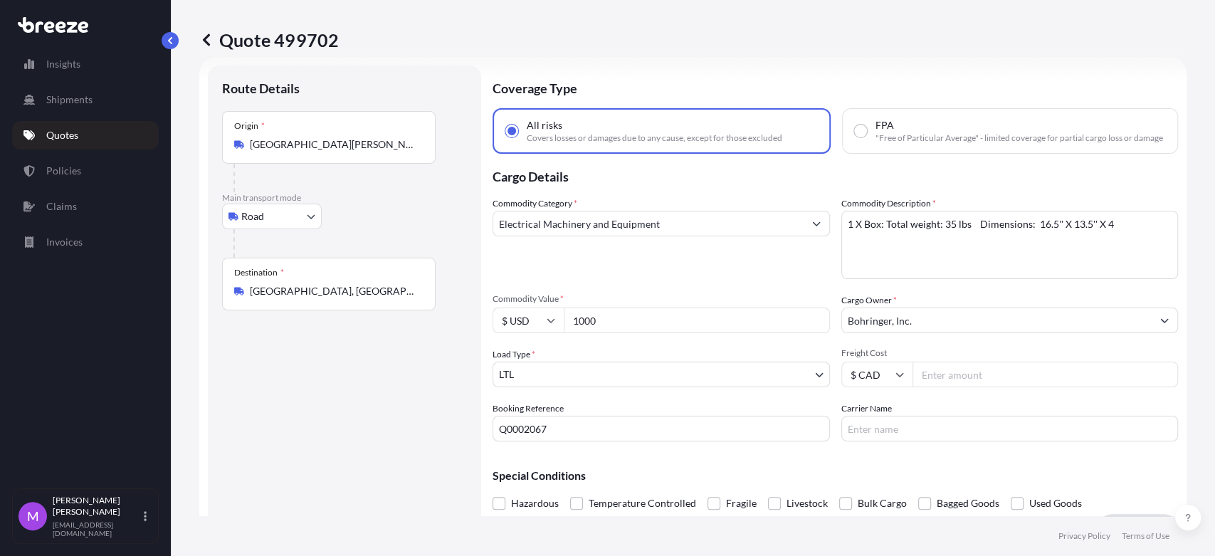
click at [613, 330] on input "1000" at bounding box center [697, 320] width 266 height 26
drag, startPoint x: 613, startPoint y: 331, endPoint x: 535, endPoint y: 322, distance: 78.8
click at [534, 321] on div "$ USD 1000" at bounding box center [660, 320] width 337 height 26
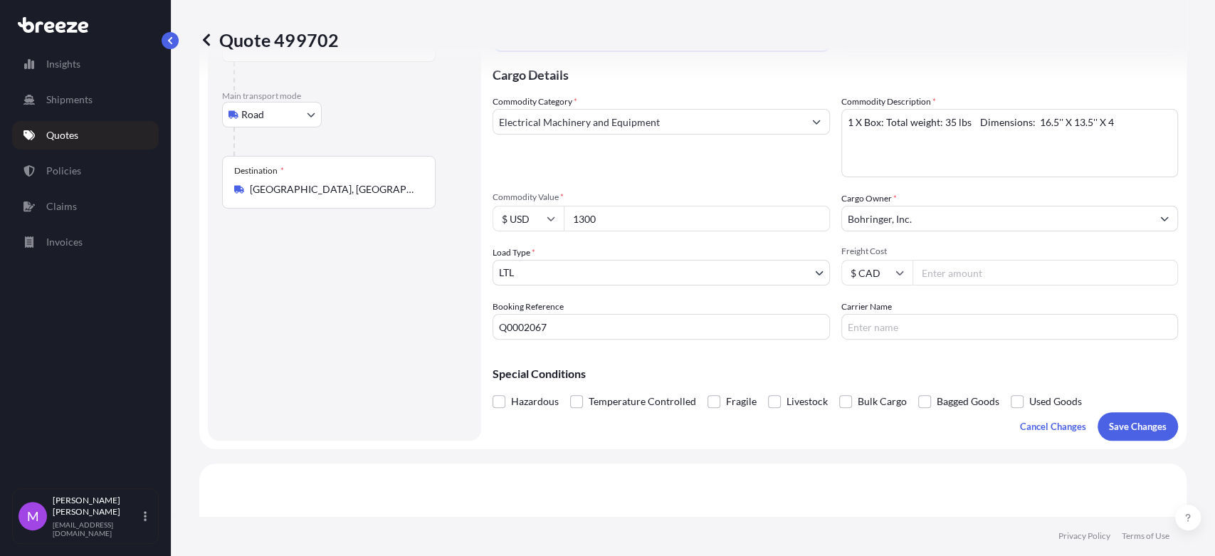
scroll to position [339, 0]
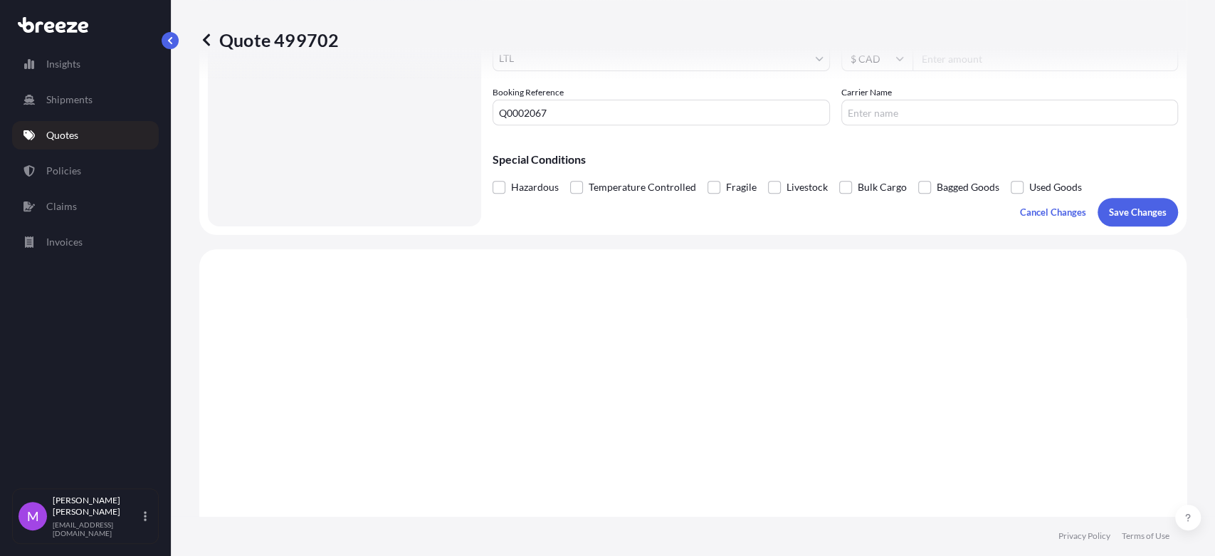
type input "1300"
click at [1131, 219] on p "Save Changes" at bounding box center [1138, 212] width 58 height 14
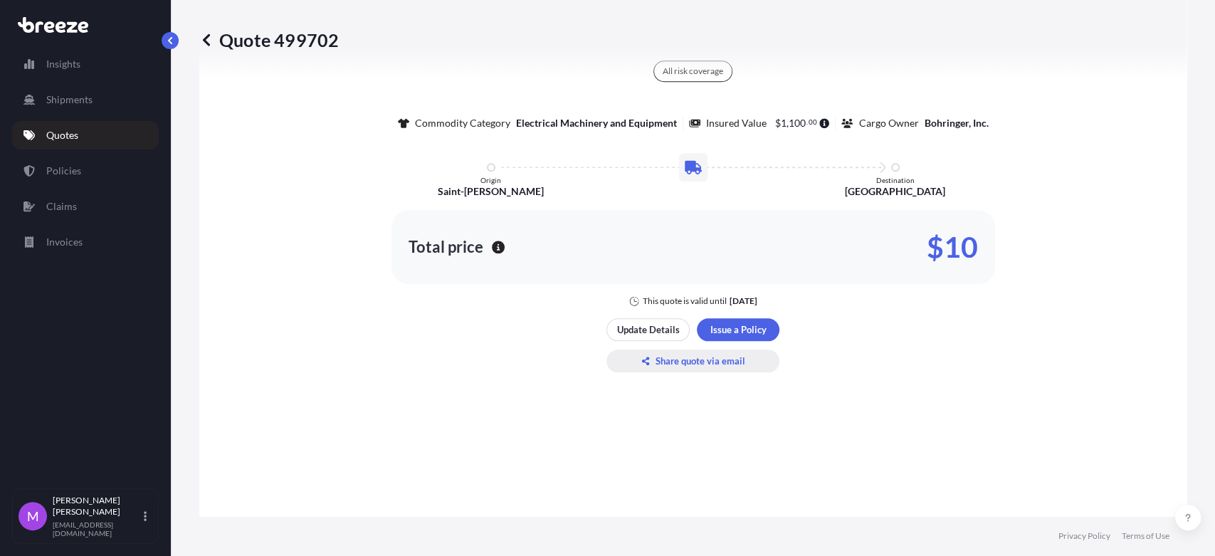
select select "Road"
select select "1"
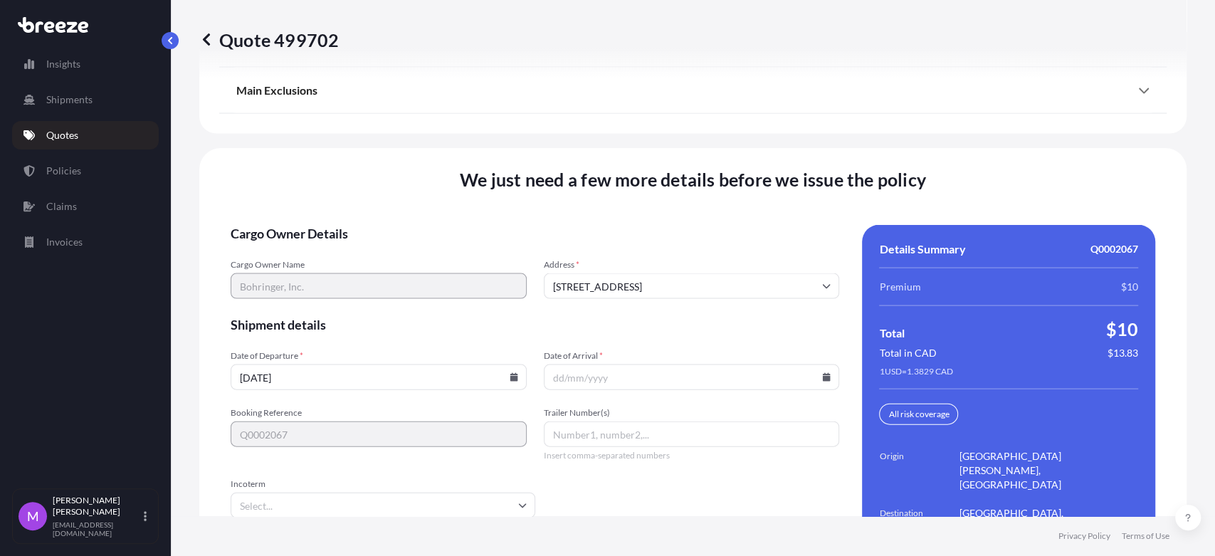
scroll to position [1934, 0]
